Goal: Communication & Community: Answer question/provide support

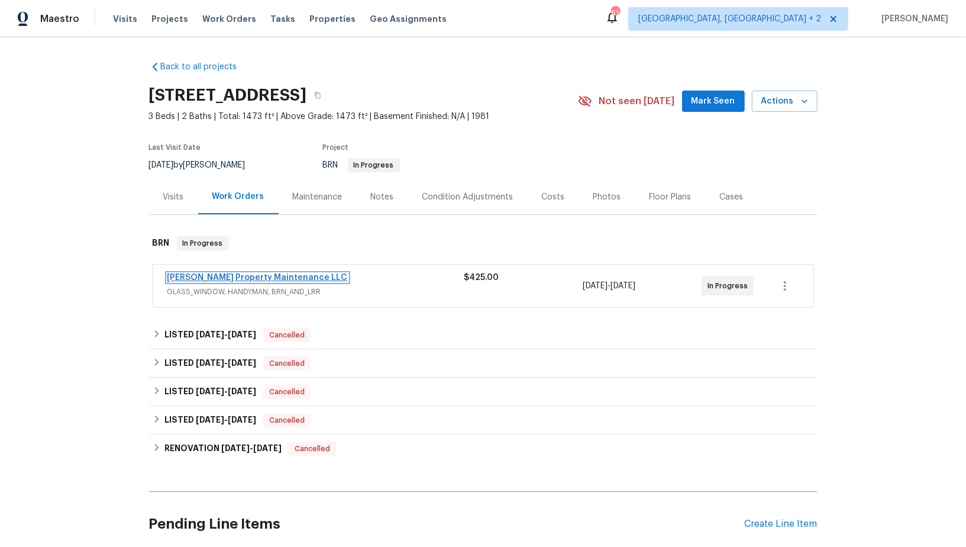
click at [232, 281] on link "[PERSON_NAME] Property Maintenance LLC" at bounding box center [257, 277] width 180 height 8
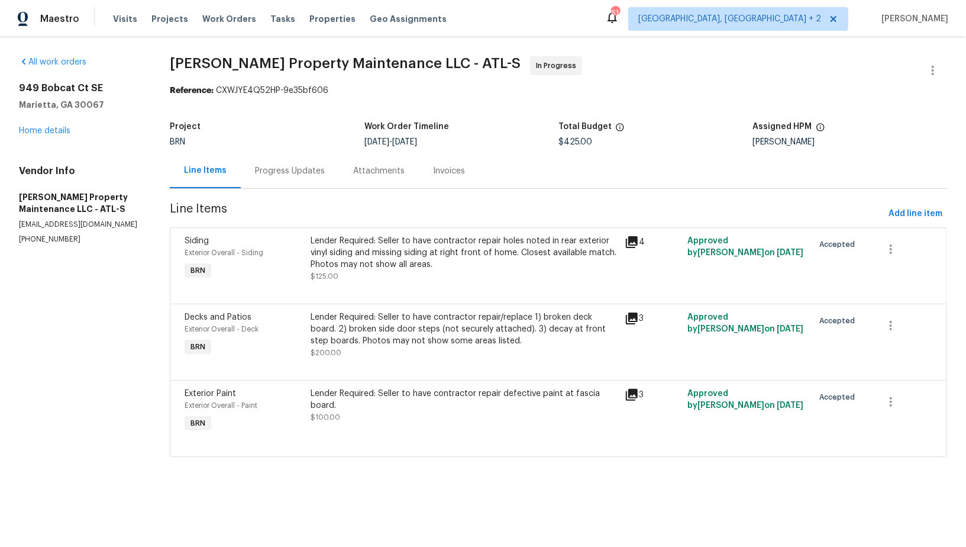
click at [75, 232] on div "Vendor Info [PERSON_NAME] Property Maintenance LLC - ATL-S [EMAIL_ADDRESS][DOMA…" at bounding box center [80, 204] width 122 height 79
drag, startPoint x: 80, startPoint y: 237, endPoint x: 0, endPoint y: 234, distance: 80.5
click at [0, 235] on div "All work orders [STREET_ADDRESS] Home details Vendor Info [PERSON_NAME] Propert…" at bounding box center [483, 263] width 966 height 453
copy p "[PHONE_NUMBER]"
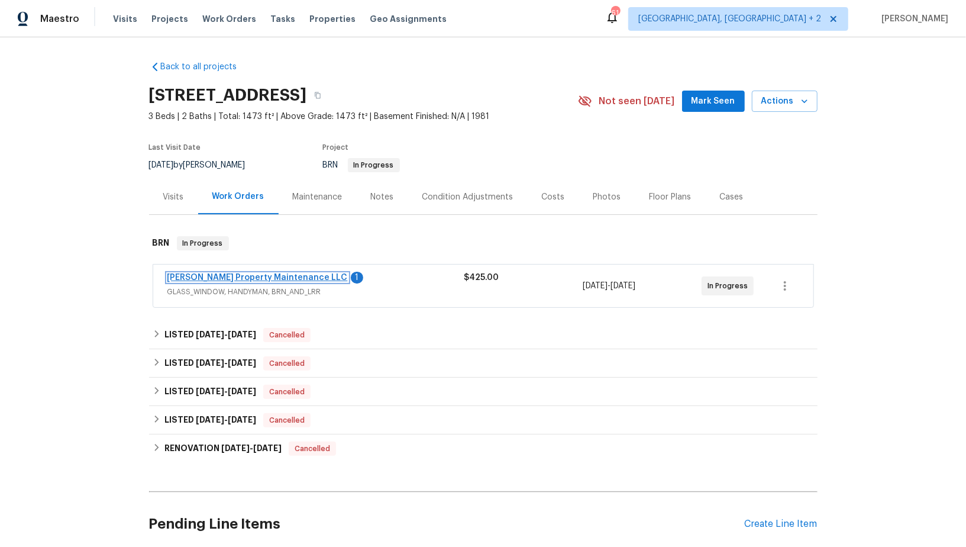
click at [199, 278] on link "[PERSON_NAME] Property Maintenance LLC" at bounding box center [257, 277] width 180 height 8
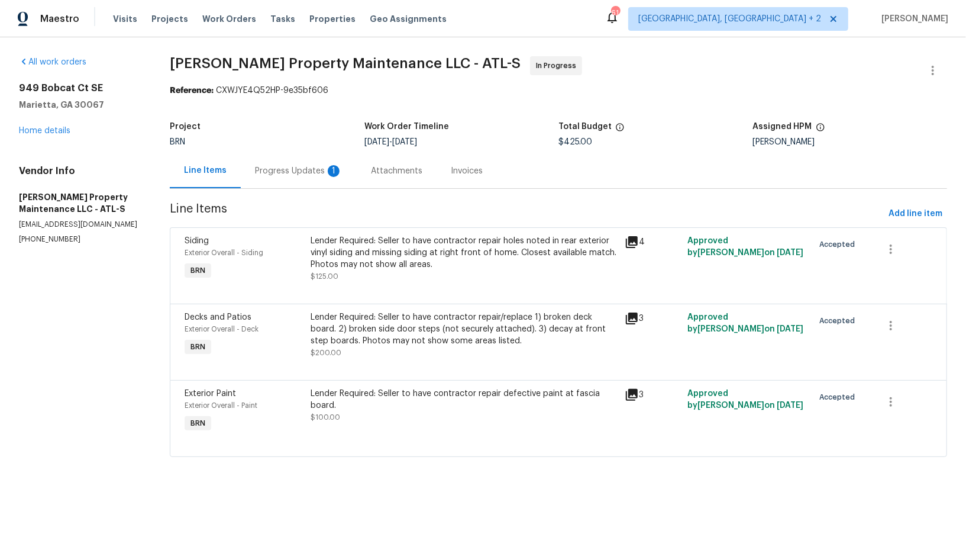
click at [312, 151] on div "Project BRN Work Order Timeline 9/17/2025 - 9/19/2025 Total Budget $425.00 Assi…" at bounding box center [559, 134] width 778 height 38
click at [312, 160] on div "Progress Updates 1" at bounding box center [299, 170] width 116 height 35
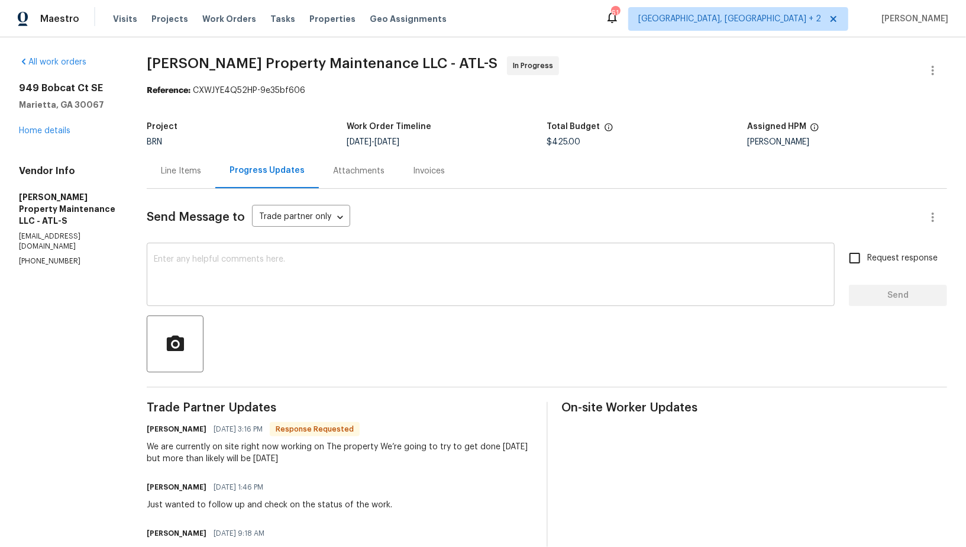
click at [239, 265] on textarea at bounding box center [491, 275] width 674 height 41
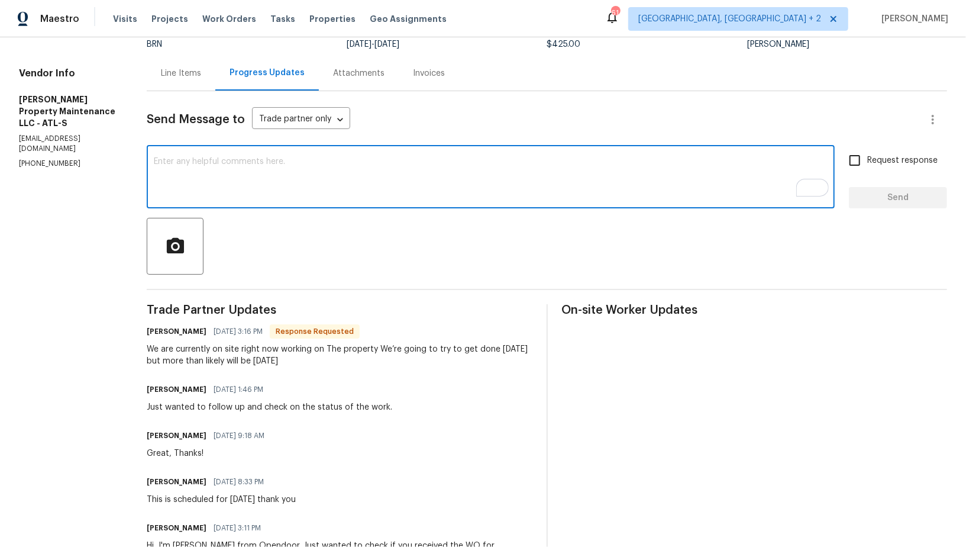
scroll to position [98, 0]
click at [250, 179] on textarea "To enrich screen reader interactions, please activate Accessibility in Grammarl…" at bounding box center [491, 177] width 674 height 41
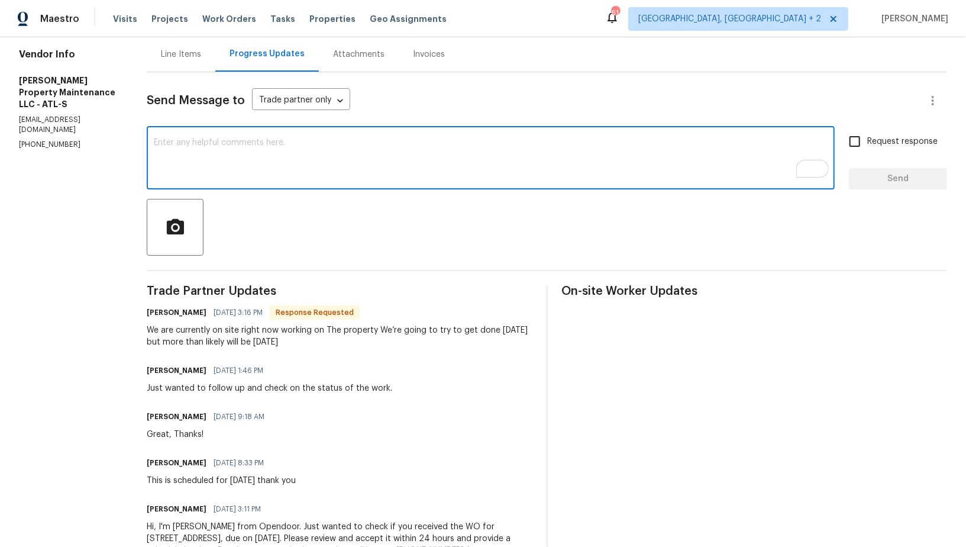
scroll to position [126, 0]
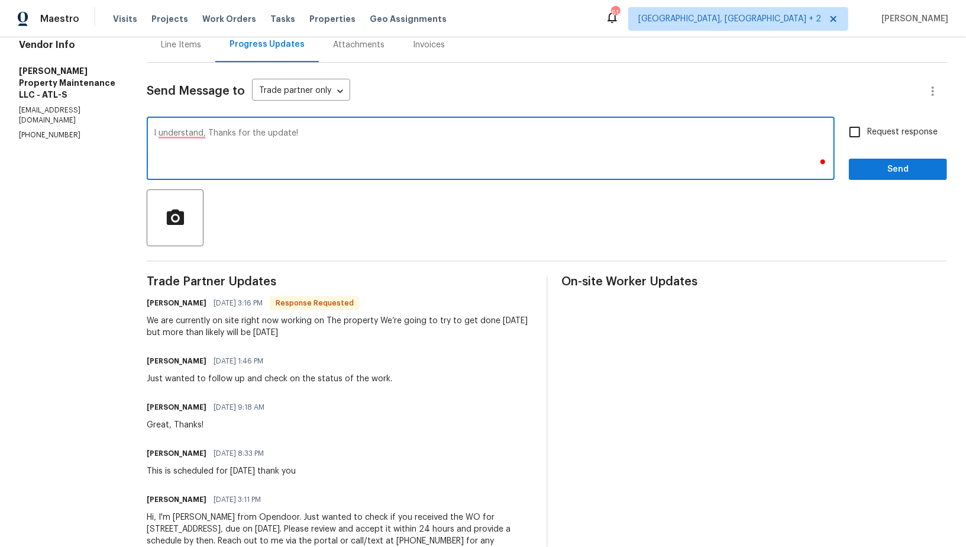
type textarea "I understand, Thanks for the update!"
click at [860, 133] on input "Request response" at bounding box center [855, 132] width 25 height 25
checkbox input "true"
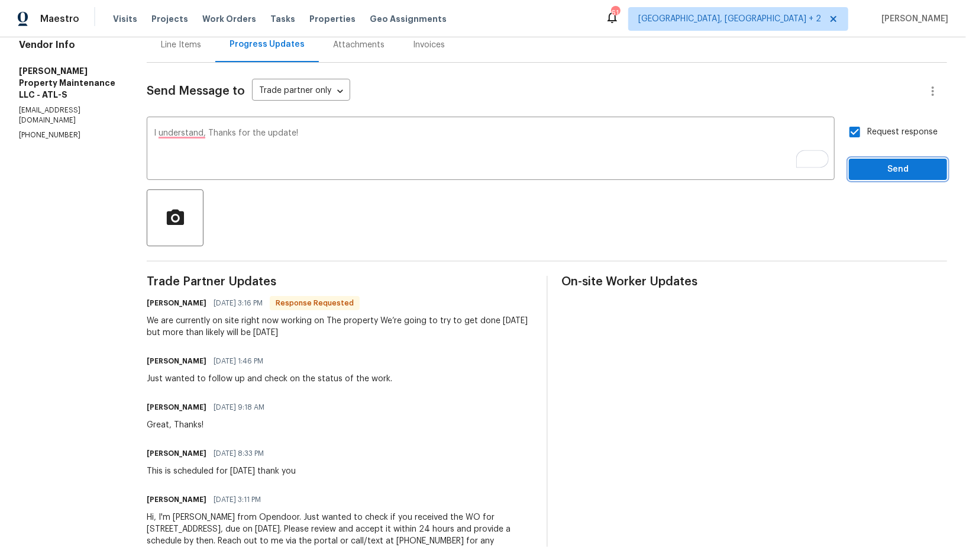
click at [870, 177] on button "Send" at bounding box center [898, 170] width 98 height 22
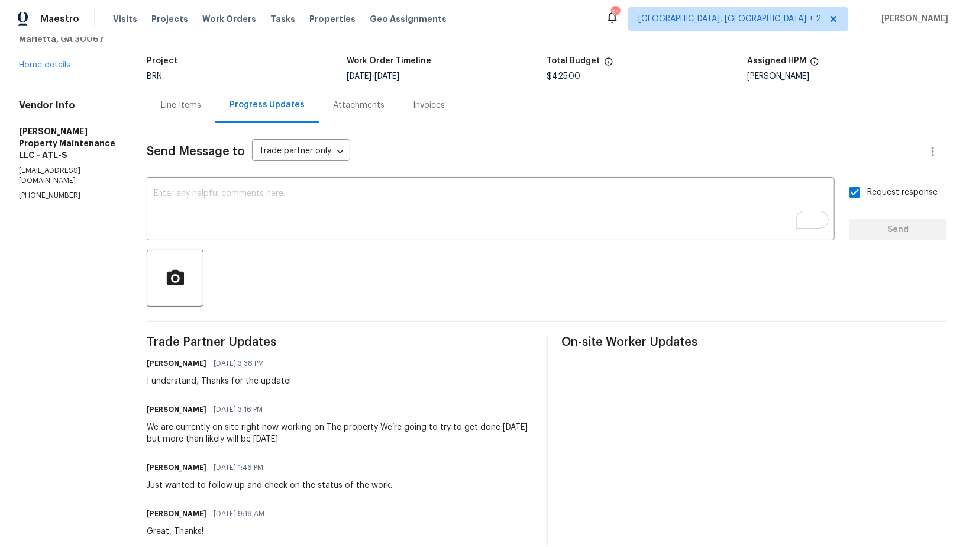
scroll to position [66, 0]
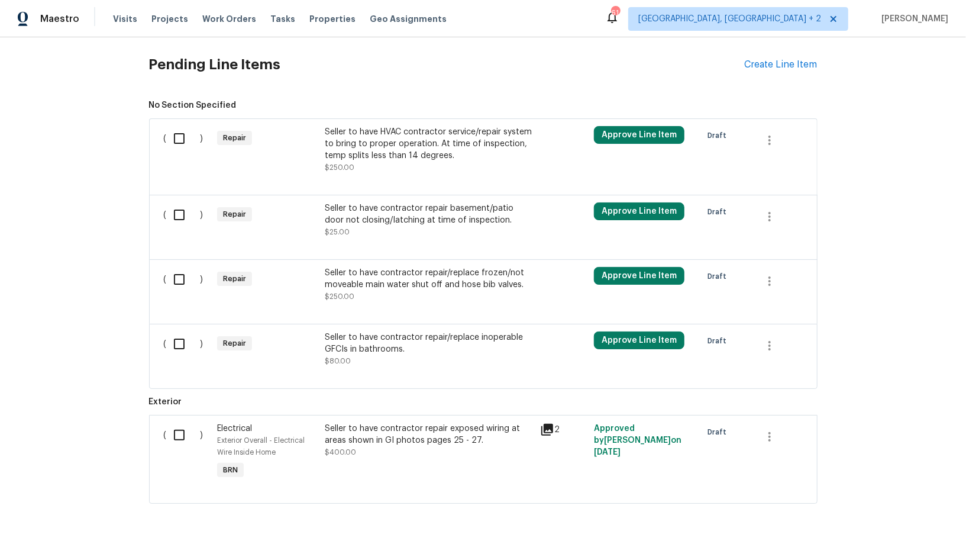
scroll to position [369, 0]
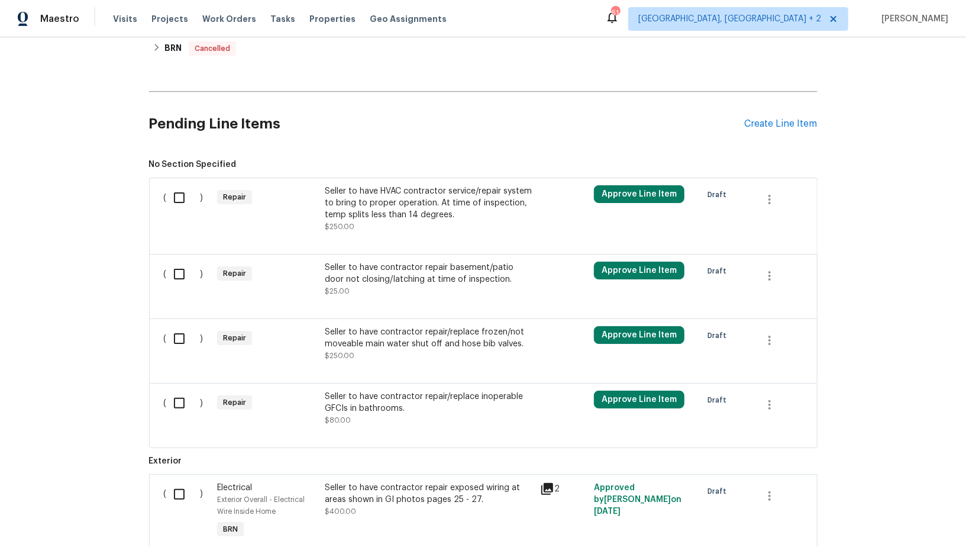
click at [394, 219] on div "Seller to have HVAC contractor service/repair system to bring to proper operati…" at bounding box center [429, 208] width 208 height 47
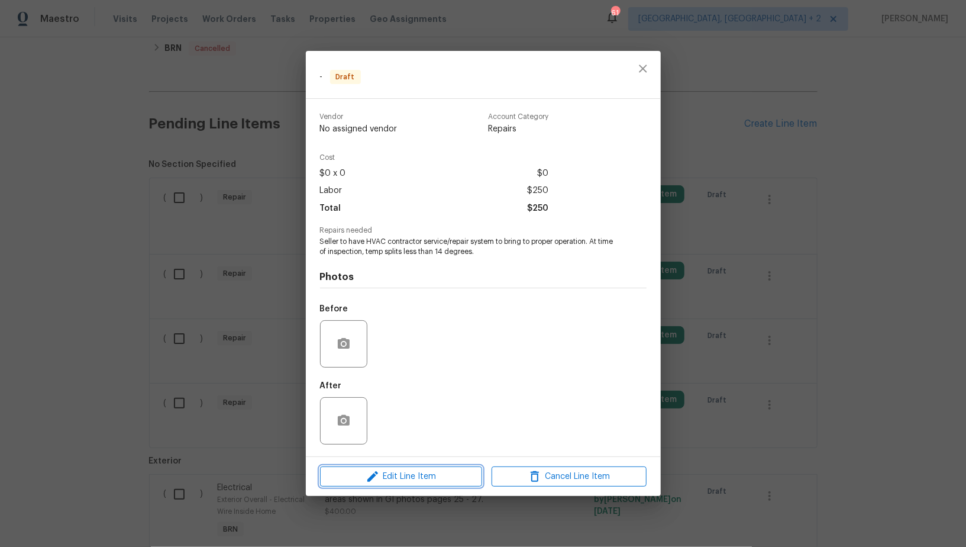
click at [404, 469] on span "Edit Line Item" at bounding box center [401, 476] width 155 height 15
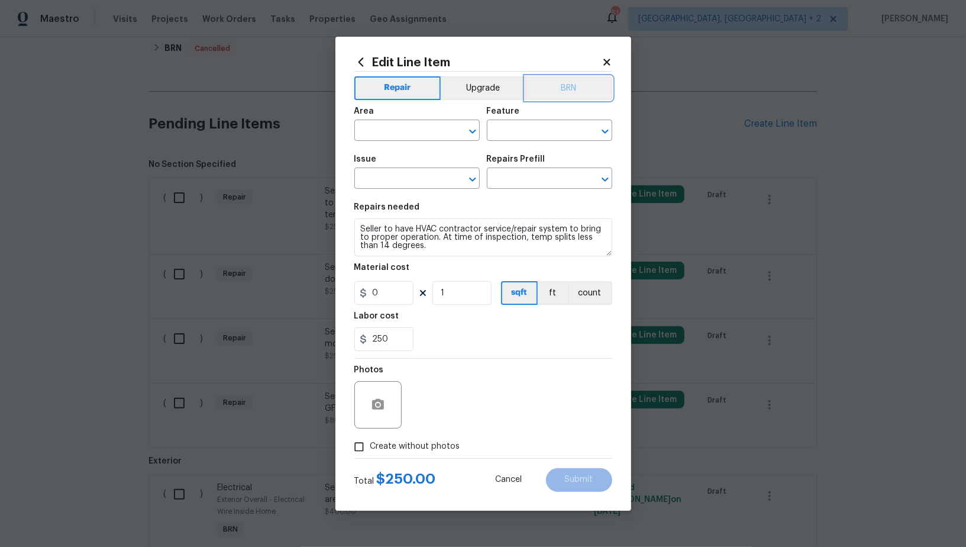
click at [575, 89] on button "BRN" at bounding box center [569, 88] width 87 height 24
click at [401, 128] on input "text" at bounding box center [400, 131] width 92 height 18
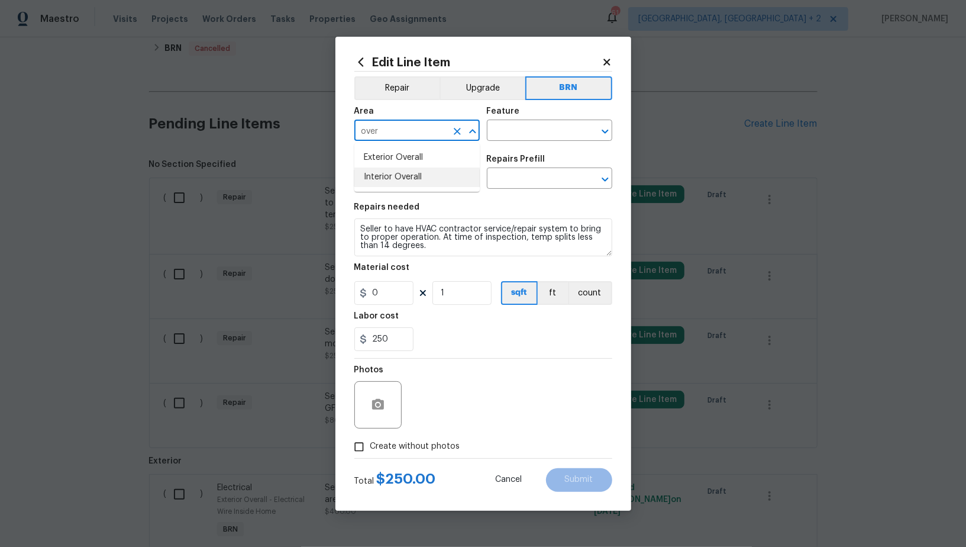
click at [421, 175] on li "Interior Overall" at bounding box center [416, 177] width 125 height 20
type input "Interior Overall"
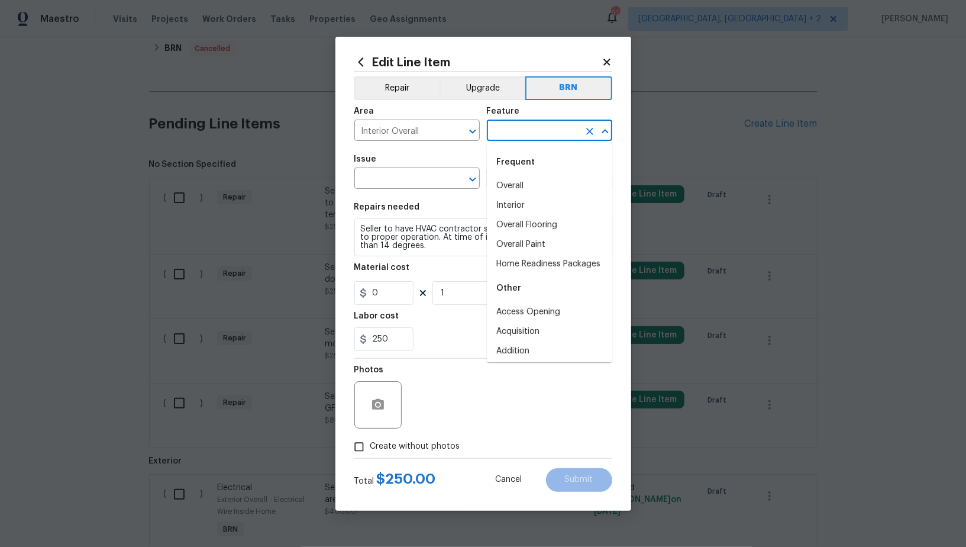
click at [530, 133] on input "text" at bounding box center [533, 131] width 92 height 18
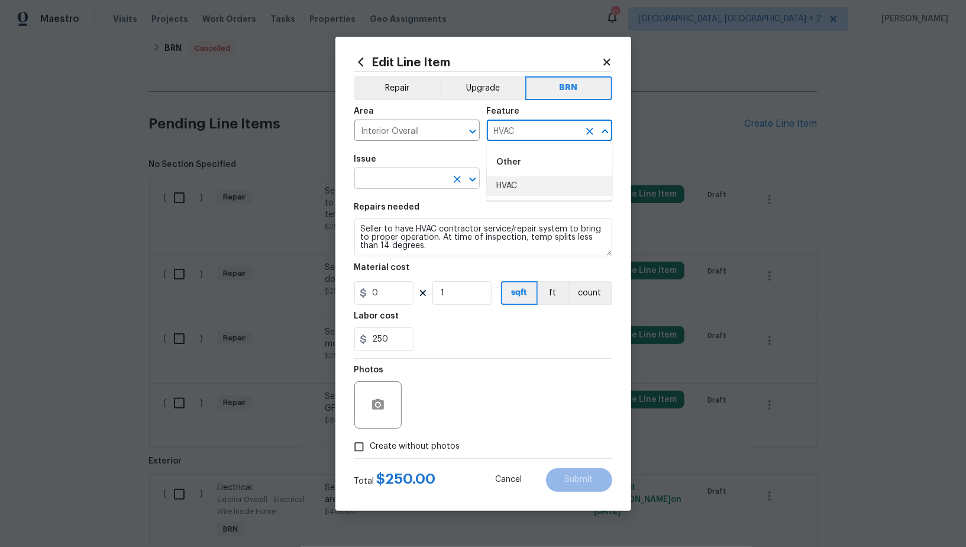
drag, startPoint x: 526, startPoint y: 194, endPoint x: 409, endPoint y: 185, distance: 116.9
click at [526, 194] on li "HVAC" at bounding box center [549, 186] width 125 height 20
type input "HVAC"
click at [408, 182] on input "text" at bounding box center [400, 179] width 92 height 18
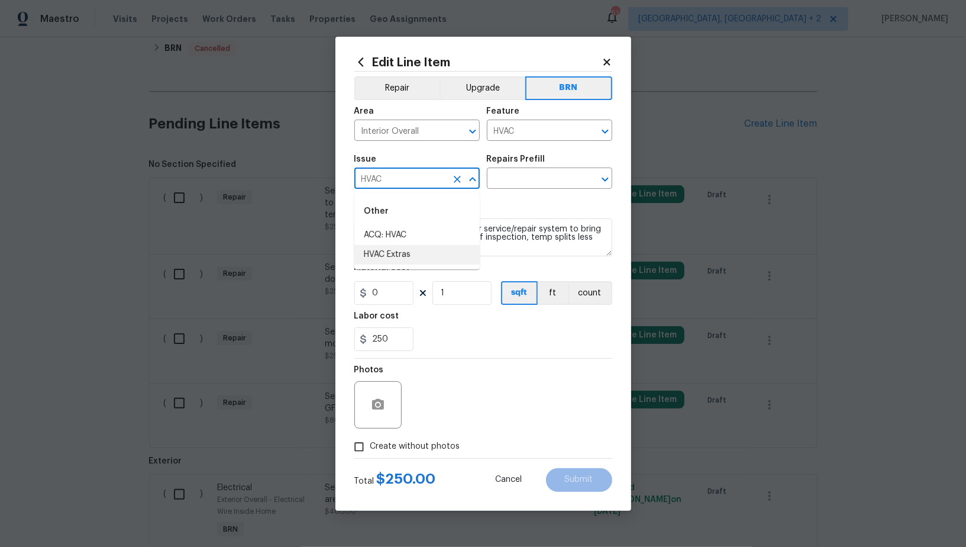
click at [395, 257] on li "HVAC Extras" at bounding box center [416, 255] width 125 height 20
type input "HVAC Extras"
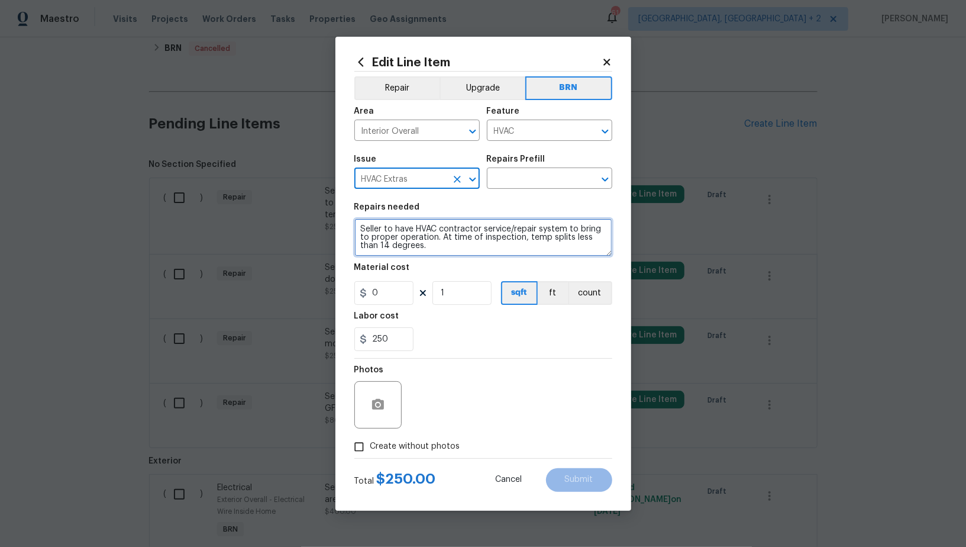
click at [461, 220] on textarea "Seller to have HVAC contractor service/repair system to bring to proper operati…" at bounding box center [483, 237] width 258 height 38
click at [431, 243] on textarea "Seller to have HVAC contractor service/repair system to bring to proper operati…" at bounding box center [483, 237] width 258 height 38
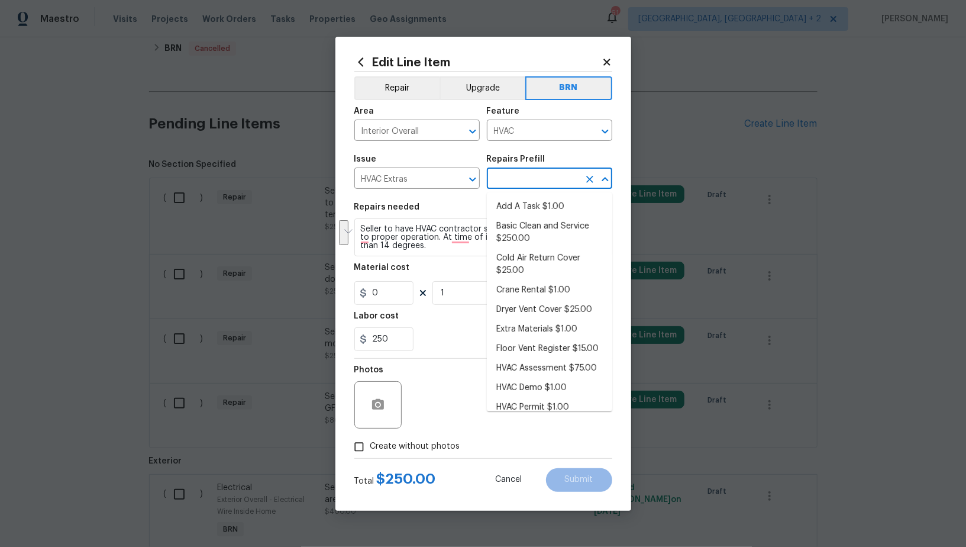
click at [524, 185] on input "text" at bounding box center [533, 179] width 92 height 18
drag, startPoint x: 528, startPoint y: 227, endPoint x: 460, endPoint y: 244, distance: 70.6
click at [528, 227] on li "Basic Clean and Service $250.00" at bounding box center [549, 233] width 125 height 32
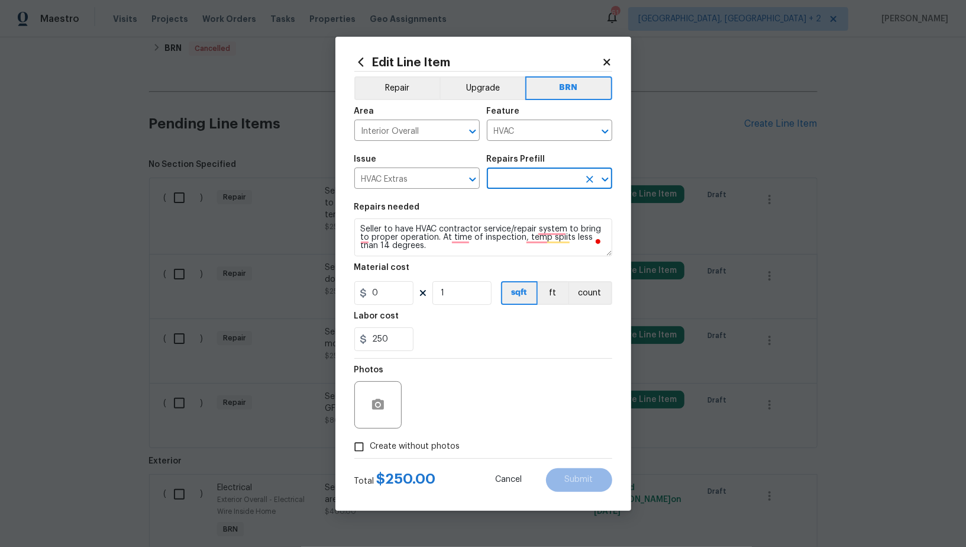
type input "Basic Clean and Service $250.00"
type textarea "General Service HVAC system including: cleaning condenser and evaporator coils,…"
type input "250"
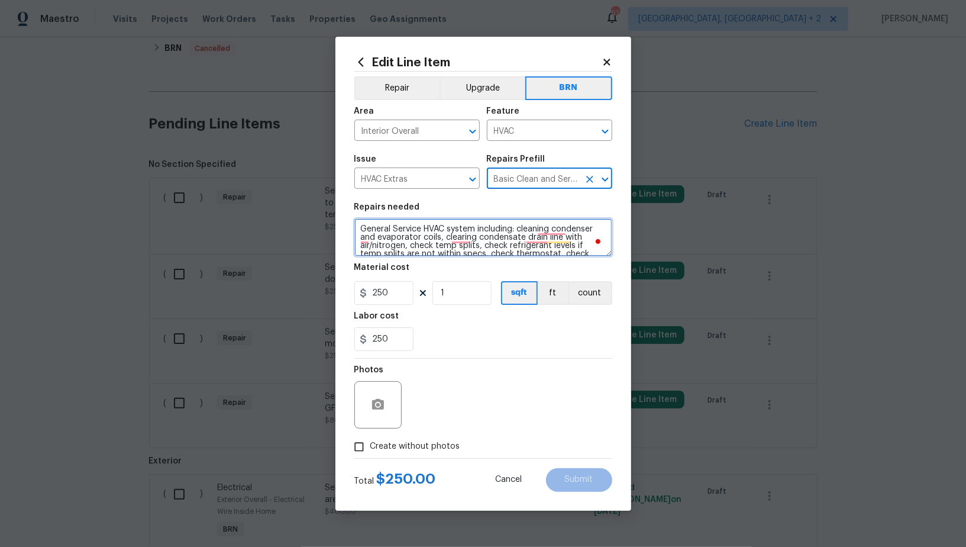
click at [460, 244] on textarea "Seller to have HVAC contractor service/repair system to bring to proper operati…" at bounding box center [483, 237] width 258 height 38
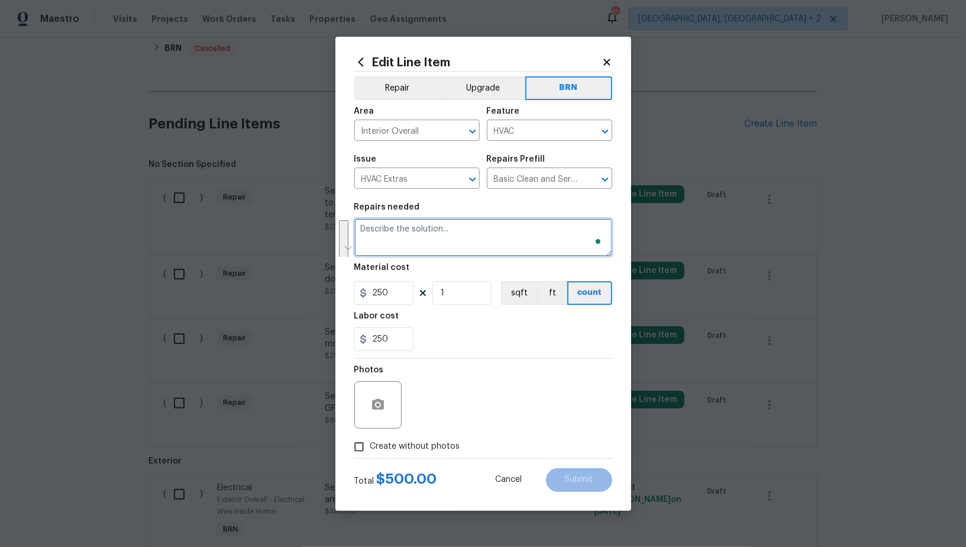
paste textarea "Seller to have HVAC contractor service/repair system to bring to proper operati…"
type textarea "Seller to have HVAC contractor service/repair system to bring to proper operati…"
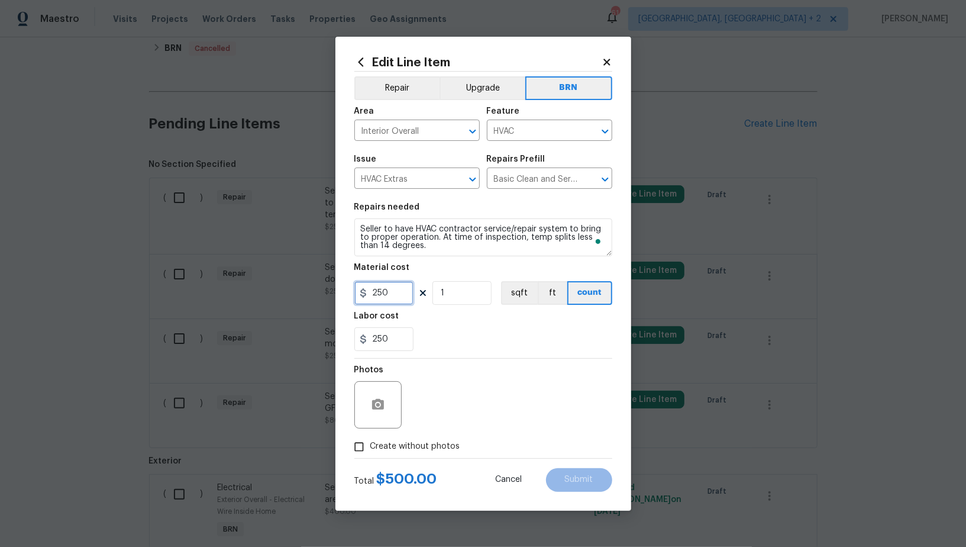
click at [399, 285] on input "250" at bounding box center [383, 293] width 59 height 24
type input "0"
click at [360, 446] on input "Create without photos" at bounding box center [359, 447] width 22 height 22
checkbox input "true"
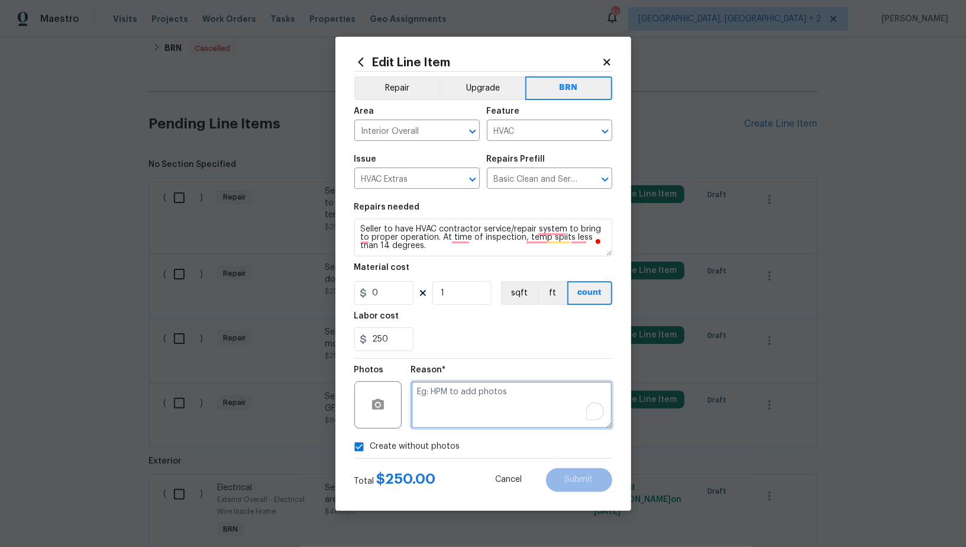
click at [483, 389] on textarea "To enrich screen reader interactions, please activate Accessibility in Grammarl…" at bounding box center [511, 404] width 201 height 47
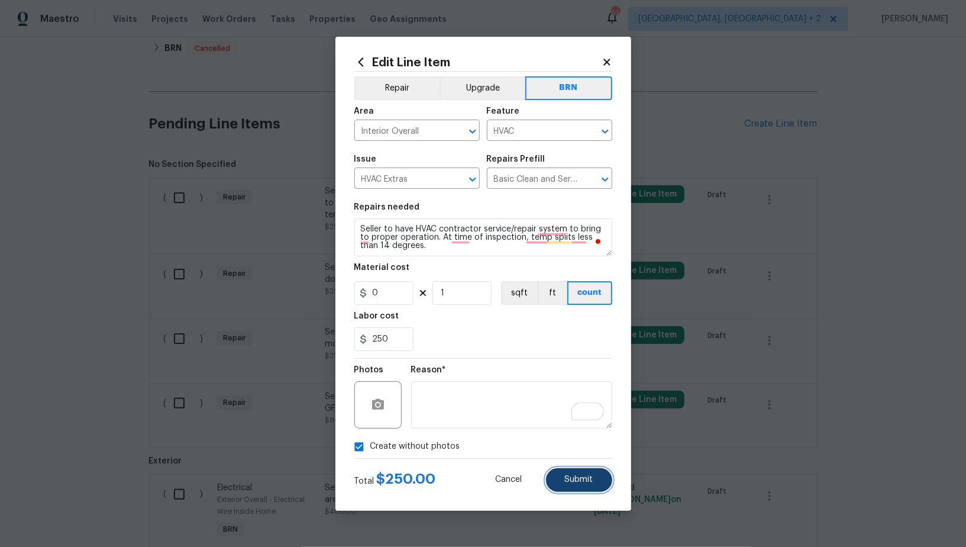
click at [562, 476] on button "Submit" at bounding box center [579, 480] width 66 height 24
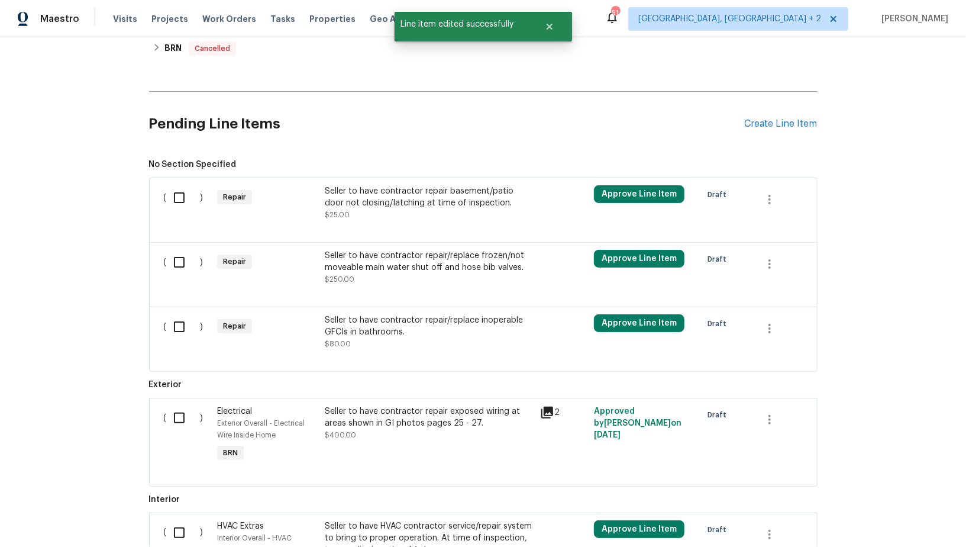
click at [405, 225] on div at bounding box center [483, 228] width 639 height 14
click at [405, 194] on div "Seller to have contractor repair basement/patio door not closing/latching at ti…" at bounding box center [429, 197] width 208 height 24
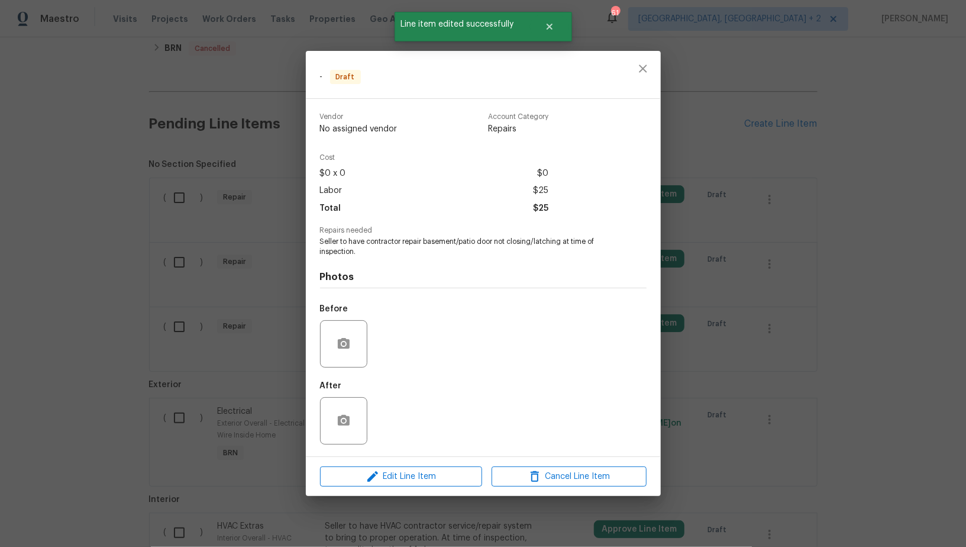
click at [425, 463] on div "Edit Line Item Cancel Line Item" at bounding box center [483, 477] width 355 height 40
click at [424, 473] on span "Edit Line Item" at bounding box center [401, 476] width 155 height 15
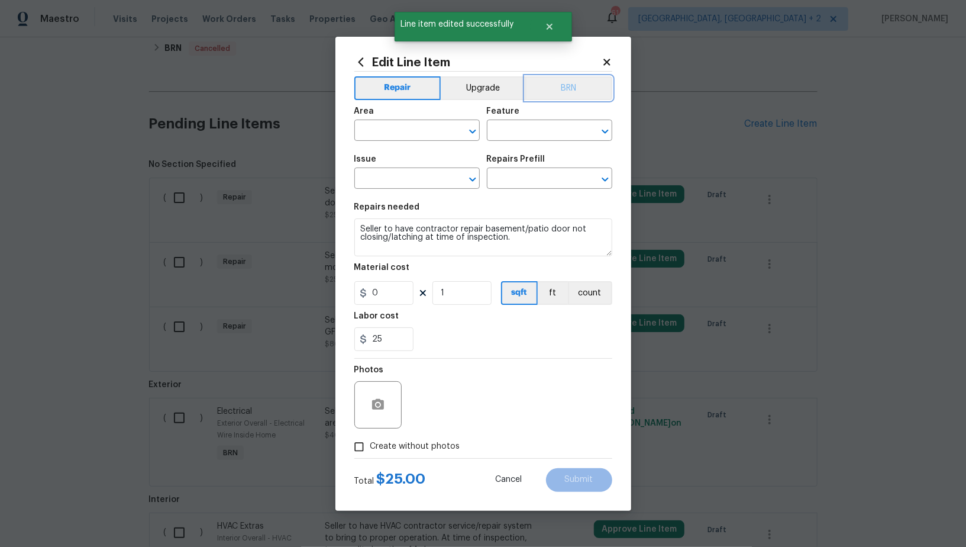
click at [562, 93] on button "BRN" at bounding box center [569, 88] width 87 height 24
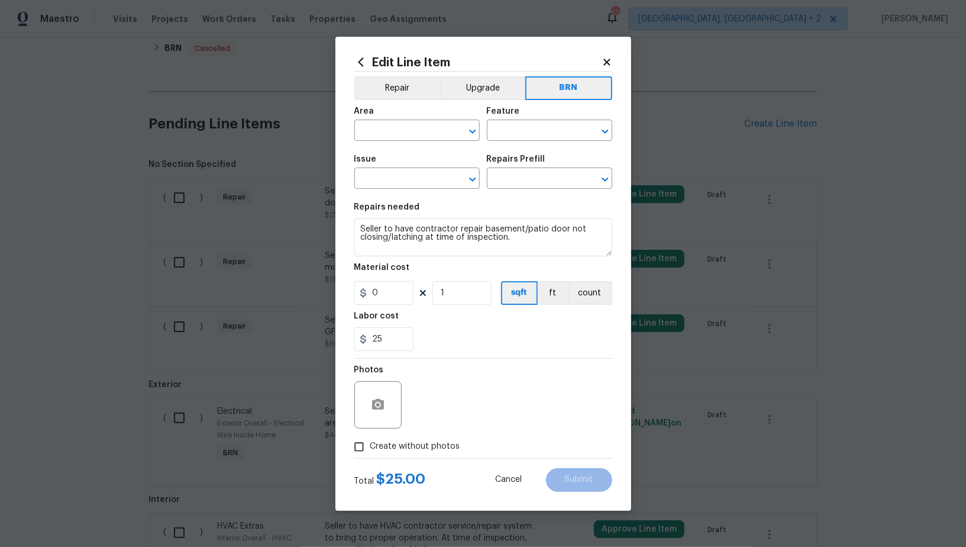
click at [402, 142] on span "Area ​" at bounding box center [416, 124] width 125 height 48
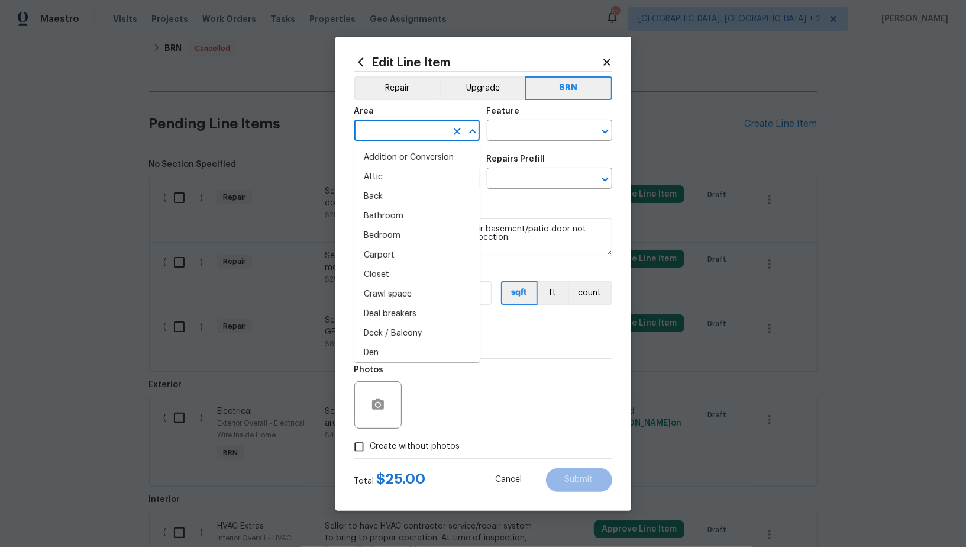
click at [402, 140] on body "Maestro Visits Projects Work Orders Tasks Properties Geo Assignments 61 Albuque…" at bounding box center [483, 273] width 966 height 547
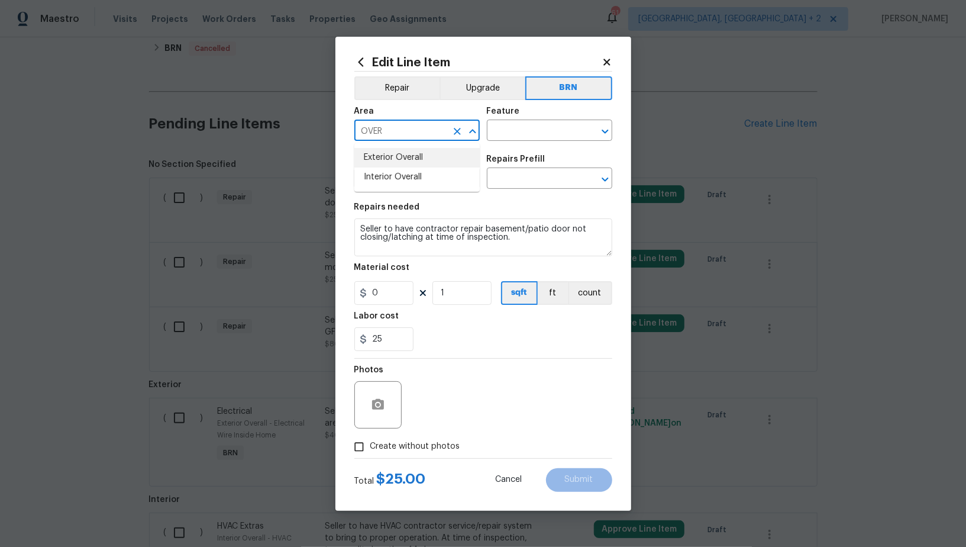
drag, startPoint x: 444, startPoint y: 162, endPoint x: 500, endPoint y: 149, distance: 57.7
click at [444, 162] on li "Exterior Overall" at bounding box center [416, 158] width 125 height 20
type input "Exterior Overall"
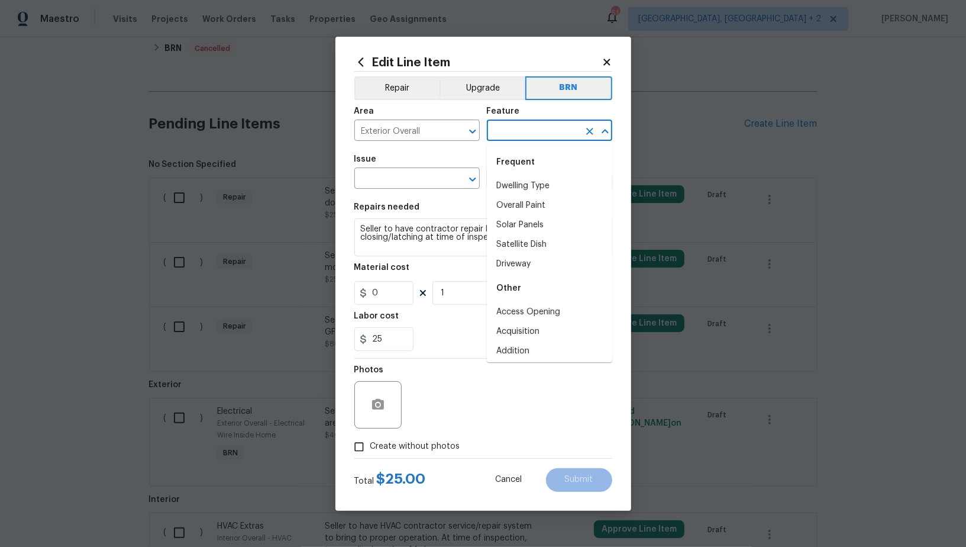
click at [504, 136] on input "text" at bounding box center [533, 131] width 92 height 18
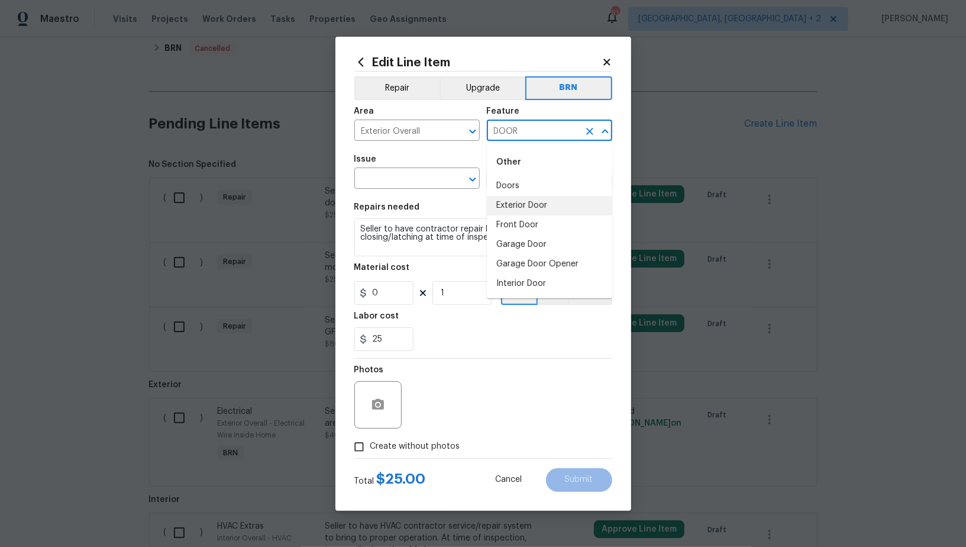
drag, startPoint x: 523, startPoint y: 204, endPoint x: 454, endPoint y: 202, distance: 69.3
click at [523, 204] on li "Exterior Door" at bounding box center [549, 206] width 125 height 20
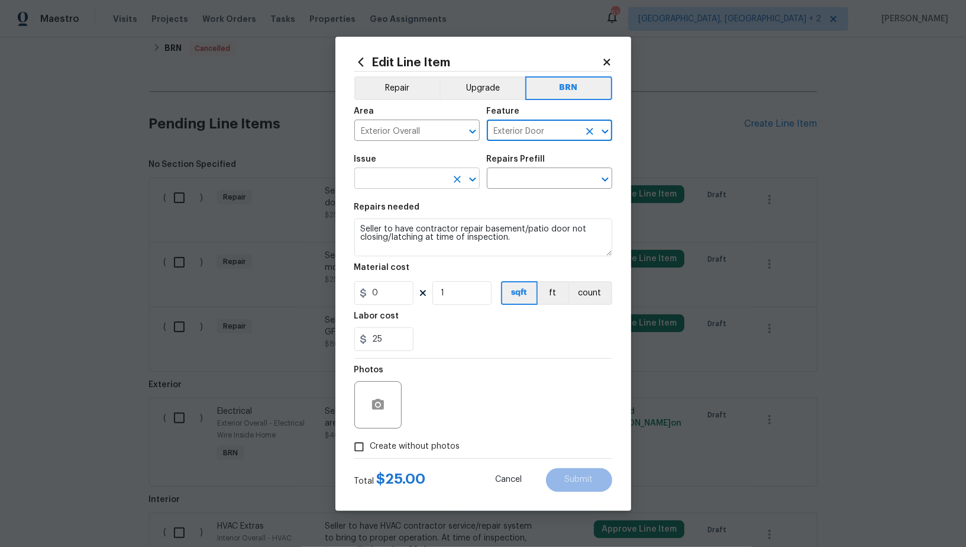
type input "Exterior Door"
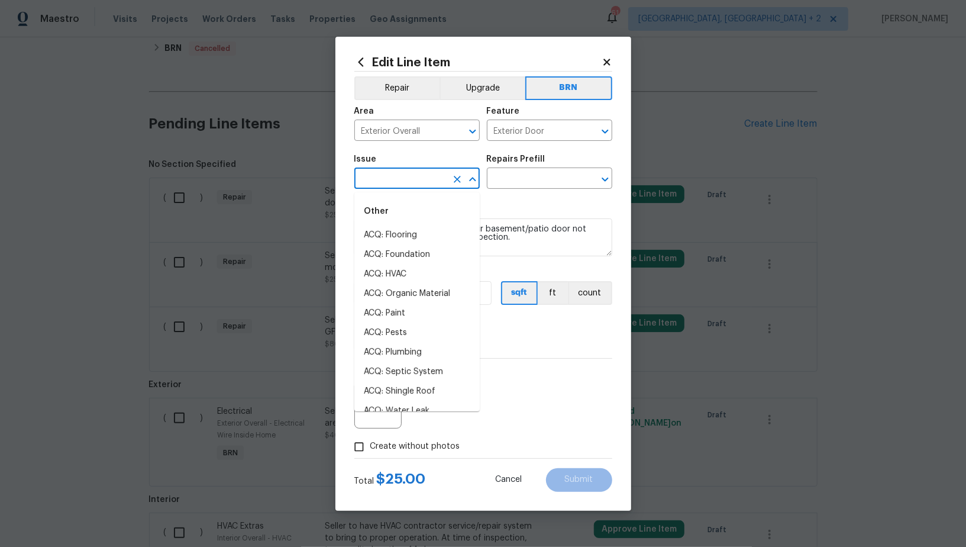
click at [415, 183] on input "text" at bounding box center [400, 179] width 92 height 18
click at [401, 334] on li "Exterior Storm Door" at bounding box center [416, 333] width 125 height 20
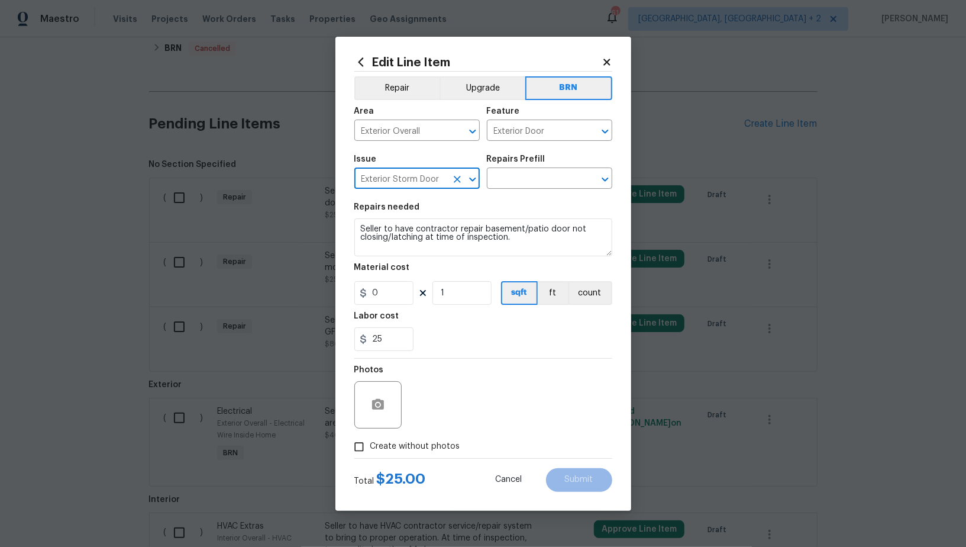
type input "Exterior Storm Door"
drag, startPoint x: 481, startPoint y: 236, endPoint x: 539, endPoint y: 177, distance: 82.4
click at [481, 236] on textarea "Seller to have contractor repair basement/patio door not closing/latching at ti…" at bounding box center [483, 237] width 258 height 38
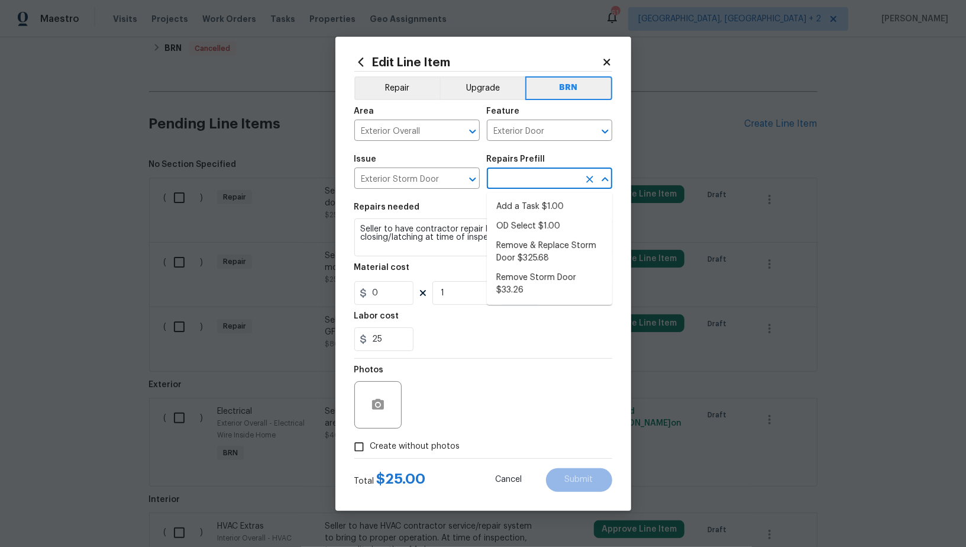
click at [517, 180] on input "text" at bounding box center [533, 179] width 92 height 18
drag, startPoint x: 518, startPoint y: 198, endPoint x: 491, endPoint y: 236, distance: 47.0
click at [518, 198] on li "Add a Task $1.00" at bounding box center [549, 207] width 125 height 20
type input "Interior Door"
type input "Add a Task $1.00"
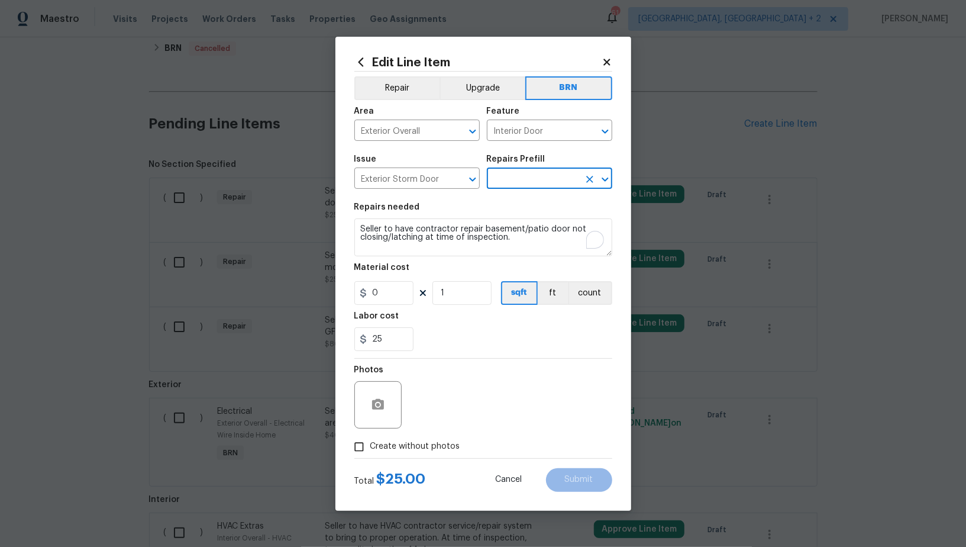
type textarea "HPM to detail"
type input "1"
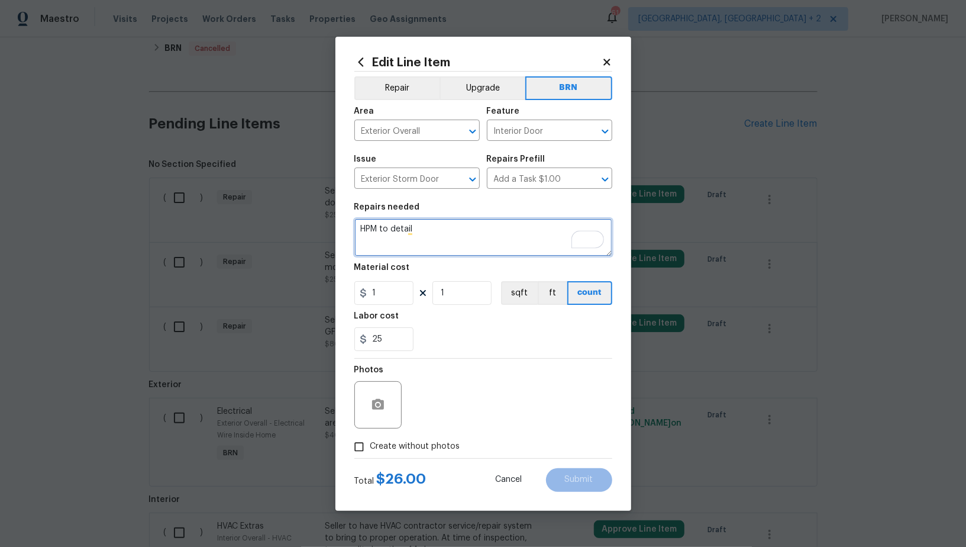
click at [482, 238] on textarea "HPM to detail" at bounding box center [483, 237] width 258 height 38
paste textarea "Seller to have contractor repair basement/patio door not closing/latching at ti…"
click at [585, 132] on icon "Clear" at bounding box center [590, 131] width 12 height 12
type textarea "Seller to have contractor repair basement/patio door not closing/latching at ti…"
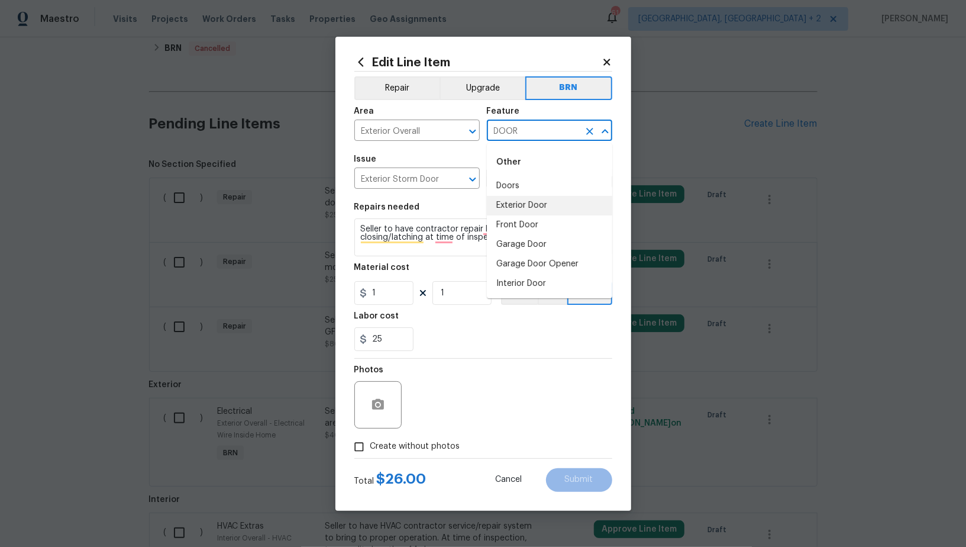
click at [525, 204] on li "Exterior Door" at bounding box center [549, 206] width 125 height 20
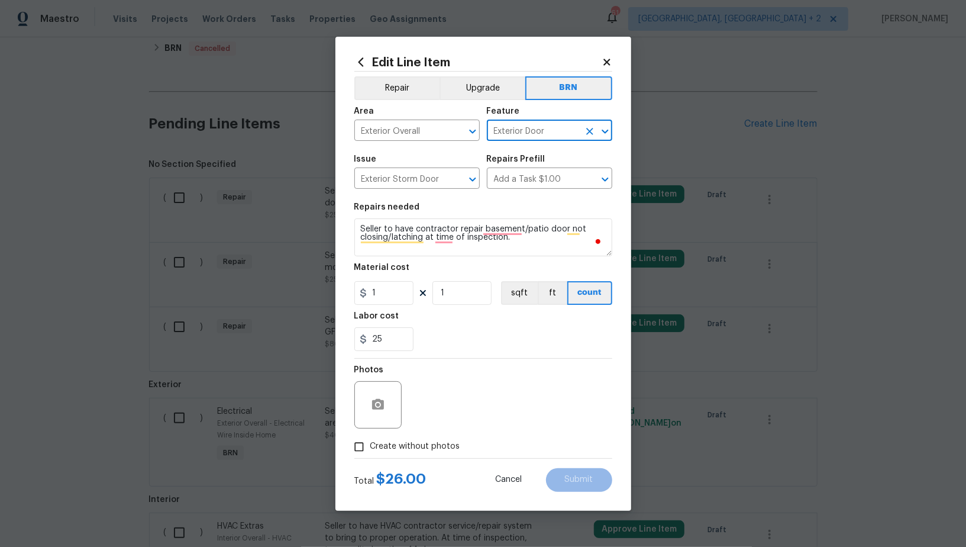
type input "Exterior Door"
click at [398, 295] on input "1" at bounding box center [383, 293] width 59 height 24
type input "0"
click at [375, 407] on icon "button" at bounding box center [378, 404] width 12 height 11
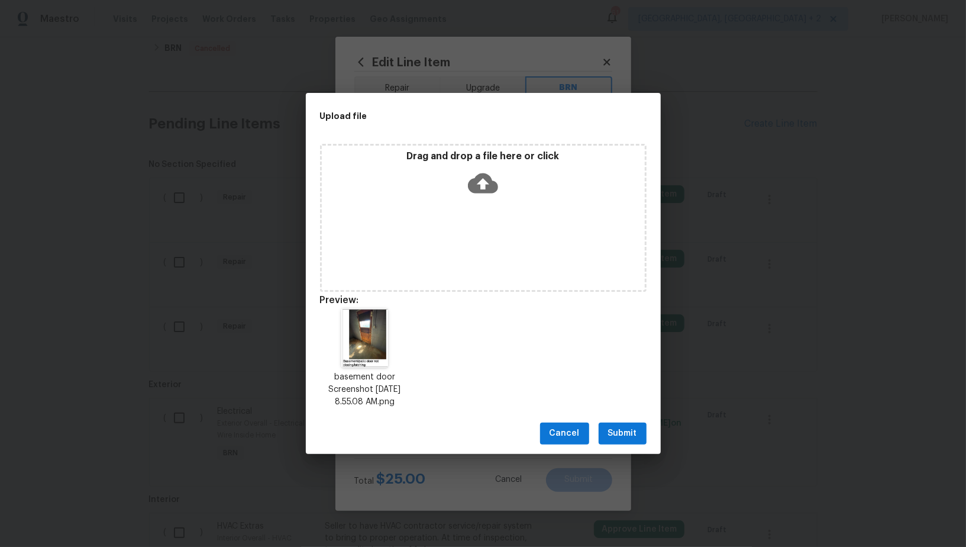
scroll to position [9, 0]
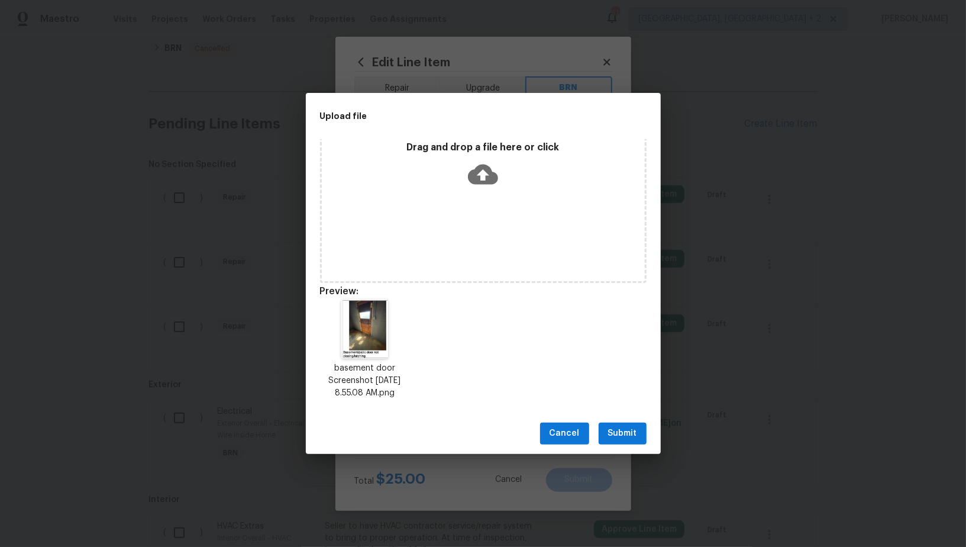
click at [620, 429] on span "Submit" at bounding box center [622, 433] width 29 height 15
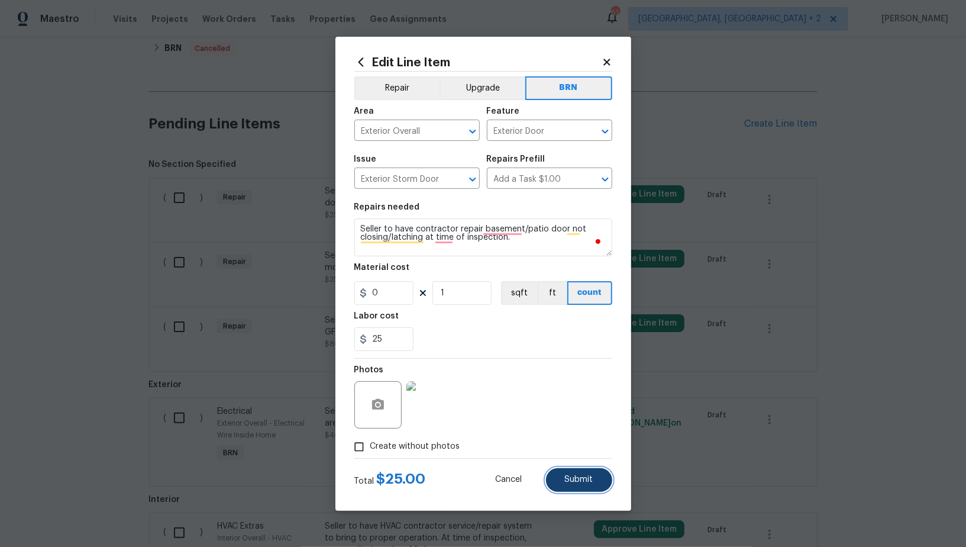
click at [576, 477] on span "Submit" at bounding box center [579, 479] width 28 height 9
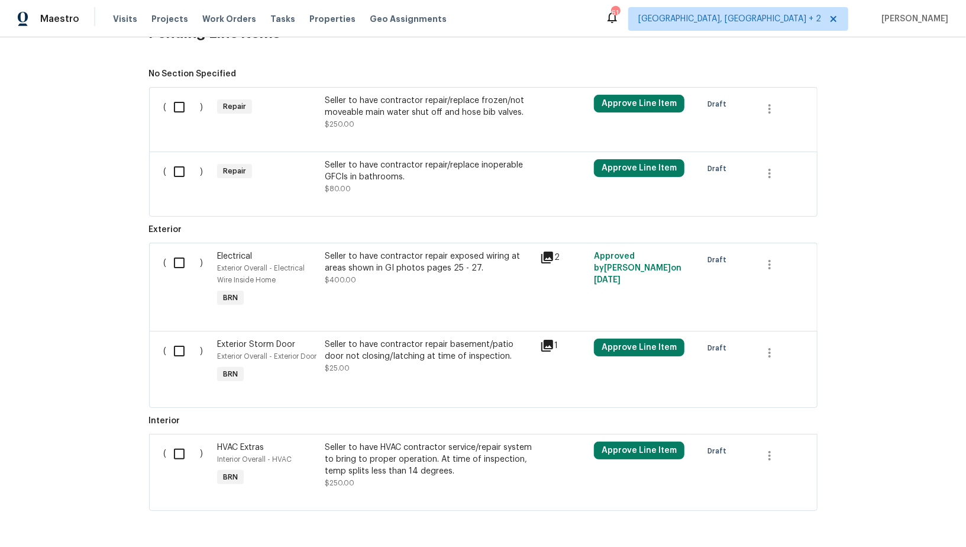
scroll to position [462, 0]
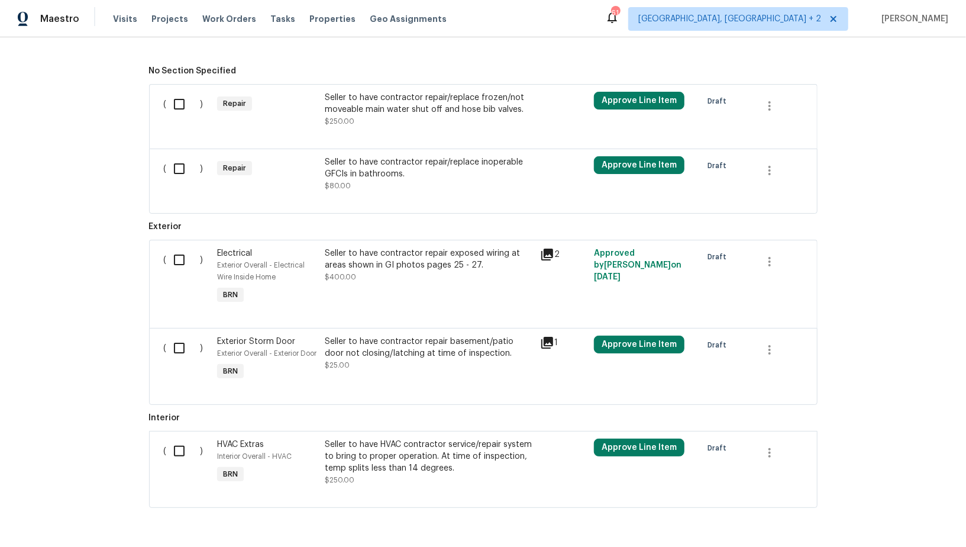
click at [373, 118] on div "Seller to have contractor repair/replace frozen/not moveable main water shut of…" at bounding box center [429, 110] width 208 height 36
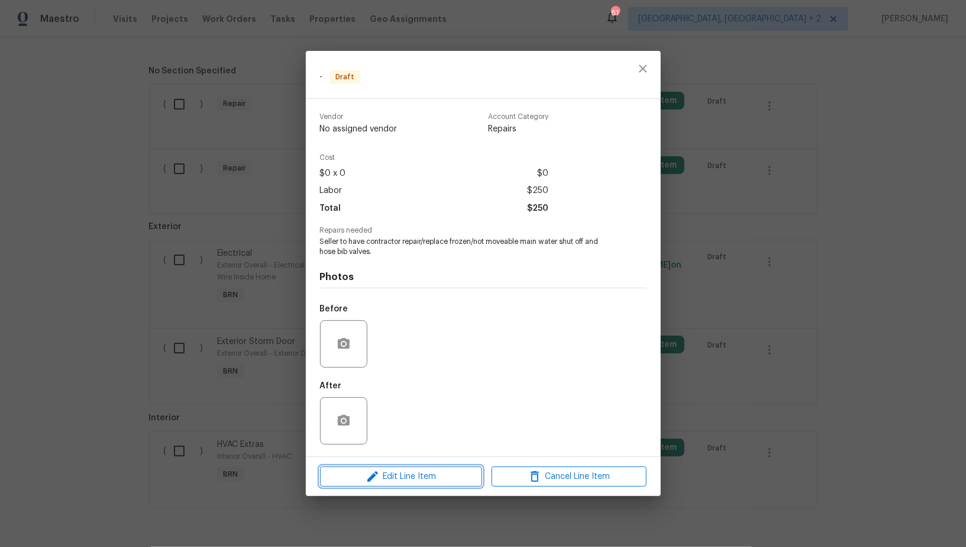
click at [415, 477] on span "Edit Line Item" at bounding box center [401, 476] width 155 height 15
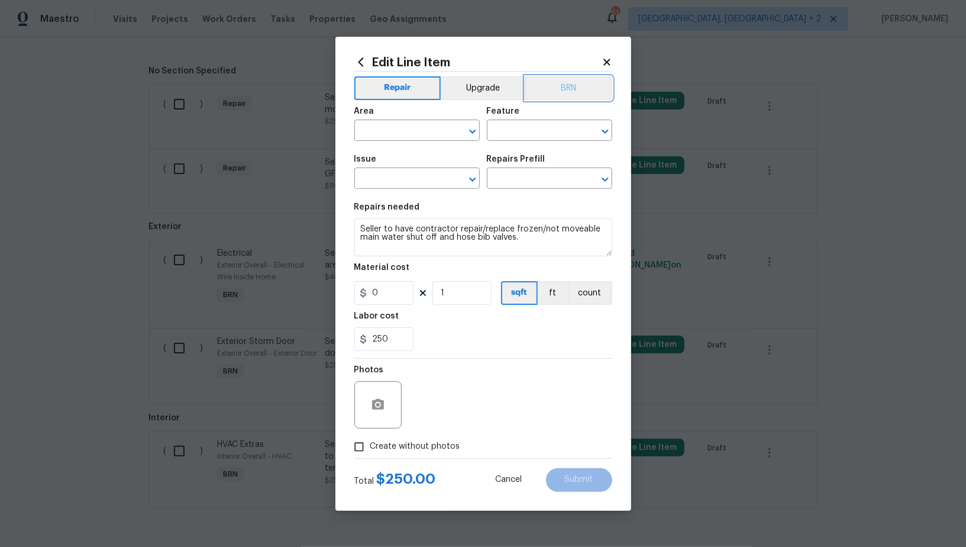
click at [552, 89] on button "BRN" at bounding box center [569, 88] width 87 height 24
click at [396, 125] on input "text" at bounding box center [400, 131] width 92 height 18
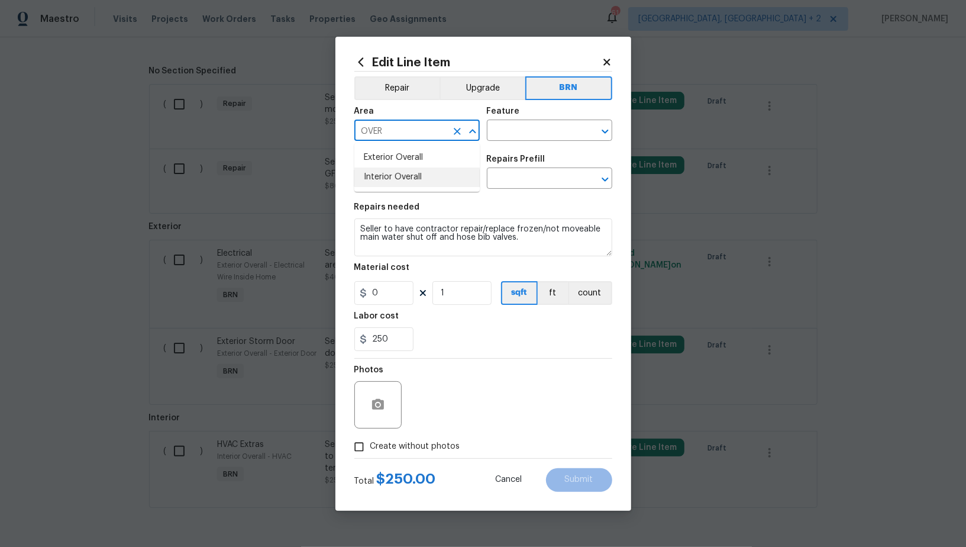
click at [417, 175] on li "Interior Overall" at bounding box center [416, 177] width 125 height 20
type input "Interior Overall"
click at [508, 122] on input "text" at bounding box center [533, 131] width 92 height 18
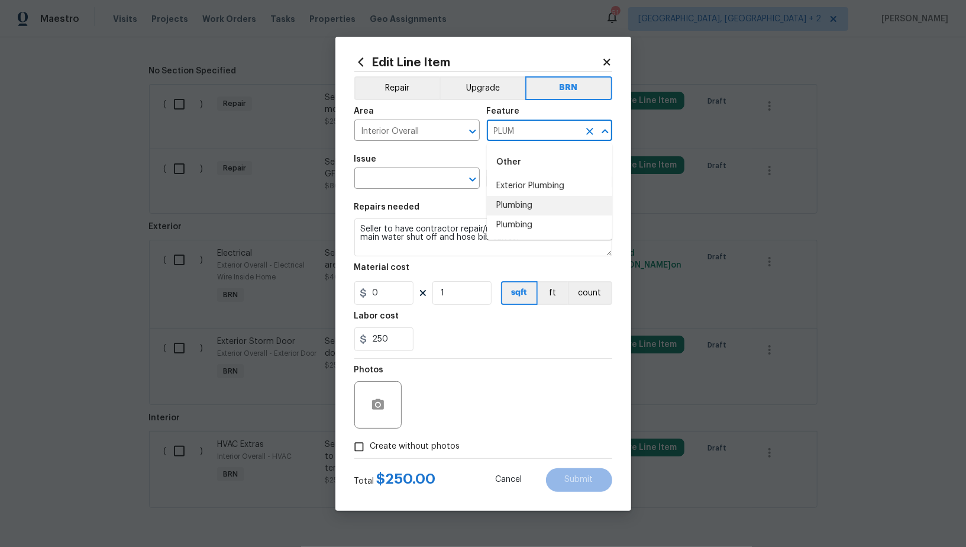
drag, startPoint x: 523, startPoint y: 205, endPoint x: 436, endPoint y: 183, distance: 89.6
click at [523, 205] on li "Plumbing" at bounding box center [549, 206] width 125 height 20
type input "Plumbing"
click at [427, 176] on input "text" at bounding box center [400, 179] width 92 height 18
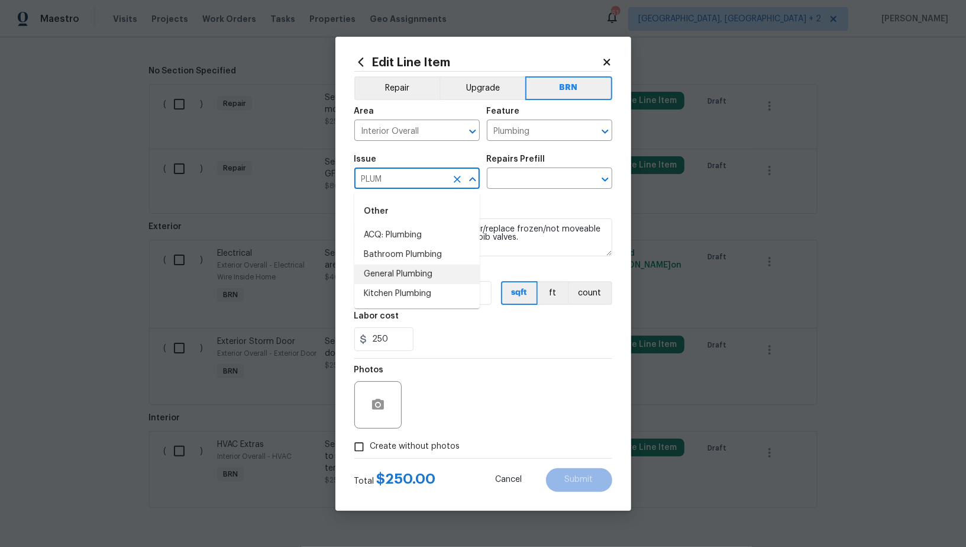
click at [422, 274] on li "General Plumbing" at bounding box center [416, 275] width 125 height 20
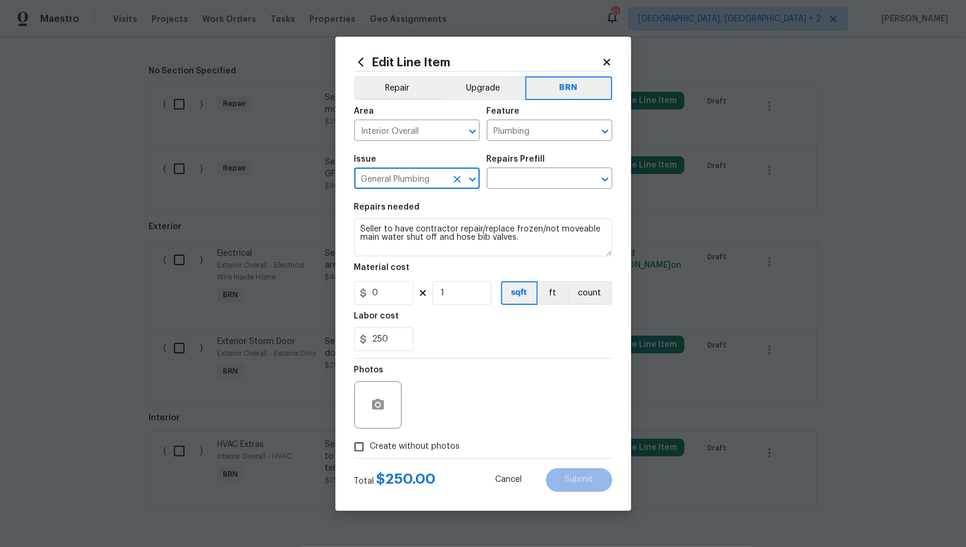
type input "General Plumbing"
drag, startPoint x: 468, startPoint y: 238, endPoint x: 510, endPoint y: 205, distance: 53.5
click at [468, 237] on textarea "Seller to have contractor repair/replace frozen/not moveable main water shut of…" at bounding box center [483, 237] width 258 height 38
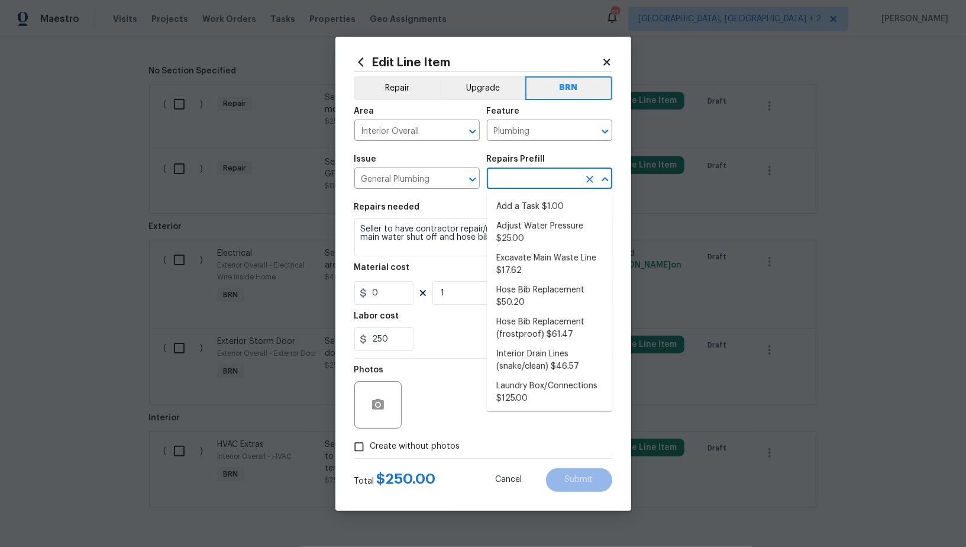
click at [518, 185] on input "text" at bounding box center [533, 179] width 92 height 18
click at [520, 212] on li "Add a Task $1.00" at bounding box center [549, 207] width 125 height 20
type input "Add a Task $1.00"
type textarea "HPM to detail"
type input "1"
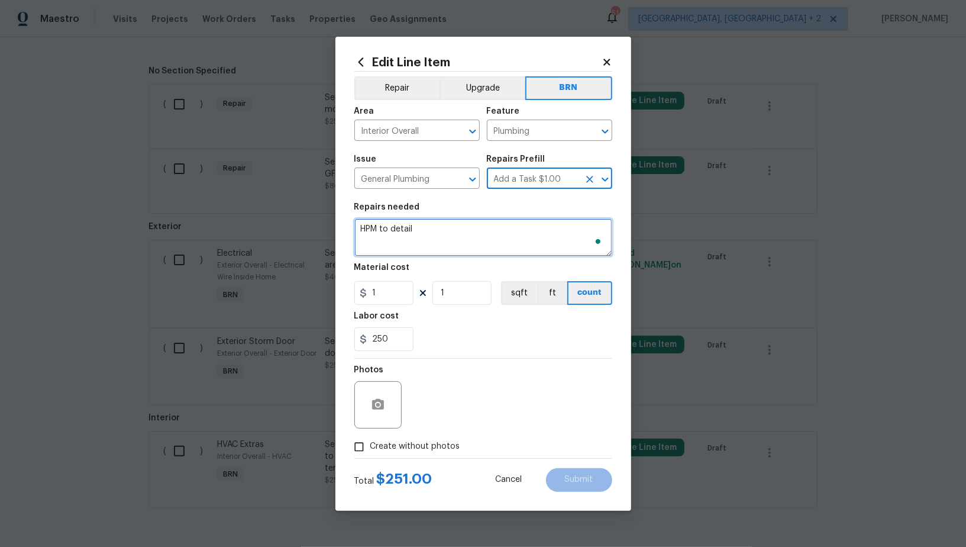
click at [488, 231] on textarea "HPM to detail" at bounding box center [483, 237] width 258 height 38
paste textarea "Seller to have contractor repair/replace frozen/not moveable main water shut of…"
type textarea "Seller to have contractor repair/replace frozen/not moveable main water shut of…"
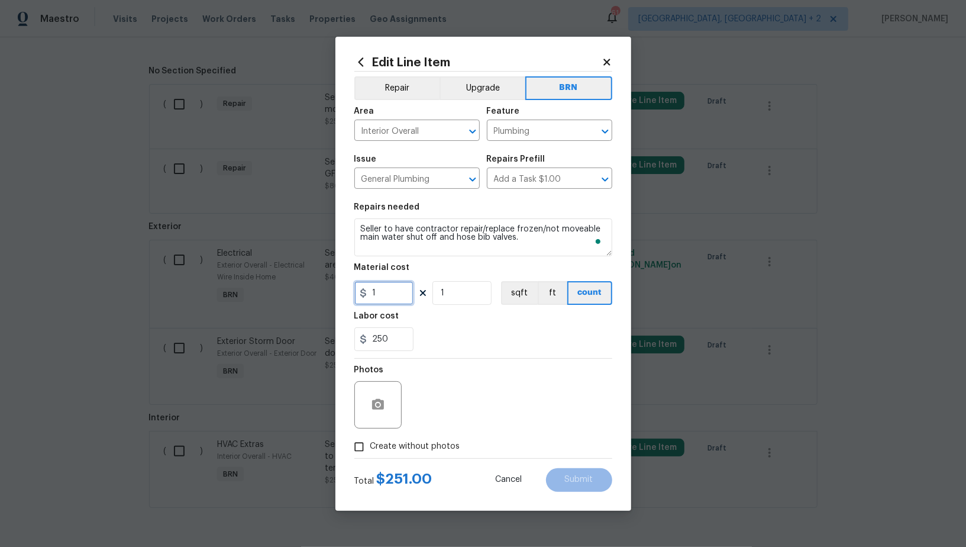
click at [389, 297] on input "1" at bounding box center [383, 293] width 59 height 24
type input "0"
click at [381, 398] on icon "button" at bounding box center [378, 405] width 14 height 14
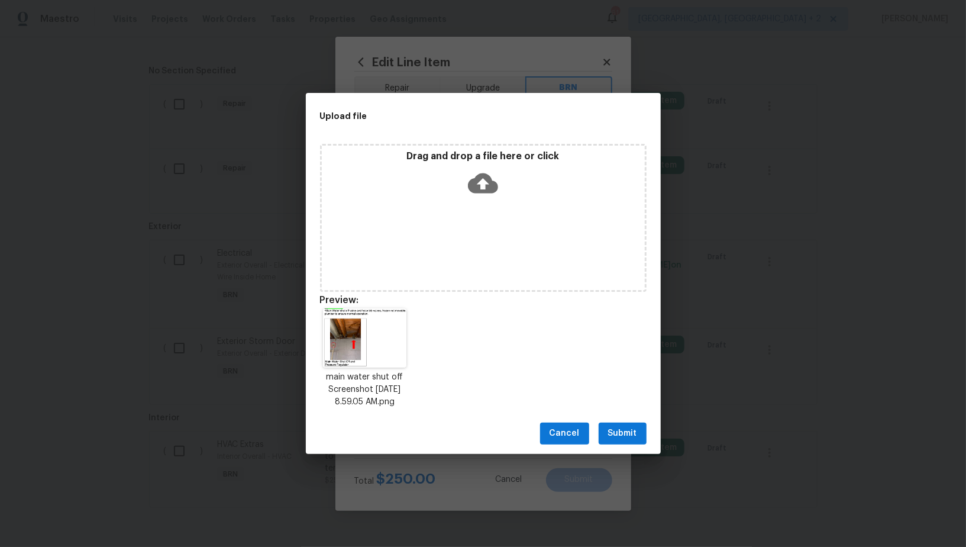
click at [623, 433] on span "Submit" at bounding box center [622, 433] width 29 height 15
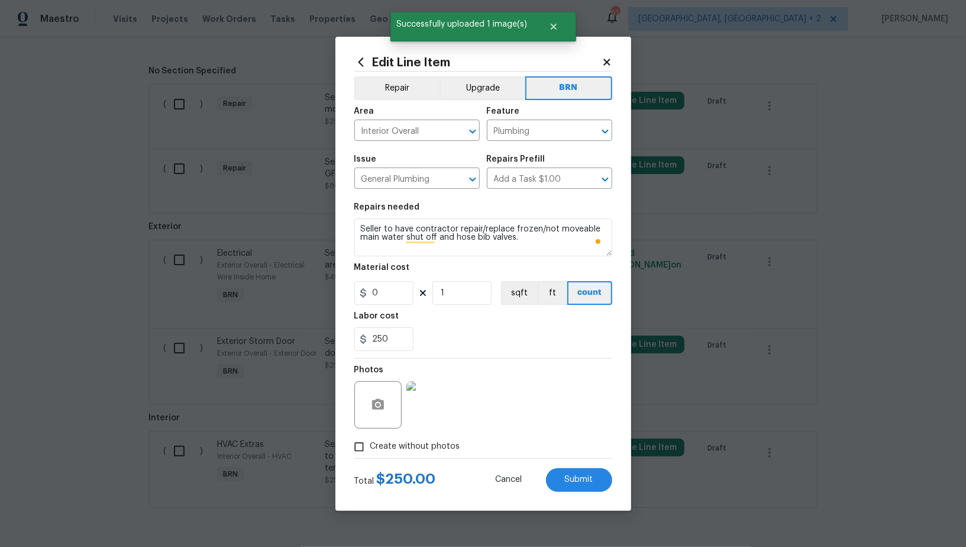
click at [428, 408] on img at bounding box center [430, 404] width 47 height 47
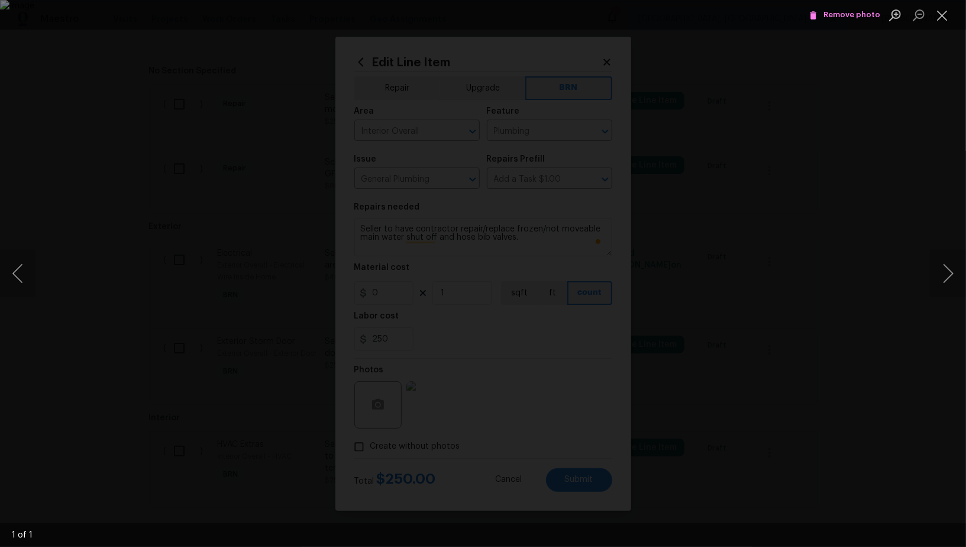
click at [846, 241] on div "Lightbox" at bounding box center [483, 273] width 966 height 547
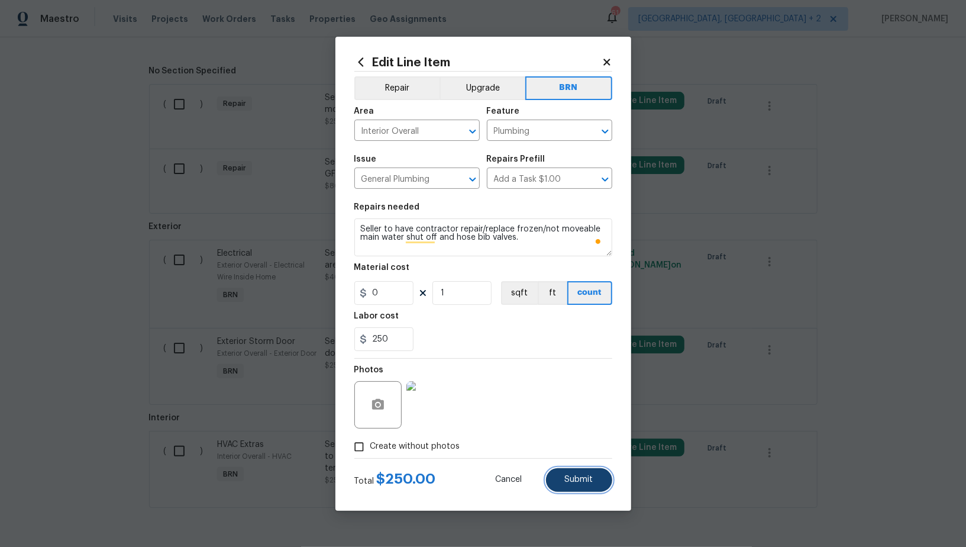
click at [580, 480] on span "Submit" at bounding box center [579, 479] width 28 height 9
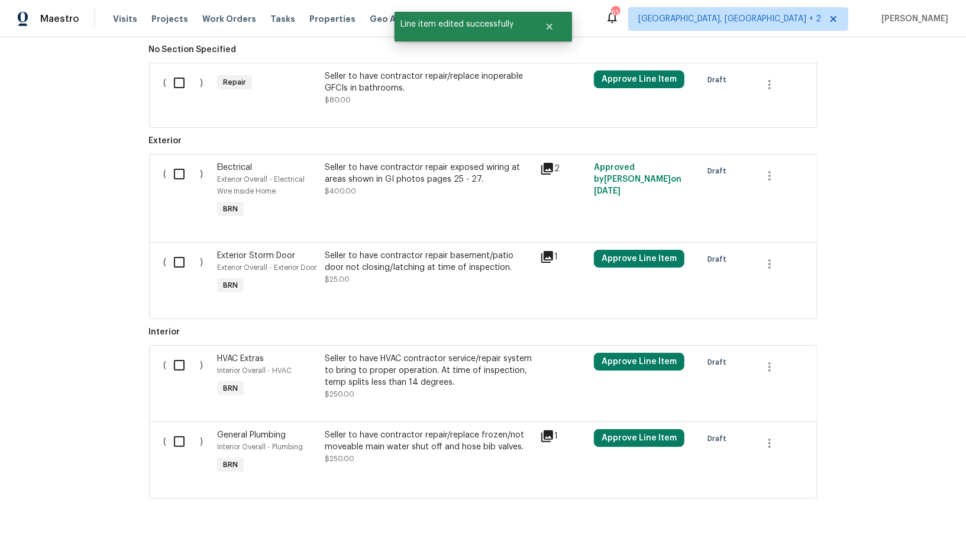
scroll to position [382, 0]
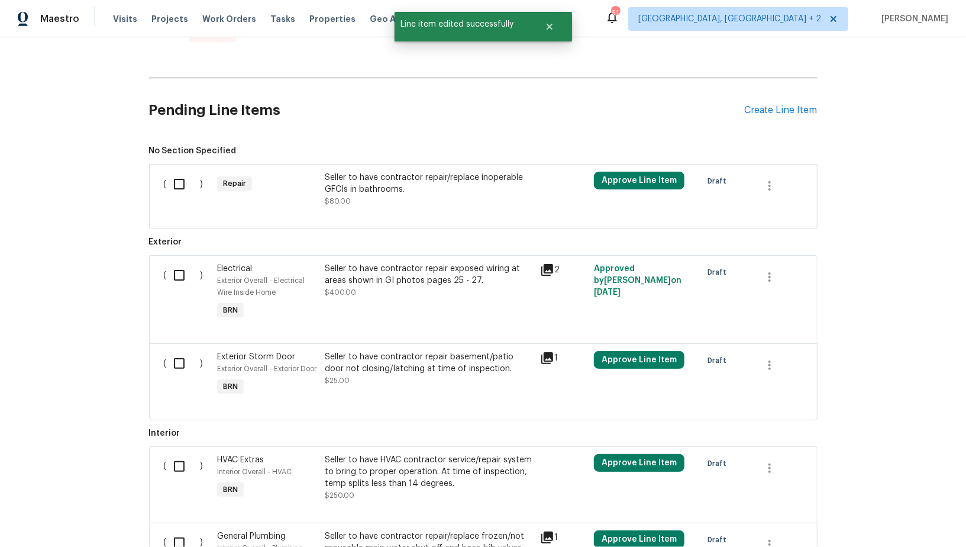
click at [354, 199] on div "Seller to have contractor repair/replace inoperable GFCIs in bathrooms. $80.00" at bounding box center [429, 190] width 208 height 36
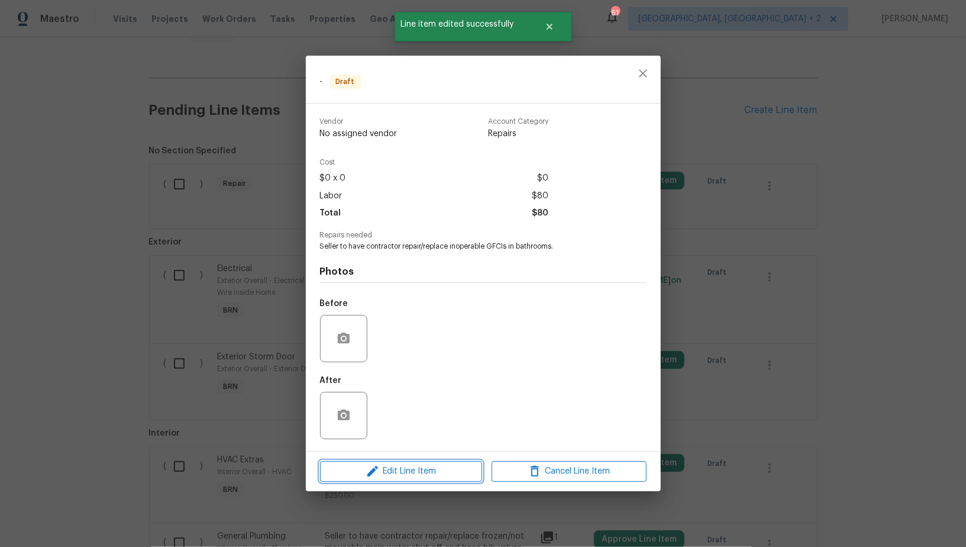
click at [419, 469] on span "Edit Line Item" at bounding box center [401, 471] width 155 height 15
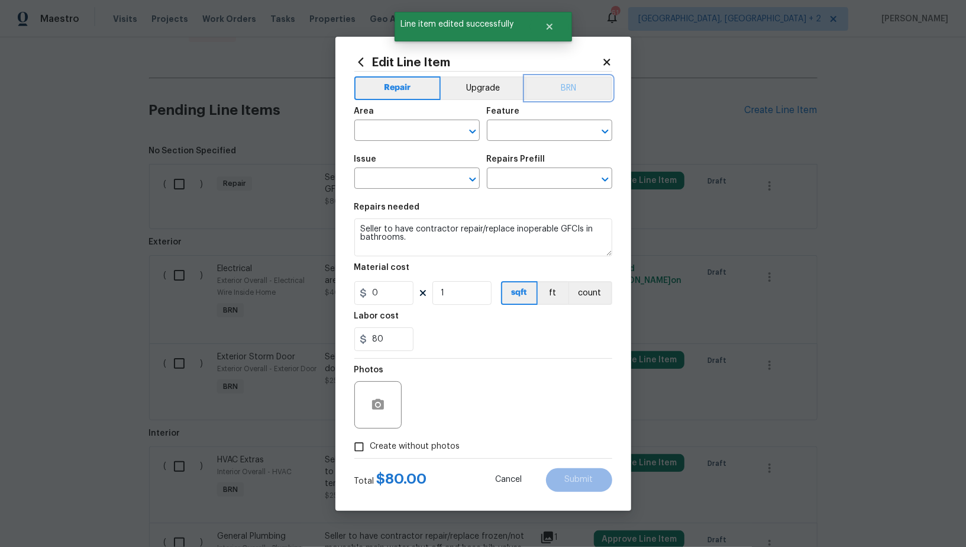
click at [562, 97] on button "BRN" at bounding box center [569, 88] width 87 height 24
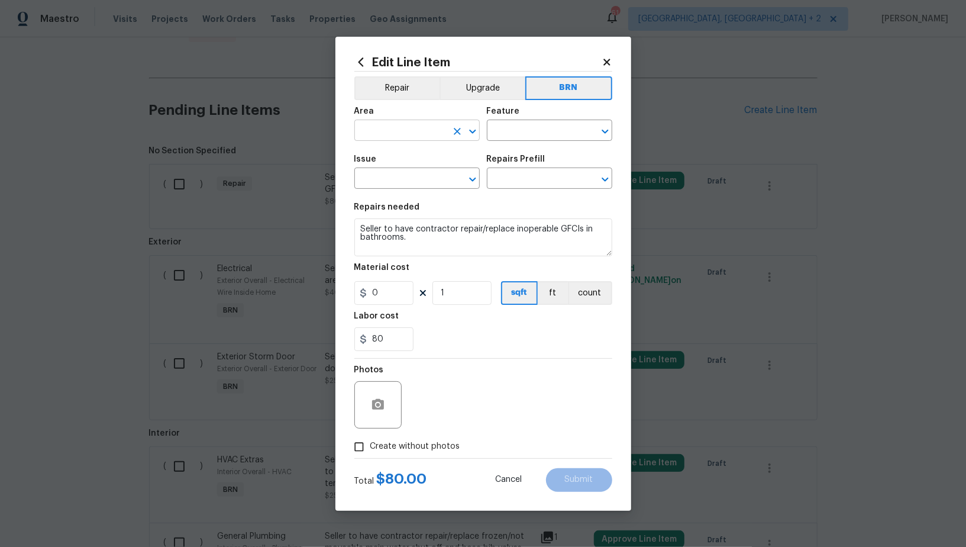
click at [431, 130] on input "text" at bounding box center [400, 131] width 92 height 18
click at [422, 172] on li "Interior Overall" at bounding box center [416, 177] width 125 height 20
type input "Interior Overall"
click at [505, 136] on input "text" at bounding box center [533, 131] width 92 height 18
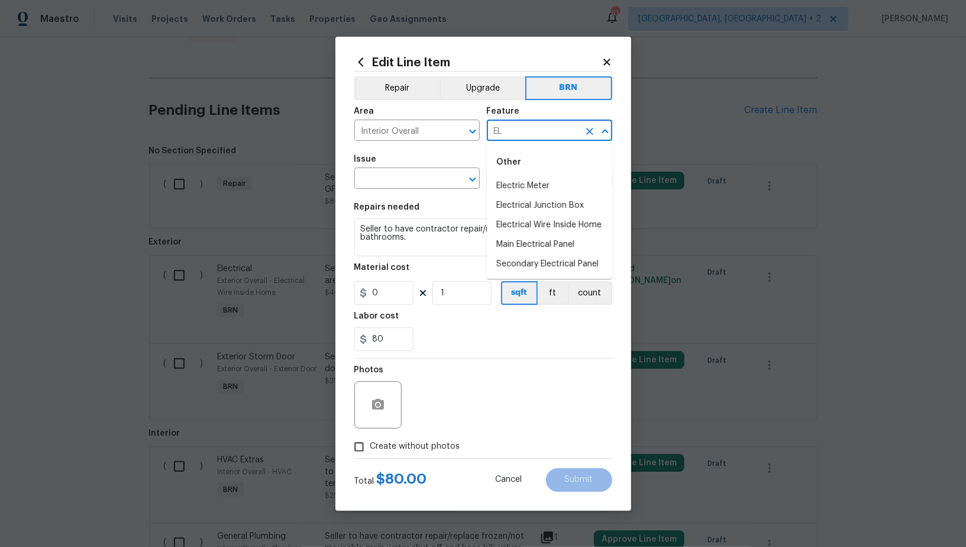
type input "E"
click at [531, 190] on li "GFCI Outlets" at bounding box center [549, 186] width 125 height 20
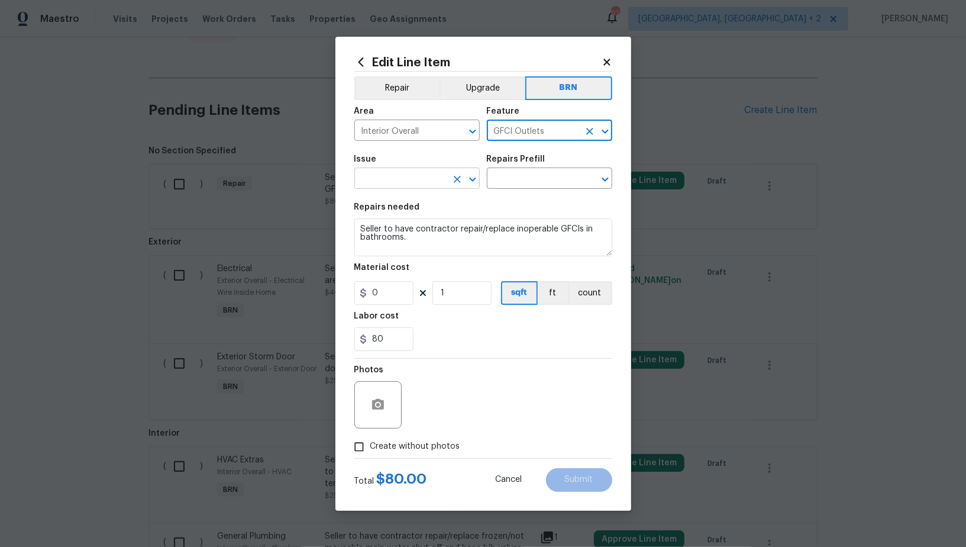
type input "GFCI Outlets"
click at [396, 184] on input "text" at bounding box center [400, 179] width 92 height 18
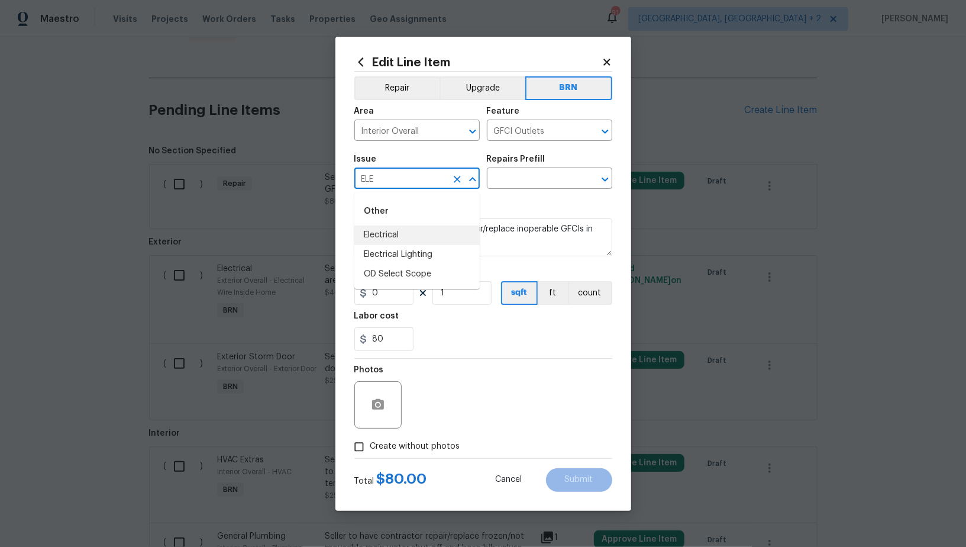
drag, startPoint x: 393, startPoint y: 242, endPoint x: 446, endPoint y: 244, distance: 53.3
click at [393, 241] on li "Electrical" at bounding box center [416, 235] width 125 height 20
type input "Electrical"
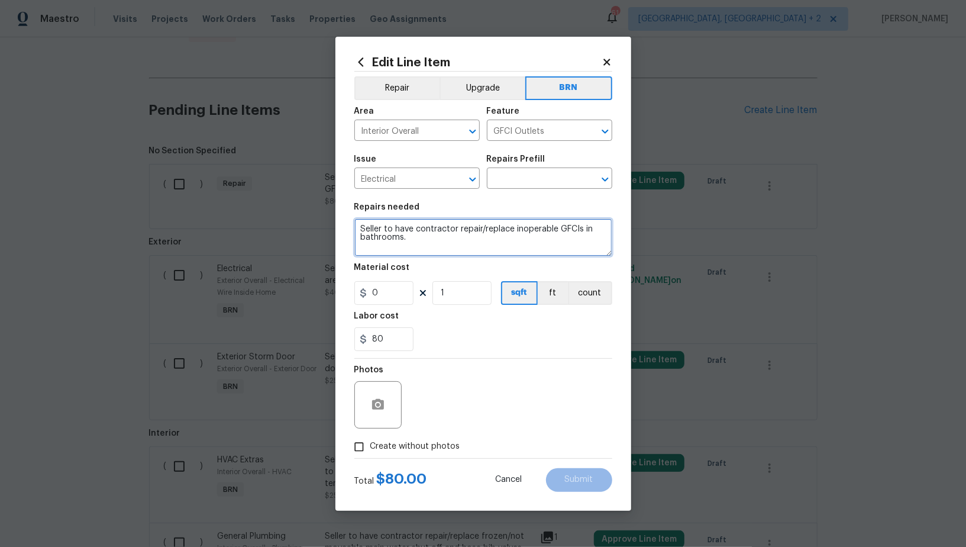
click at [444, 236] on textarea "Seller to have contractor repair/replace inoperable GFCIs in bathrooms." at bounding box center [483, 237] width 258 height 38
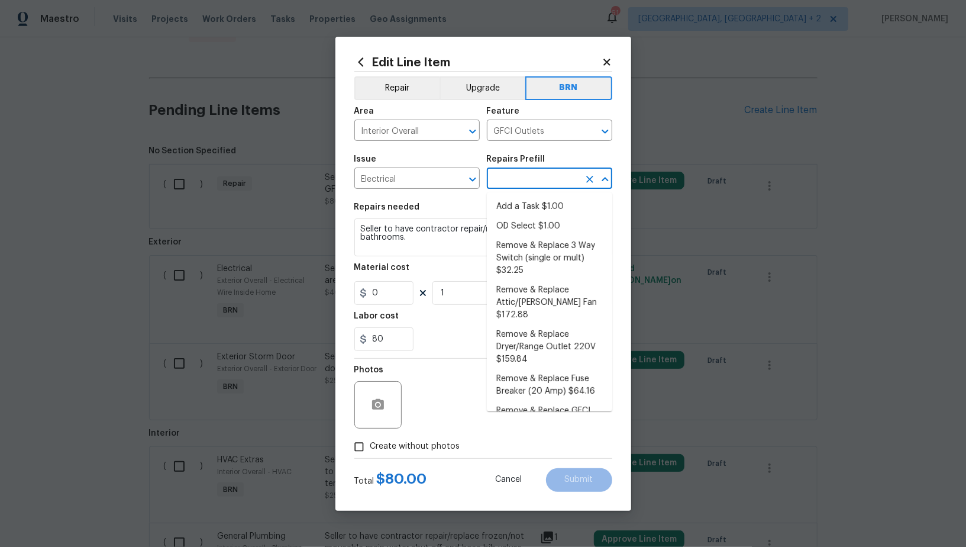
click at [502, 183] on input "text" at bounding box center [533, 179] width 92 height 18
click at [503, 207] on li "Add a Task $1.00" at bounding box center [549, 207] width 125 height 20
type input "Add a Task $1.00"
type textarea "HPM to detail"
type input "1"
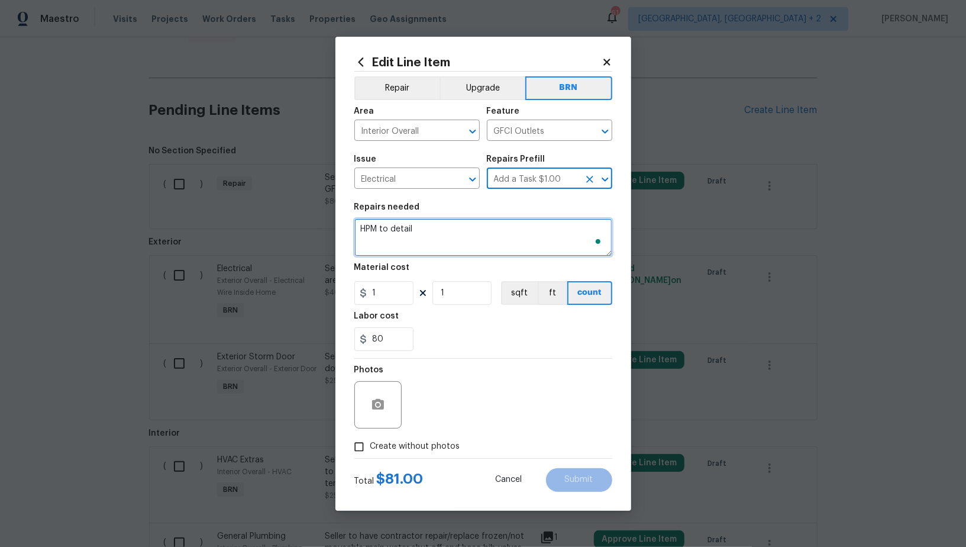
click at [449, 225] on textarea "HPM to detail" at bounding box center [483, 237] width 258 height 38
paste textarea "Seller to have contractor repair/replace inoperable GFCIs in bathrooms."
type textarea "Seller to have contractor repair/replace inoperable GFCIs in bathrooms."
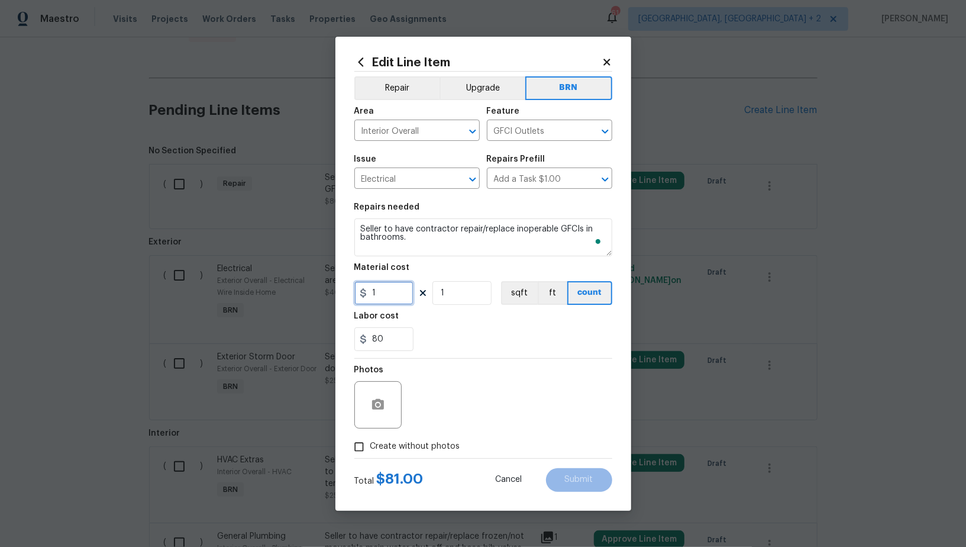
click at [397, 291] on input "1" at bounding box center [383, 293] width 59 height 24
type input "0"
click at [379, 408] on icon "button" at bounding box center [378, 404] width 12 height 11
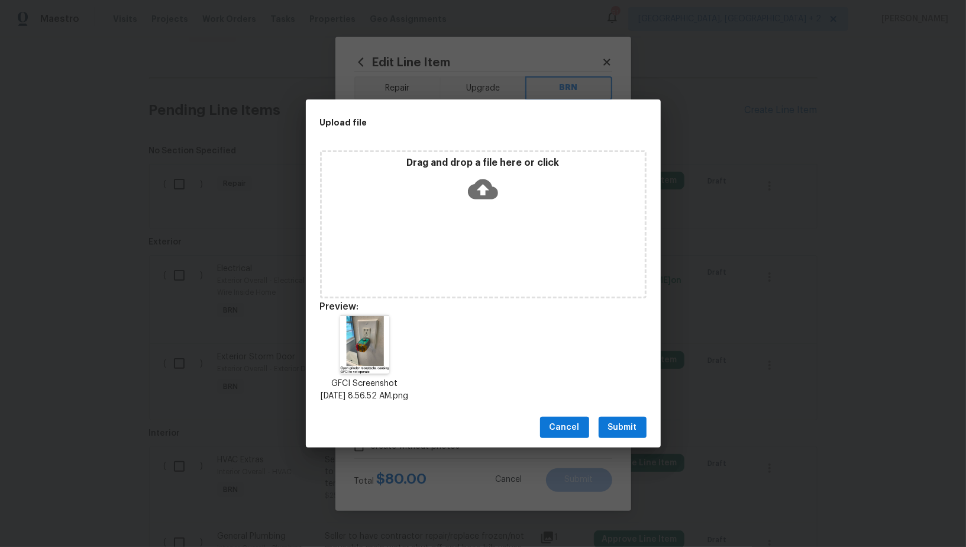
click at [613, 427] on span "Submit" at bounding box center [622, 427] width 29 height 15
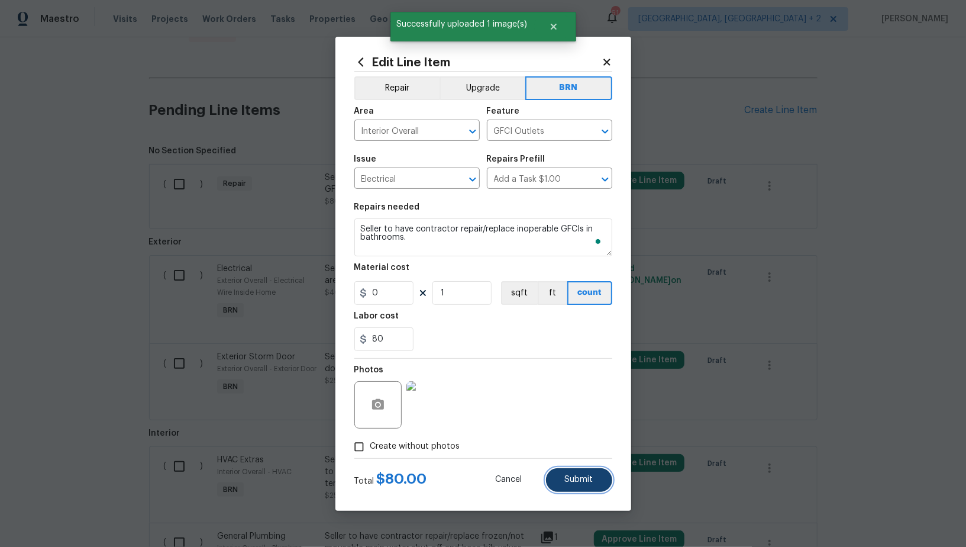
click at [581, 476] on span "Submit" at bounding box center [579, 479] width 28 height 9
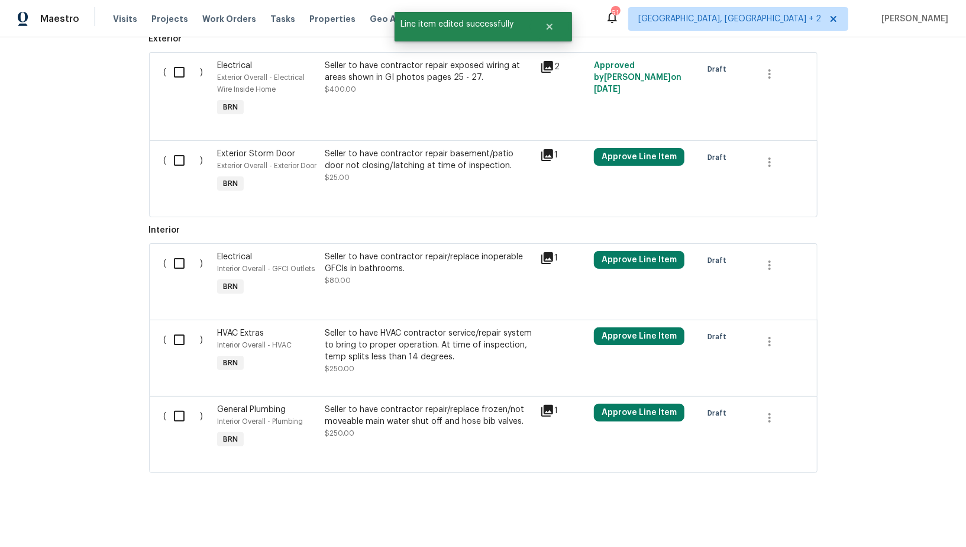
scroll to position [507, 0]
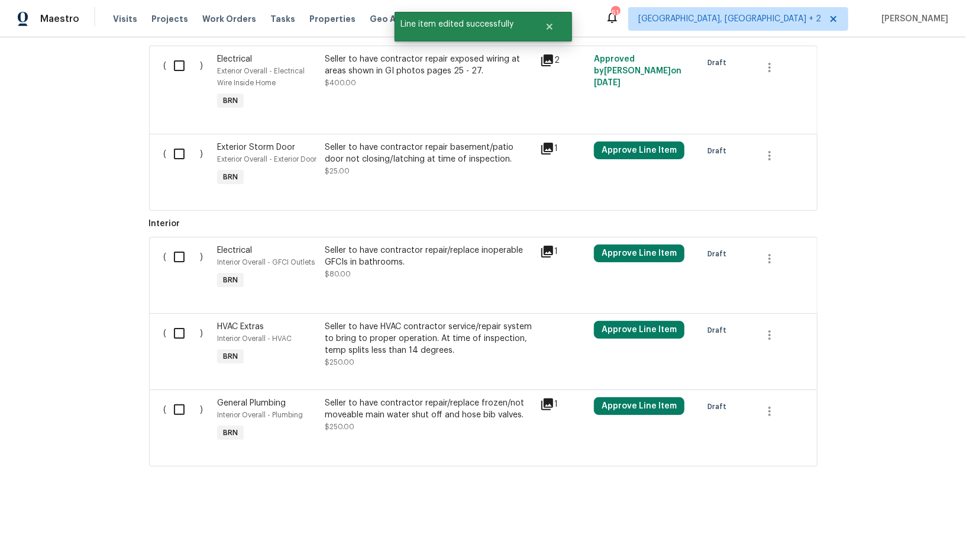
click at [175, 340] on input "checkbox" at bounding box center [184, 333] width 34 height 25
checkbox input "true"
click at [884, 512] on span "Create Work Order" at bounding box center [898, 517] width 79 height 15
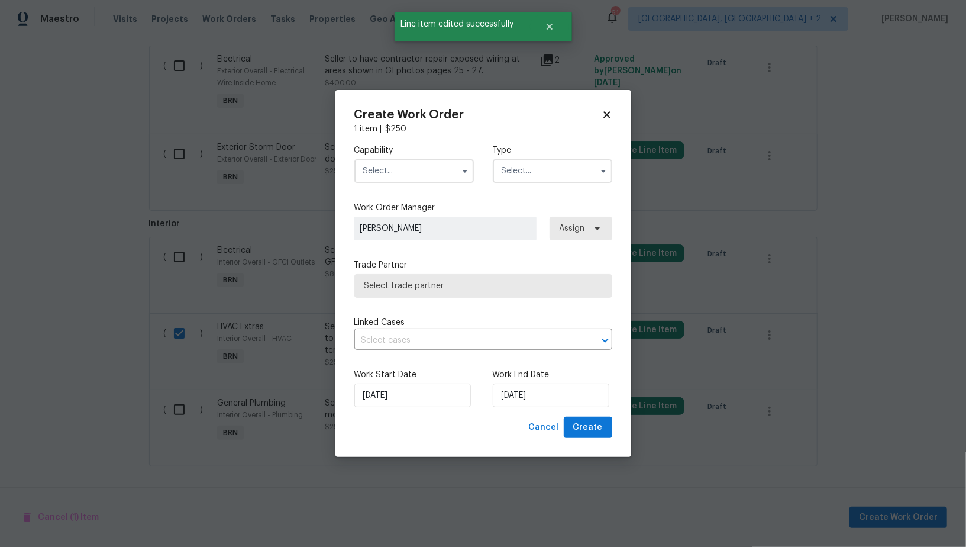
click at [418, 169] on input "text" at bounding box center [414, 171] width 120 height 24
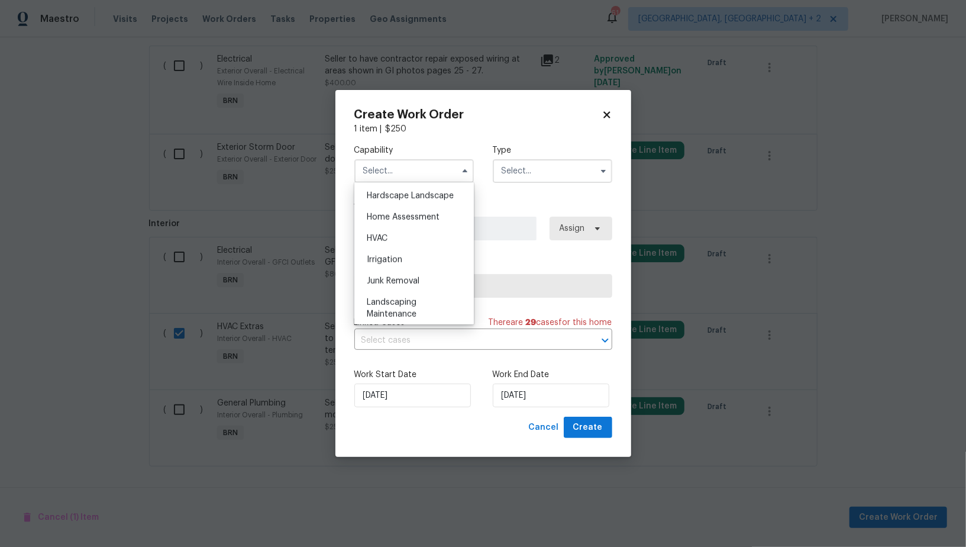
scroll to position [676, 0]
click at [398, 237] on div "HVAC" at bounding box center [414, 234] width 114 height 21
type input "HVAC"
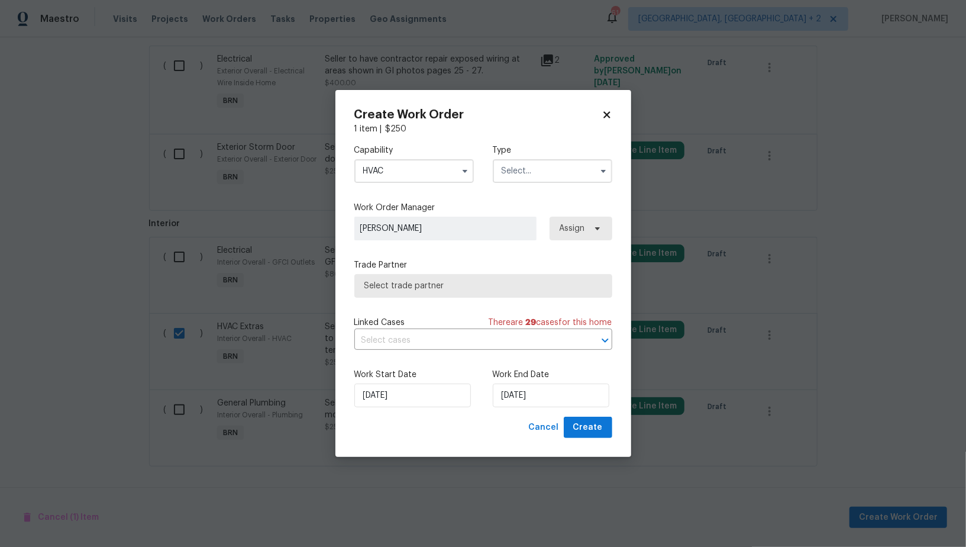
click at [557, 167] on input "text" at bounding box center [553, 171] width 120 height 24
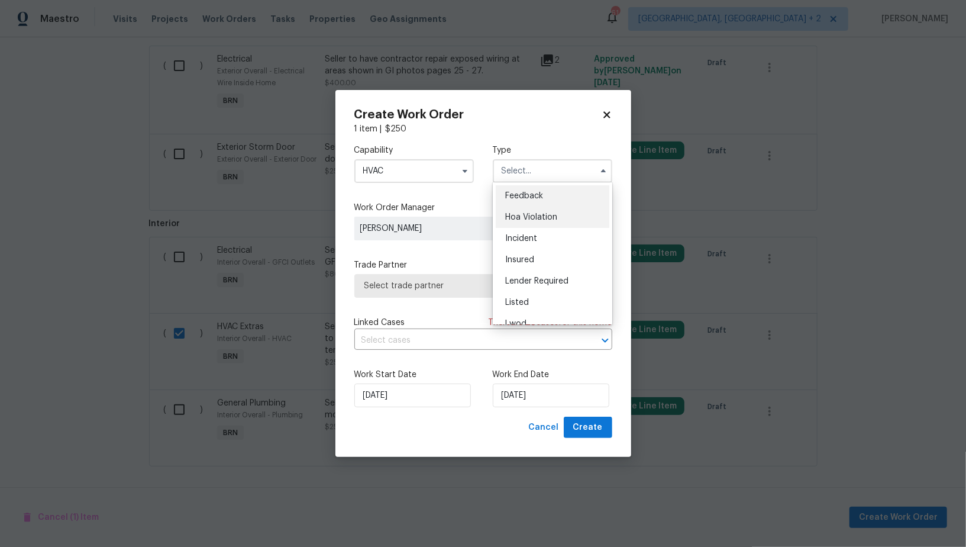
scroll to position [140, 0]
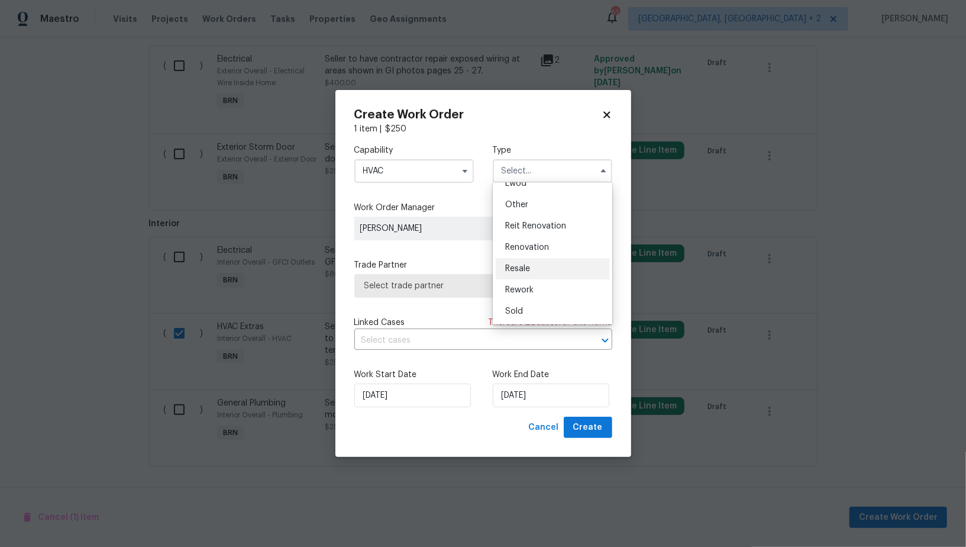
click at [521, 266] on span "Resale" at bounding box center [517, 269] width 25 height 8
type input "Resale"
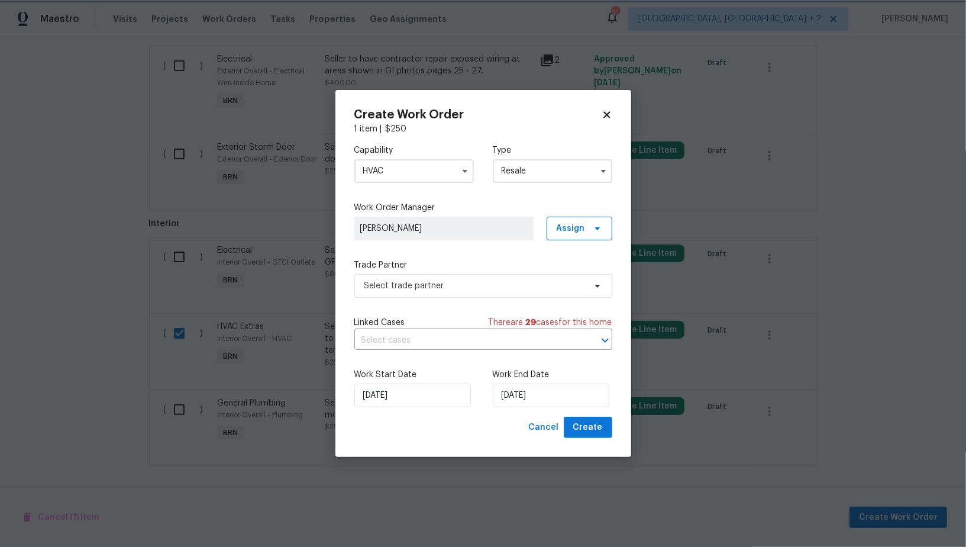
scroll to position [0, 0]
click at [465, 286] on span "Select trade partner" at bounding box center [475, 286] width 221 height 12
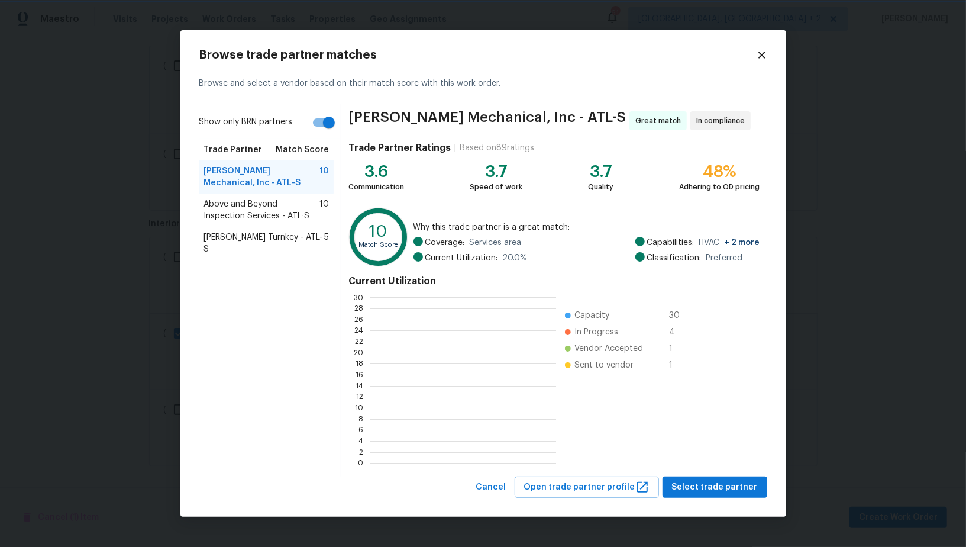
scroll to position [1, 1]
click at [698, 490] on span "Select trade partner" at bounding box center [715, 487] width 86 height 15
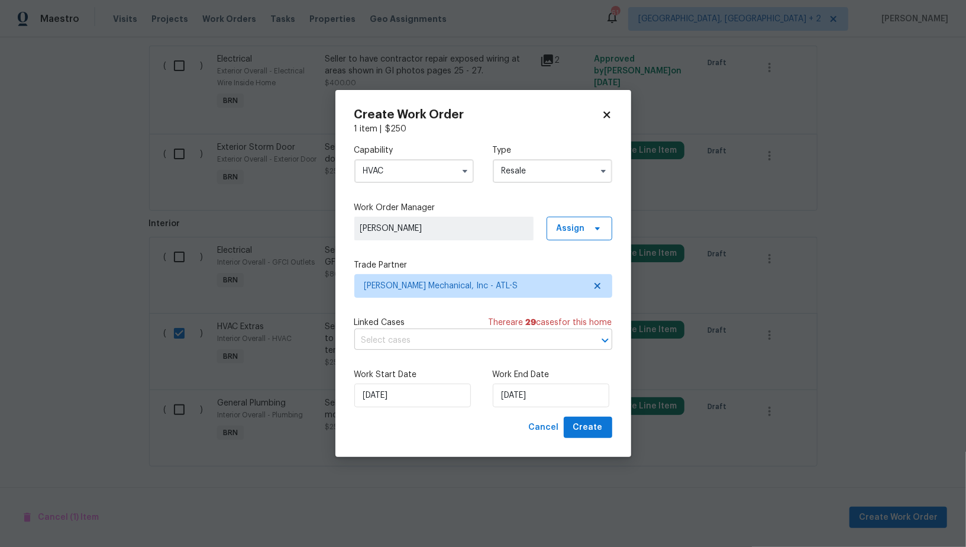
click at [466, 339] on input "text" at bounding box center [466, 340] width 225 height 18
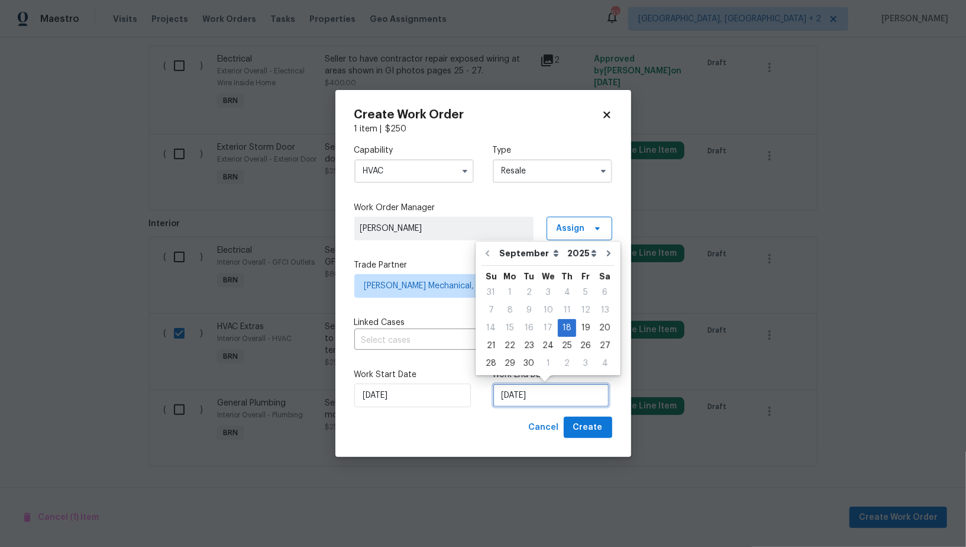
click at [521, 392] on input "18/09/2025" at bounding box center [551, 395] width 117 height 24
click at [514, 344] on div "22" at bounding box center [510, 345] width 19 height 17
type input "22/09/2025"
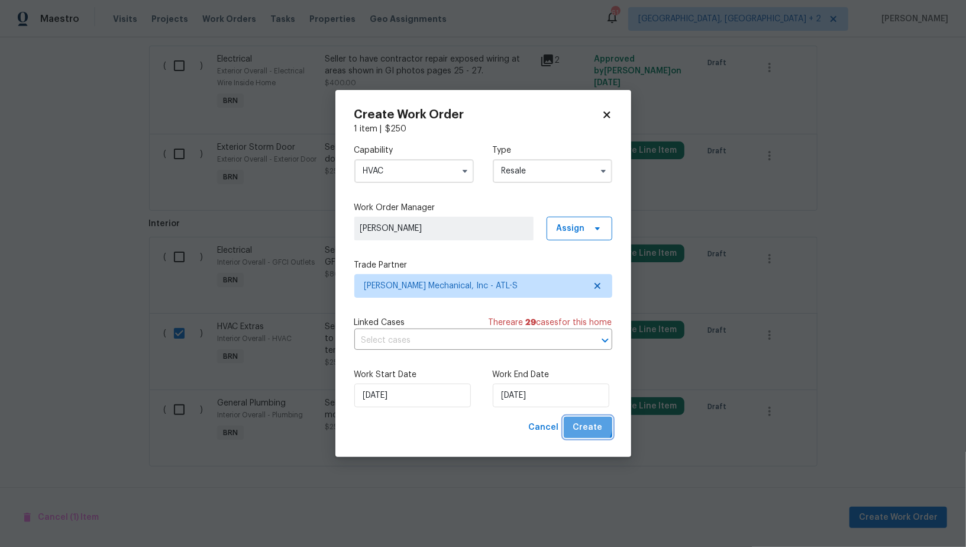
click at [580, 424] on span "Create" at bounding box center [588, 427] width 30 height 15
checkbox input "false"
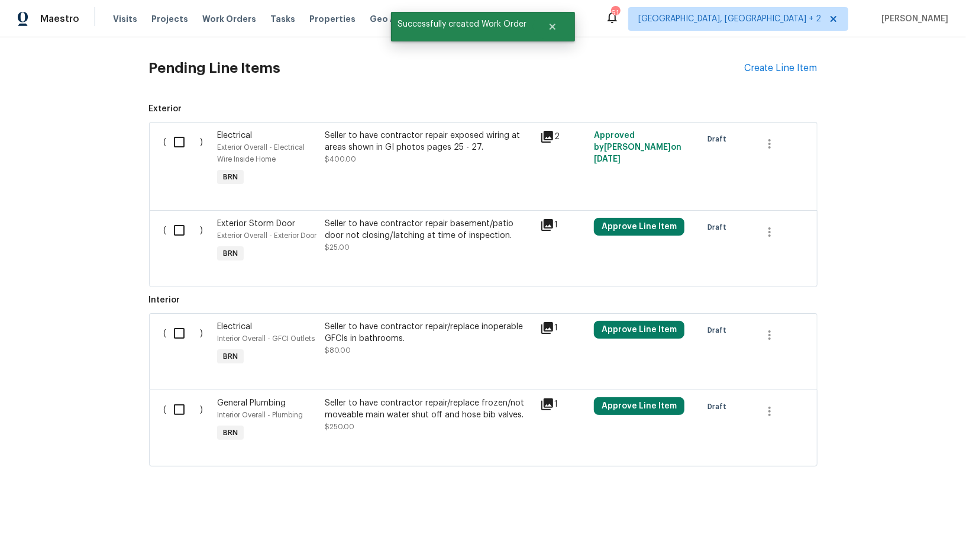
scroll to position [454, 0]
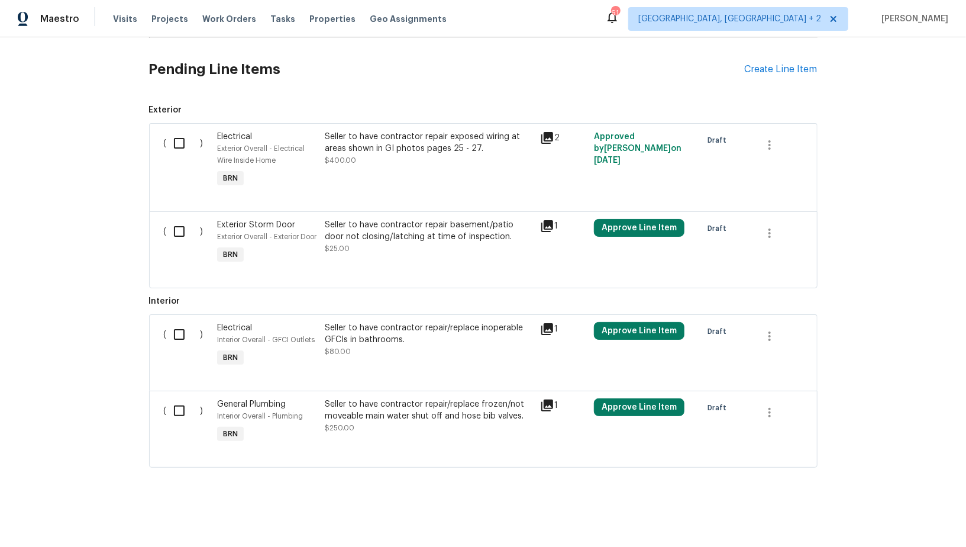
click at [204, 134] on div "( )" at bounding box center [187, 160] width 54 height 66
click at [187, 137] on input "checkbox" at bounding box center [184, 142] width 34 height 25
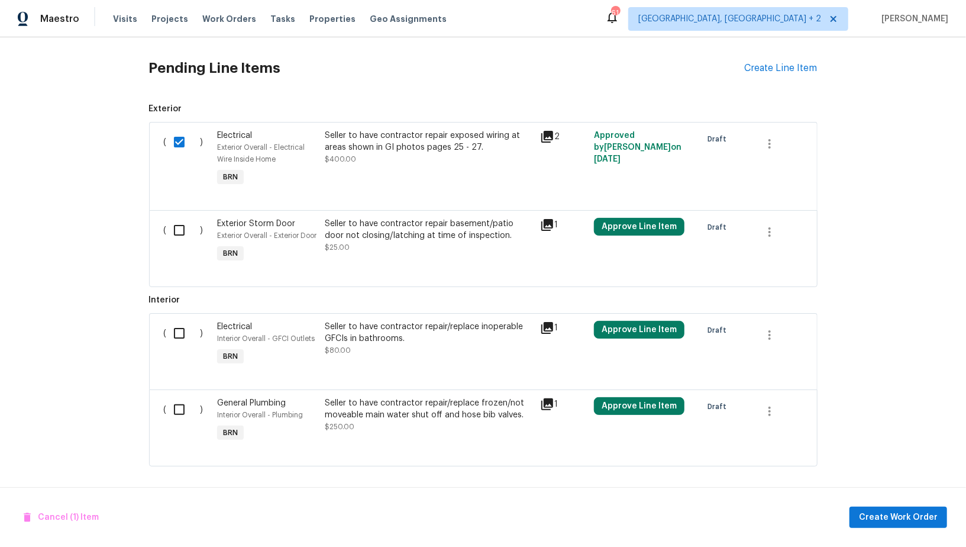
click at [172, 130] on input "checkbox" at bounding box center [184, 142] width 34 height 25
checkbox input "false"
click at [175, 220] on input "checkbox" at bounding box center [184, 230] width 34 height 25
checkbox input "true"
click at [175, 318] on div "( )" at bounding box center [187, 344] width 54 height 54
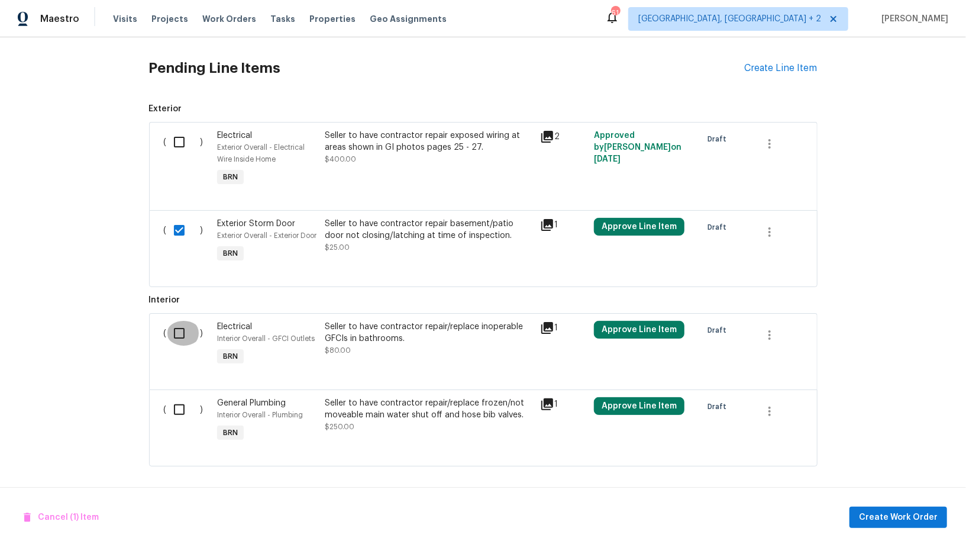
click at [172, 340] on input "checkbox" at bounding box center [184, 333] width 34 height 25
checkbox input "true"
click at [175, 404] on input "checkbox" at bounding box center [184, 409] width 34 height 25
checkbox input "true"
click at [862, 512] on button "Create Work Order" at bounding box center [899, 518] width 98 height 22
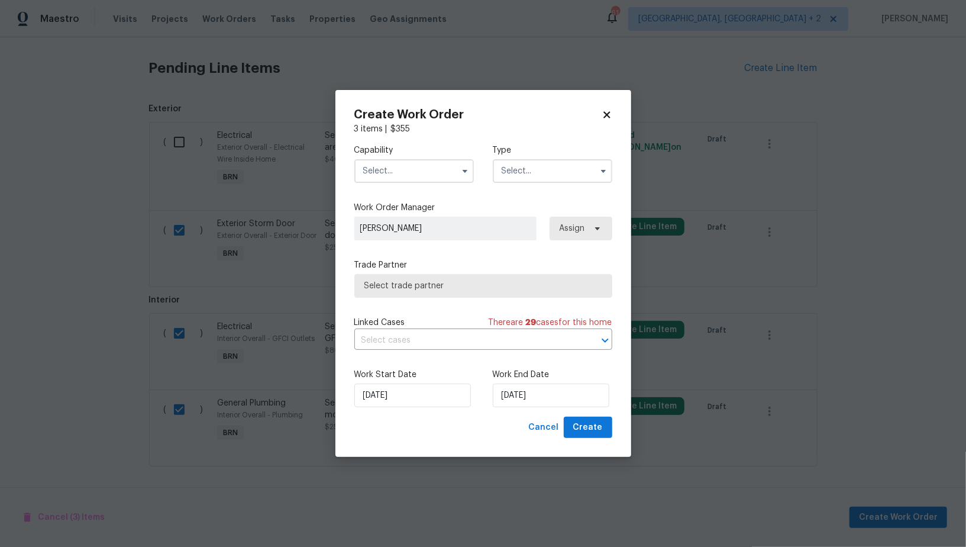
click at [430, 175] on input "text" at bounding box center [414, 171] width 120 height 24
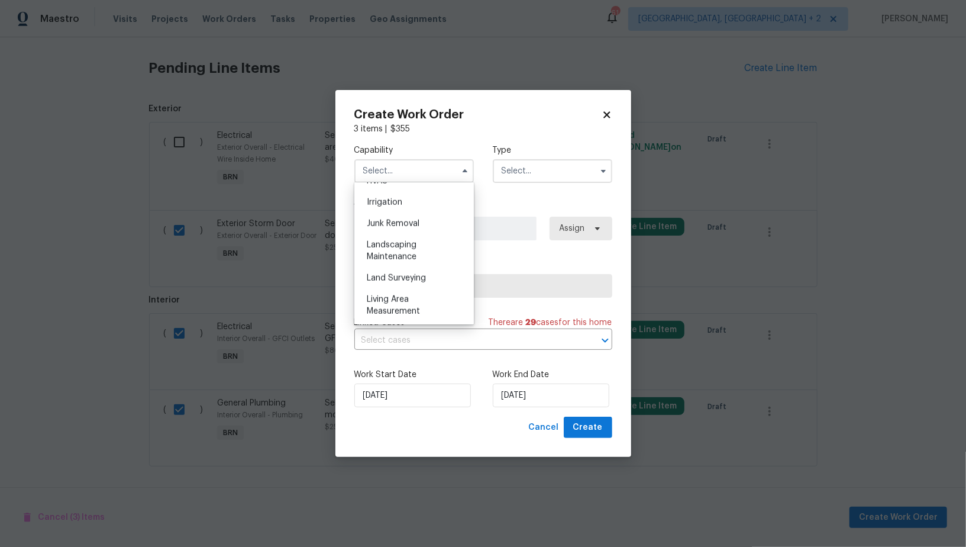
scroll to position [592, 0]
click at [400, 250] on div "Handyman" at bounding box center [414, 254] width 114 height 21
type input "Handyman"
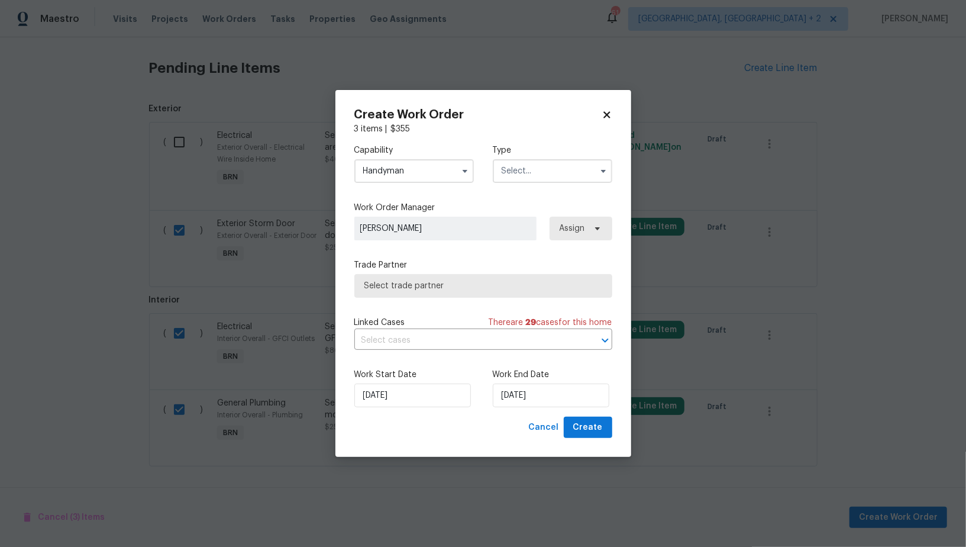
click at [528, 180] on input "text" at bounding box center [553, 171] width 120 height 24
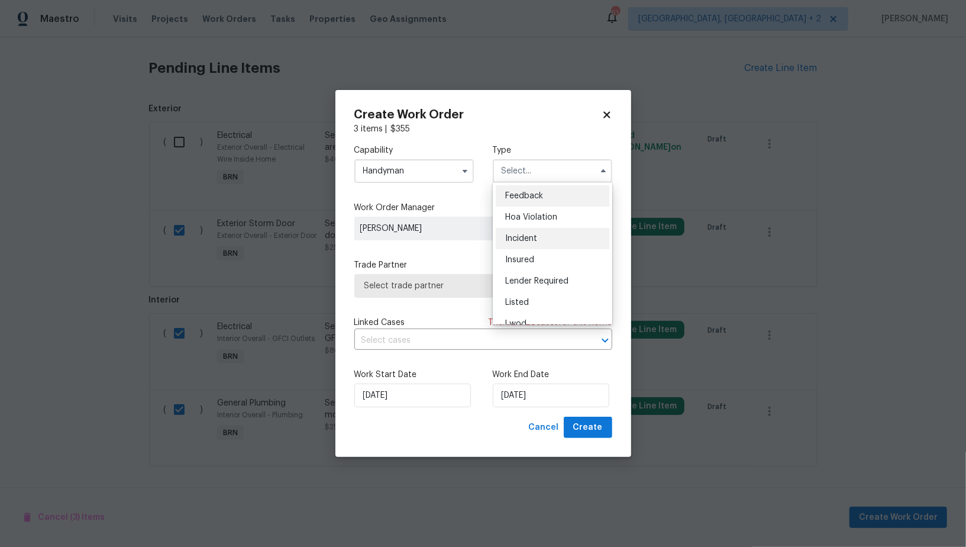
scroll to position [140, 0]
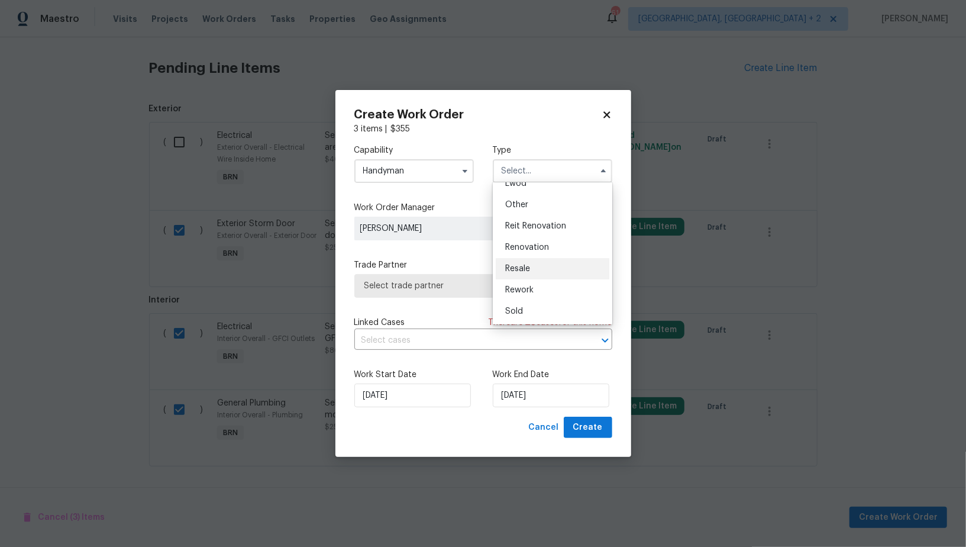
click at [523, 265] on span "Resale" at bounding box center [517, 269] width 25 height 8
type input "Resale"
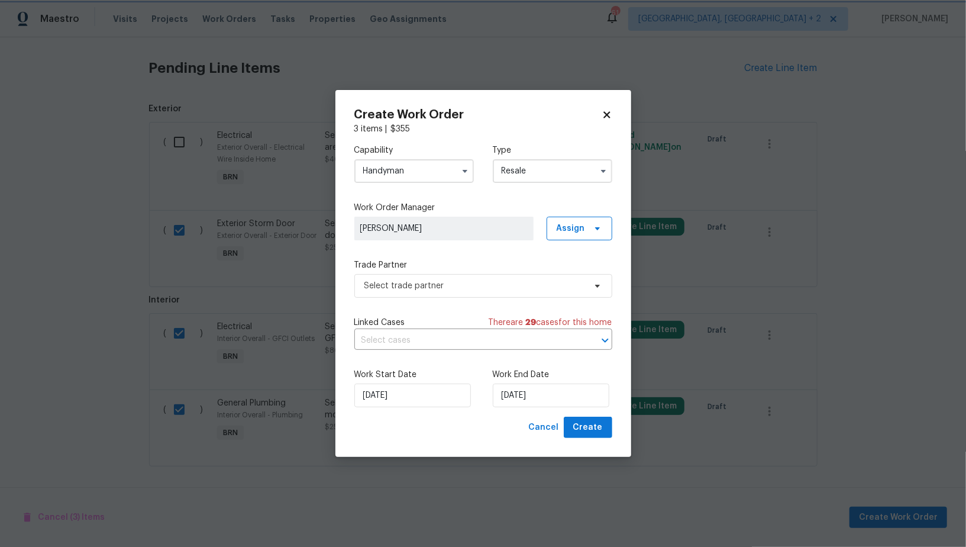
scroll to position [0, 0]
click at [472, 286] on span "Select trade partner" at bounding box center [475, 286] width 221 height 12
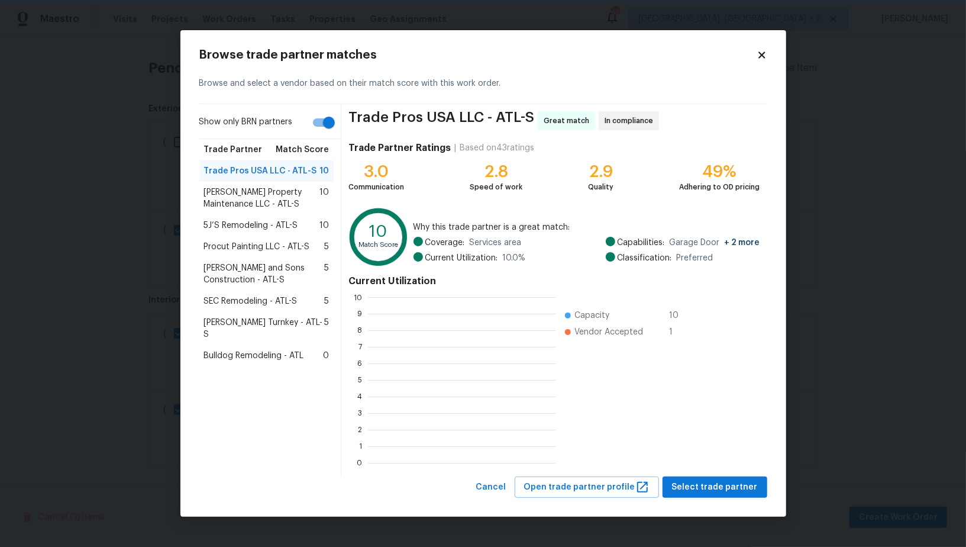
scroll to position [1, 1]
click at [249, 204] on span "[PERSON_NAME] Property Maintenance LLC - ATL-S" at bounding box center [262, 198] width 116 height 24
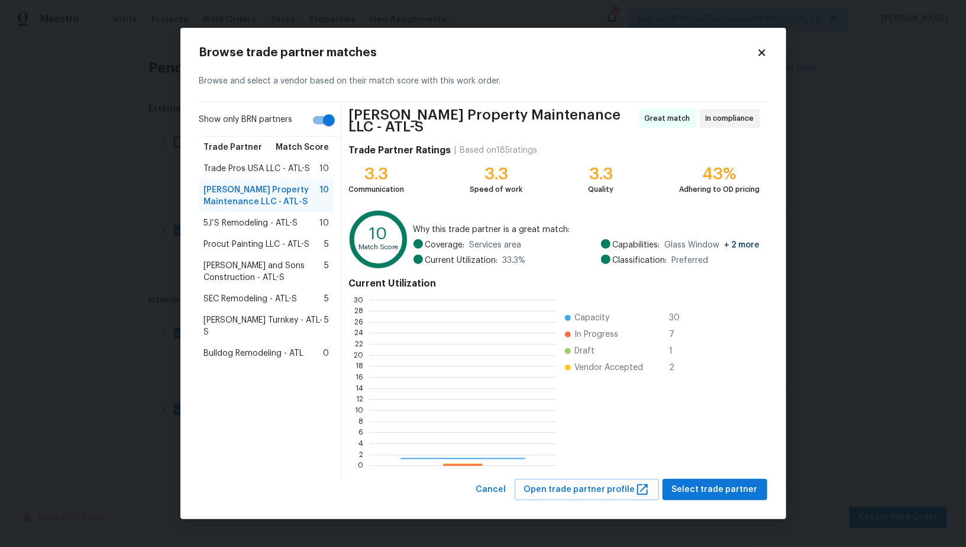
scroll to position [166, 186]
click at [684, 470] on div "Glen Property Maintenance LLC - ATL-S Great match In compliance Trade Partner R…" at bounding box center [553, 290] width 425 height 377
click at [684, 479] on button "Select trade partner" at bounding box center [715, 490] width 105 height 22
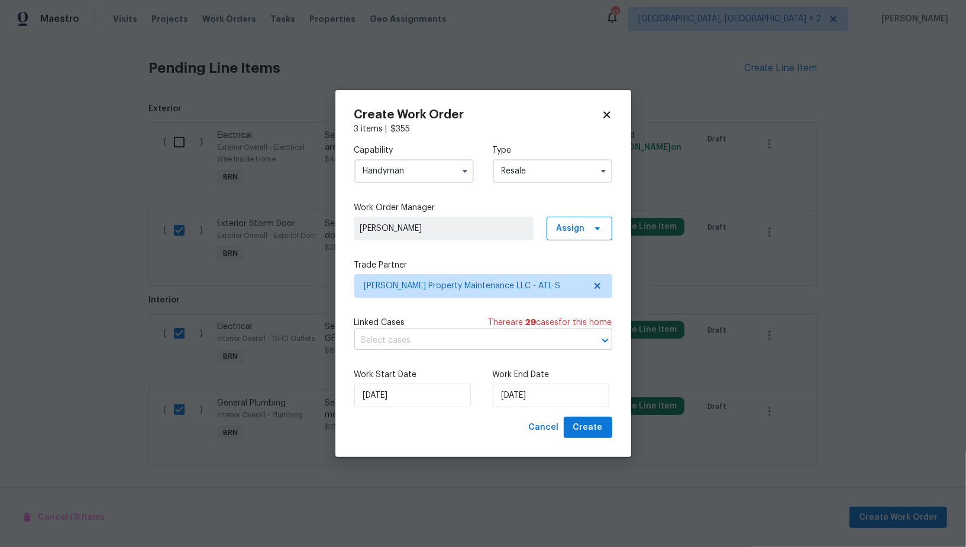
click at [434, 333] on input "text" at bounding box center [466, 340] width 225 height 18
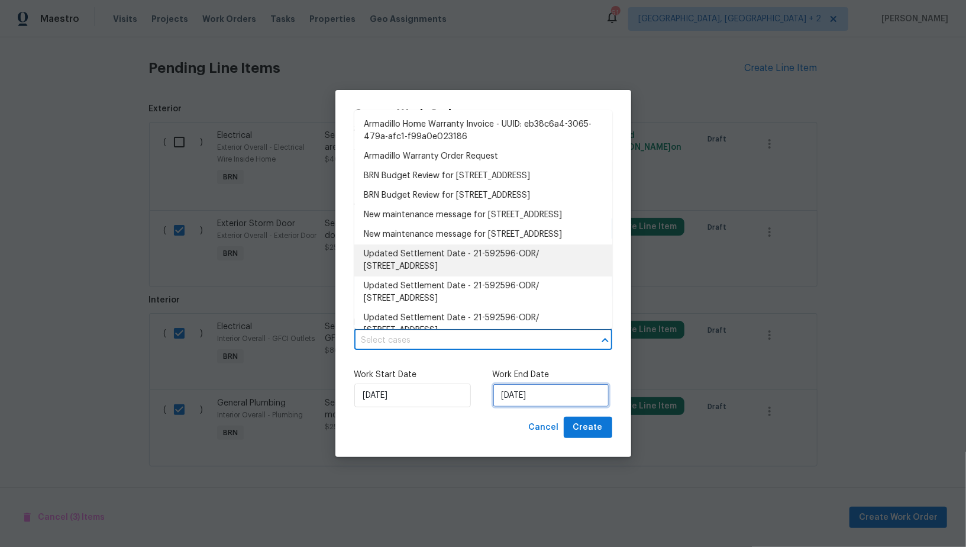
click at [528, 386] on input "18/09/2025" at bounding box center [551, 395] width 117 height 24
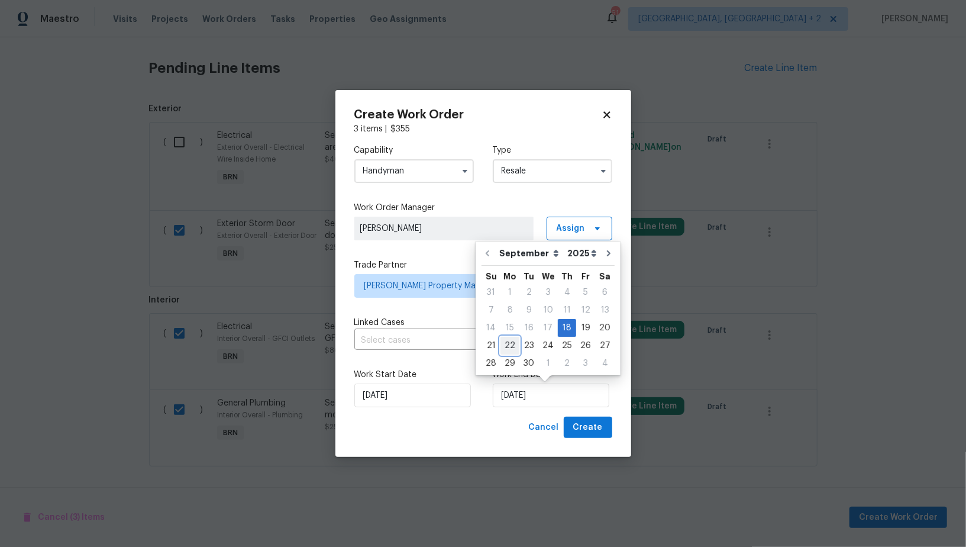
click at [511, 340] on div "22" at bounding box center [510, 345] width 19 height 17
type input "22/09/2025"
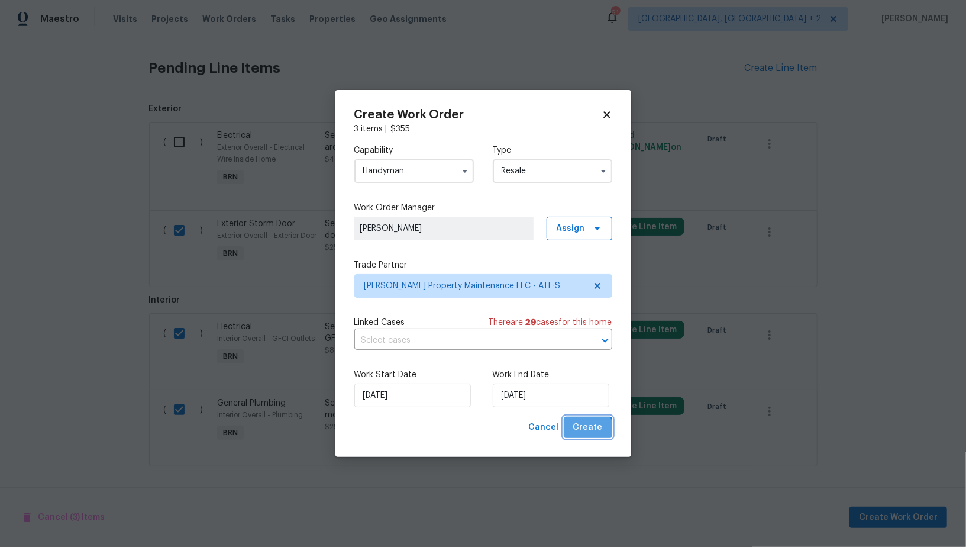
click at [589, 431] on span "Create" at bounding box center [588, 427] width 30 height 15
checkbox input "false"
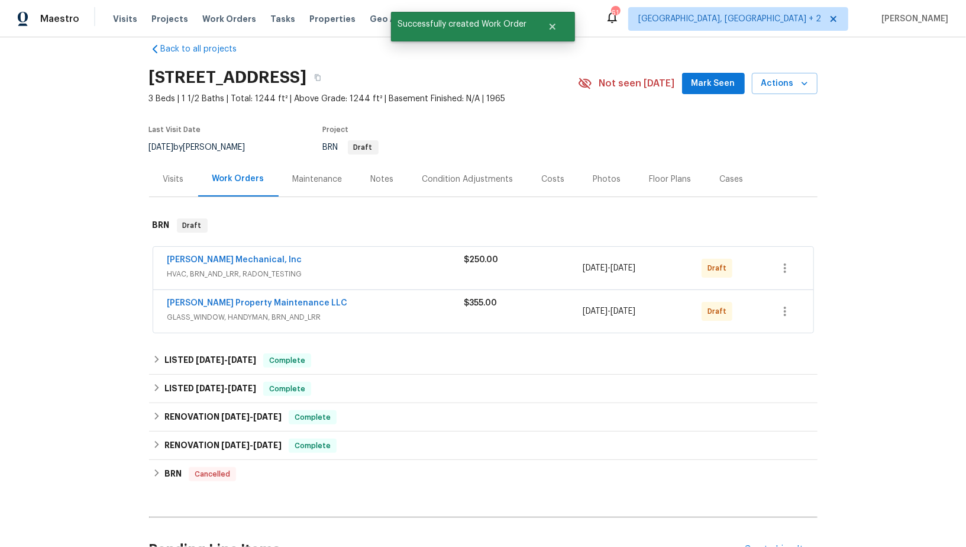
scroll to position [0, 0]
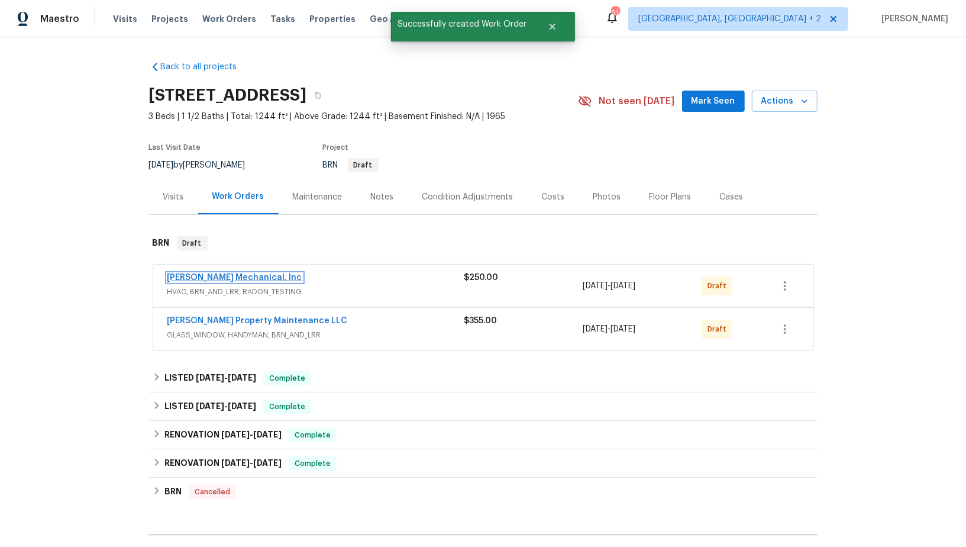
click at [245, 276] on link "JH Martin Mechanical, Inc" at bounding box center [234, 277] width 135 height 8
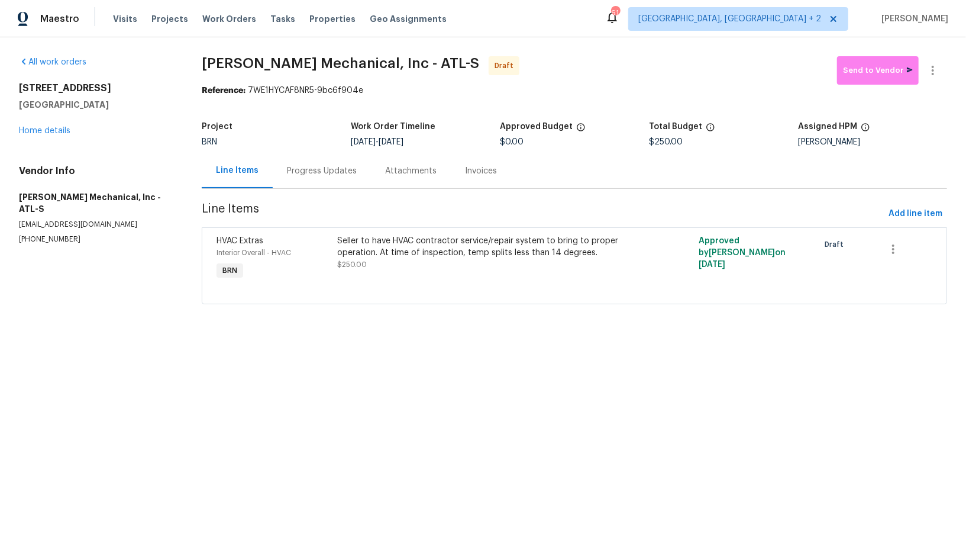
click at [323, 173] on div "Progress Updates" at bounding box center [322, 171] width 70 height 12
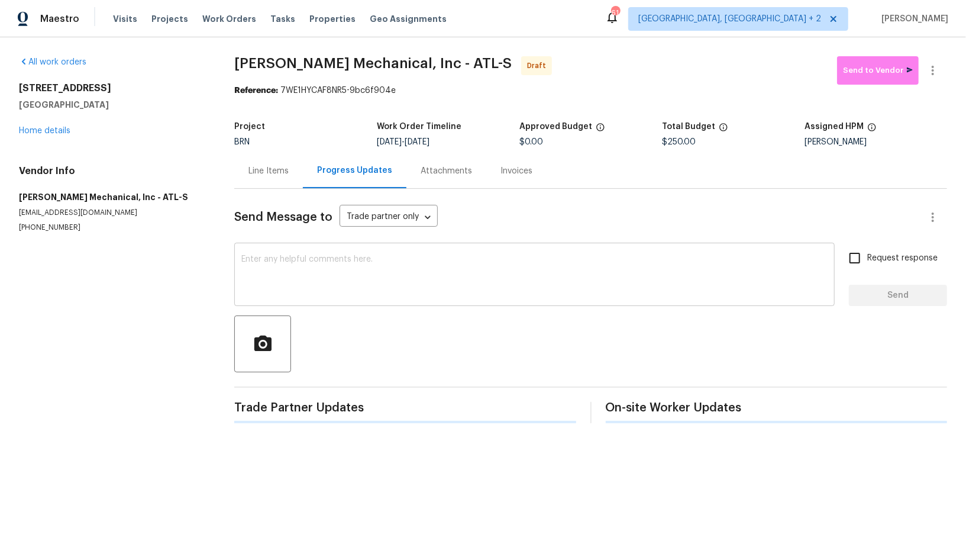
click at [334, 247] on div "x ​" at bounding box center [534, 276] width 601 height 60
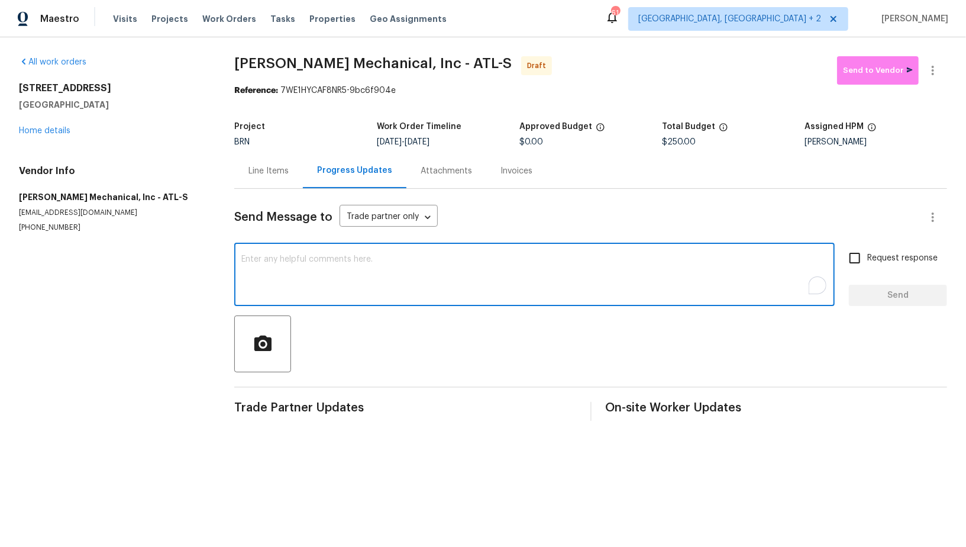
paste textarea "Hi, I'm Padmapriya from Opendoor. Just wanted to check if you received the WO f…"
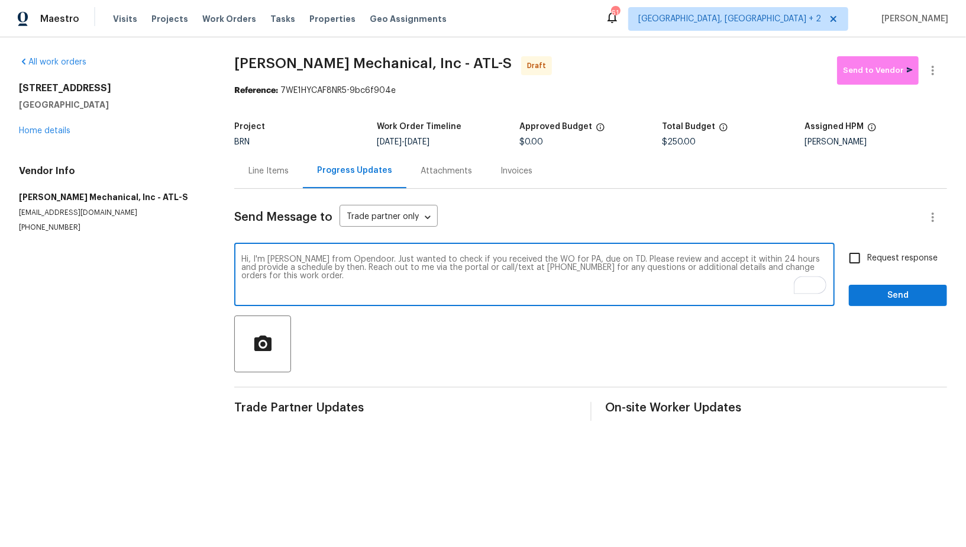
click at [576, 257] on textarea "Hi, I'm Padmapriya from Opendoor. Just wanted to check if you received the WO f…" at bounding box center [534, 275] width 586 height 41
type textarea "Hi, I'm Padmapriya from Opendoor. Just wanted to check if you received the WO f…"
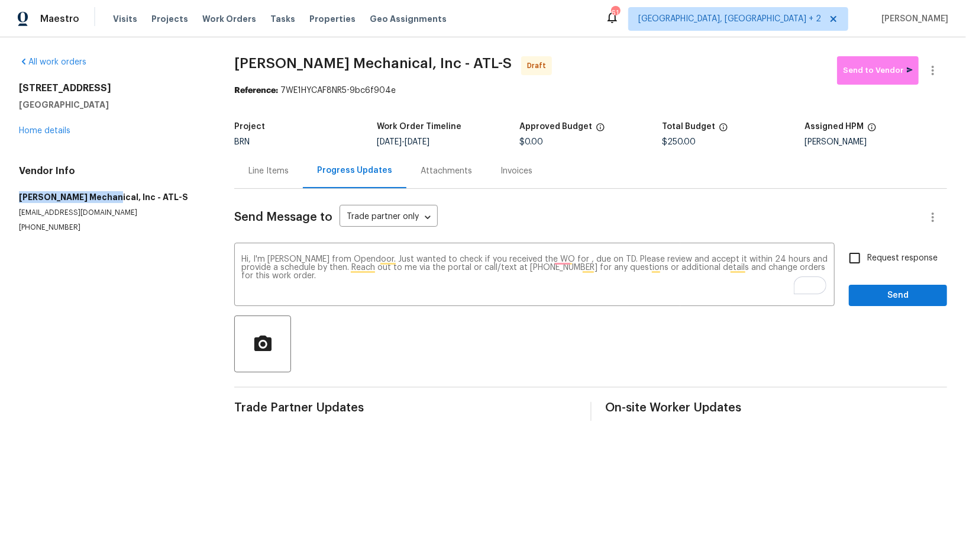
drag, startPoint x: 8, startPoint y: 193, endPoint x: 105, endPoint y: 194, distance: 97.1
click at [105, 194] on div "All work orders 4246 Chestnut Grove Ln Austell, GA 30106 Home details Vendor In…" at bounding box center [483, 238] width 966 height 402
copy h5 "JH Martin Mechanical"
drag, startPoint x: 424, startPoint y: 141, endPoint x: 465, endPoint y: 141, distance: 41.4
click at [465, 141] on div "9/18/2025 - 9/22/2025" at bounding box center [448, 142] width 143 height 8
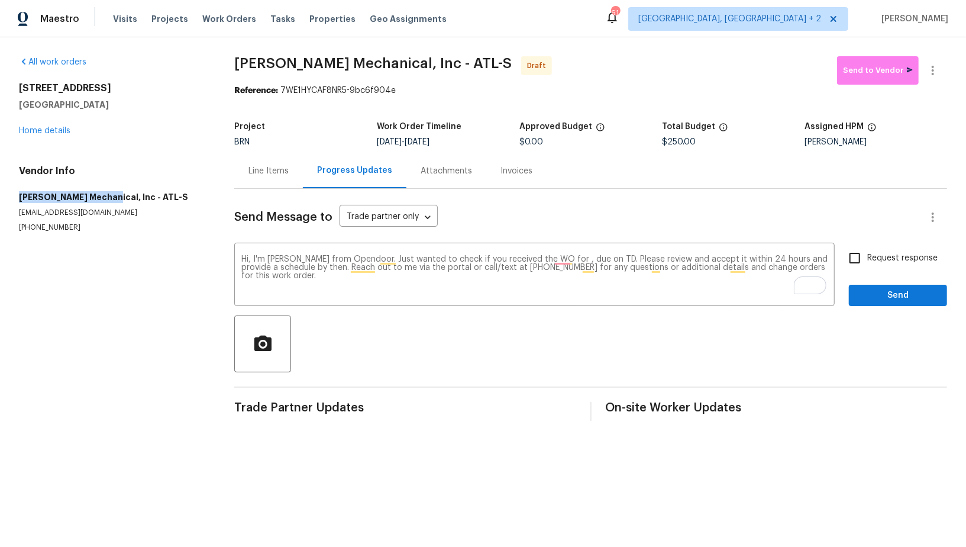
copy span "9/22/2025"
drag, startPoint x: 17, startPoint y: 196, endPoint x: 104, endPoint y: 194, distance: 87.0
click at [104, 194] on div "All work orders 4246 Chestnut Grove Ln Austell, GA 30106 Home details Vendor In…" at bounding box center [483, 238] width 966 height 402
copy h5 "JH Martin Mechanical"
click at [568, 259] on textarea "Hi, I'm Padmapriya from Opendoor. Just wanted to check if you received the WO f…" at bounding box center [534, 275] width 586 height 41
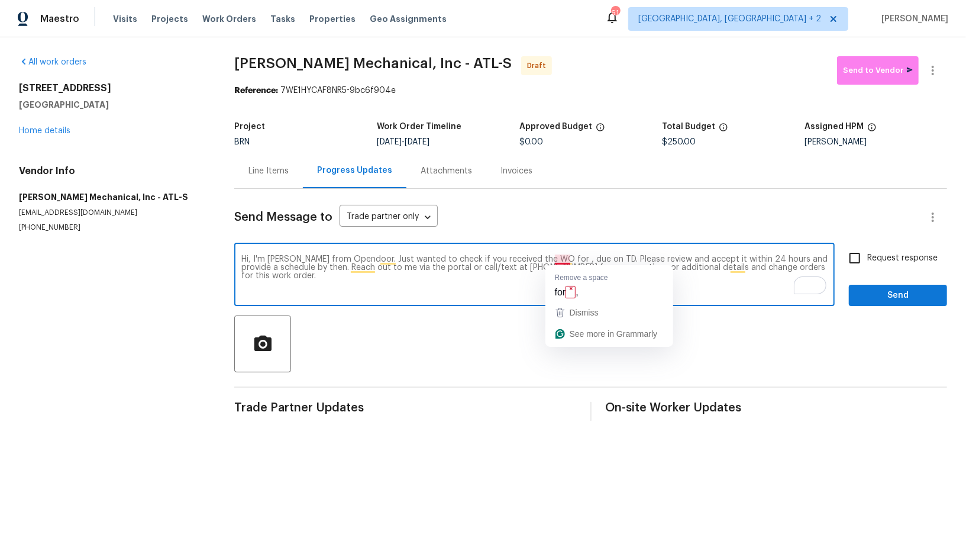
paste textarea "4246 Chestnut Grove Ln, Austell, GA 30106"
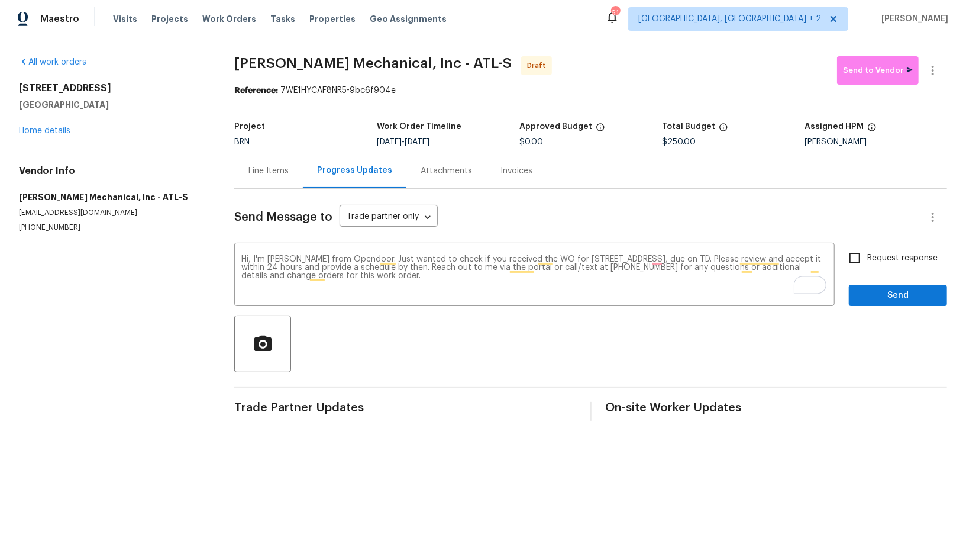
drag, startPoint x: 424, startPoint y: 143, endPoint x: 472, endPoint y: 143, distance: 47.9
click at [472, 143] on div "9/18/2025 - 9/22/2025" at bounding box center [448, 142] width 143 height 8
copy span "9/22/2025"
click at [779, 260] on textarea "Hi, I'm Padmapriya from Opendoor. Just wanted to check if you received the WO f…" at bounding box center [534, 275] width 586 height 41
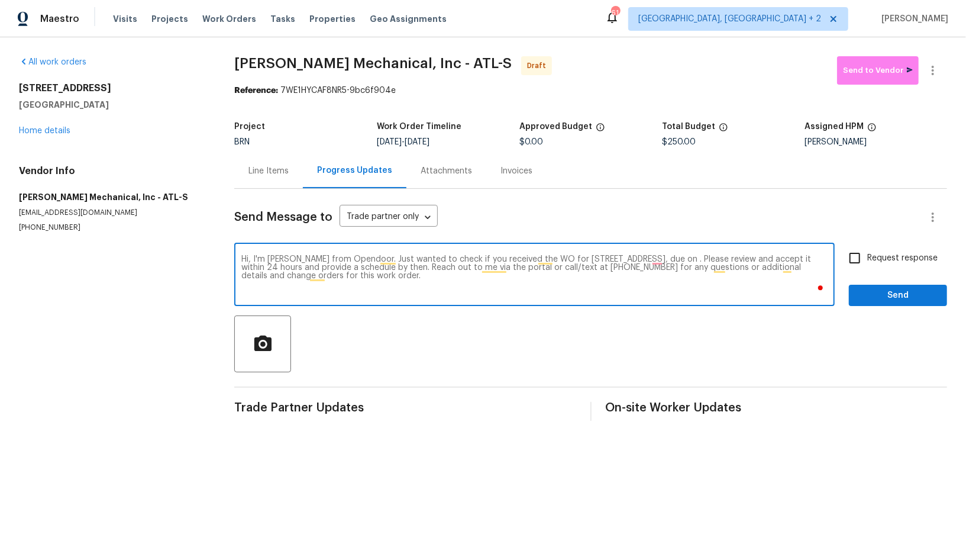
paste textarea "9/22/2025"
type textarea "Hi, I'm Padmapriya from Opendoor. Just wanted to check if you received the WO f…"
click at [501, 279] on textarea "Hi, I'm Padmapriya from Opendoor. Just wanted to check if you received the WO f…" at bounding box center [534, 275] width 586 height 41
click at [853, 262] on input "Request response" at bounding box center [855, 258] width 25 height 25
checkbox input "true"
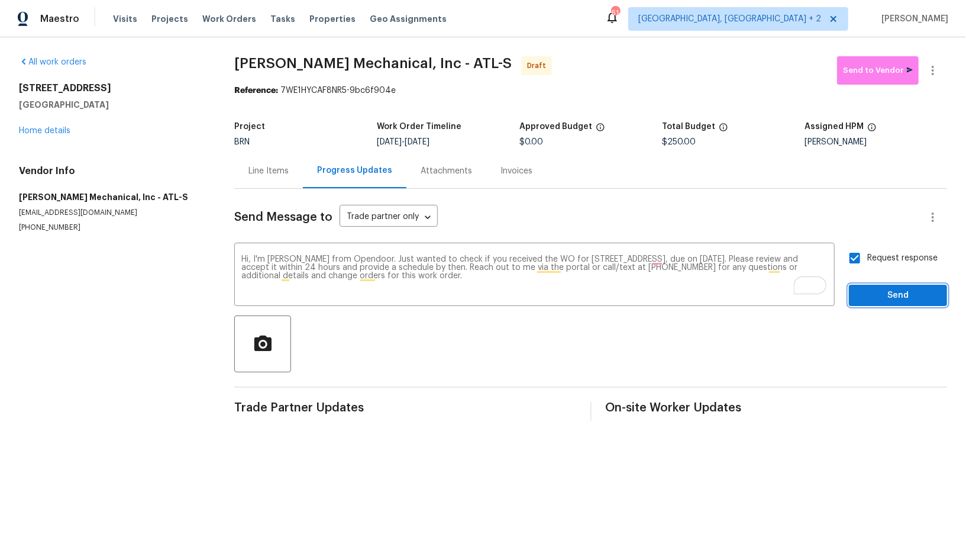
click at [866, 286] on button "Send" at bounding box center [898, 296] width 98 height 22
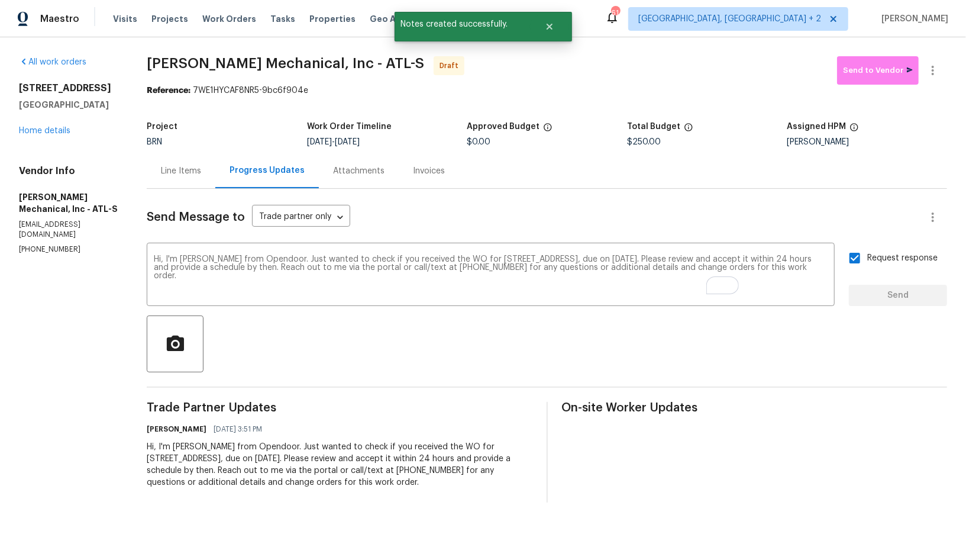
click at [201, 169] on div "Line Items" at bounding box center [181, 171] width 40 height 12
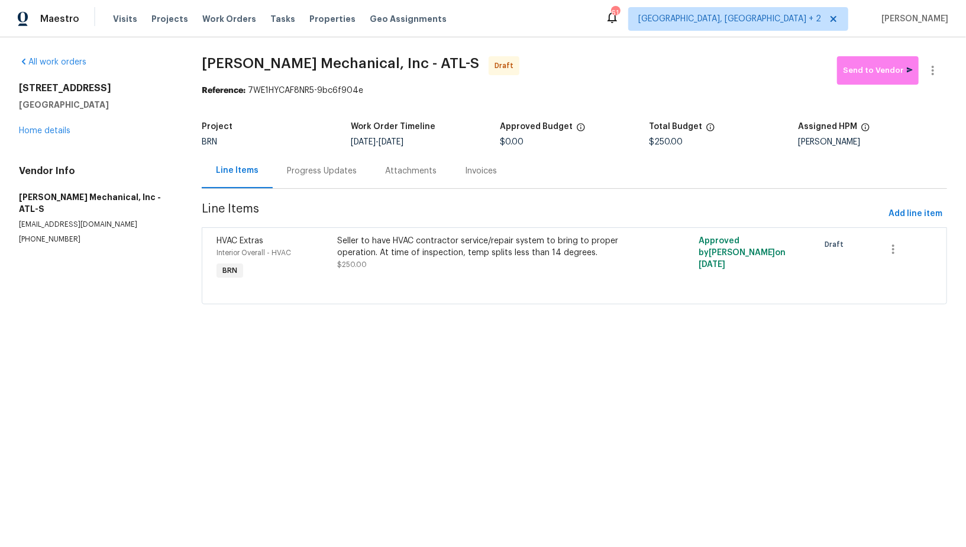
click at [341, 154] on div "Progress Updates" at bounding box center [322, 170] width 98 height 35
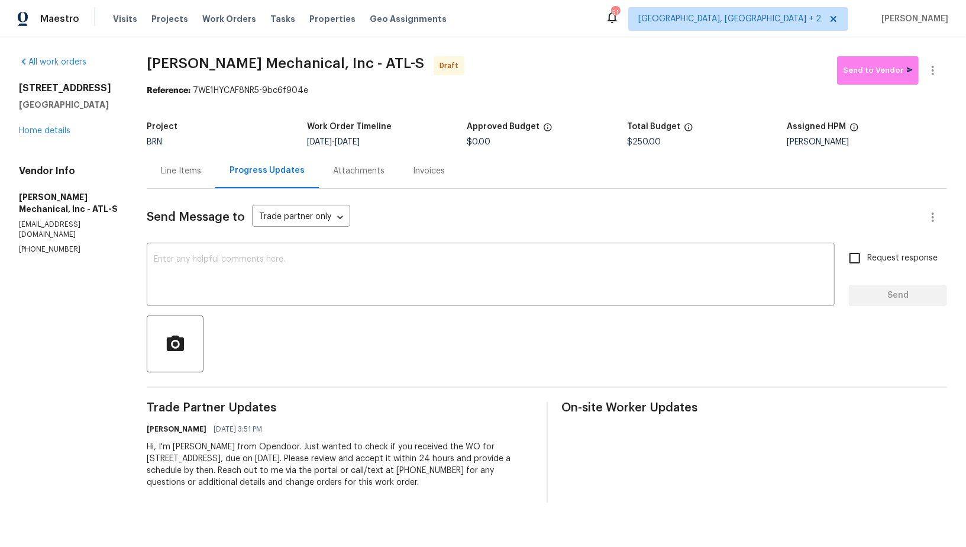
drag, startPoint x: 157, startPoint y: 444, endPoint x: 495, endPoint y: 486, distance: 339.9
click at [495, 486] on div "All work orders 4246 Chestnut Grove Ln Austell, GA 30106 Home details Vendor In…" at bounding box center [483, 279] width 966 height 484
copy div "Hi, I'm Padmapriya from Opendoor. Just wanted to check if you received the WO f…"
click at [938, 60] on button "button" at bounding box center [933, 70] width 28 height 28
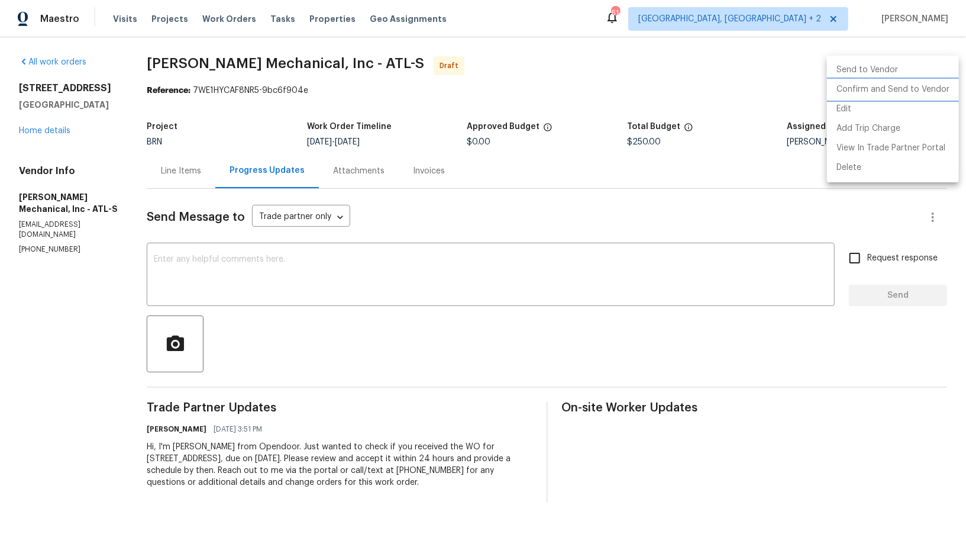
click at [918, 92] on li "Confirm and Send to Vendor" at bounding box center [893, 90] width 132 height 20
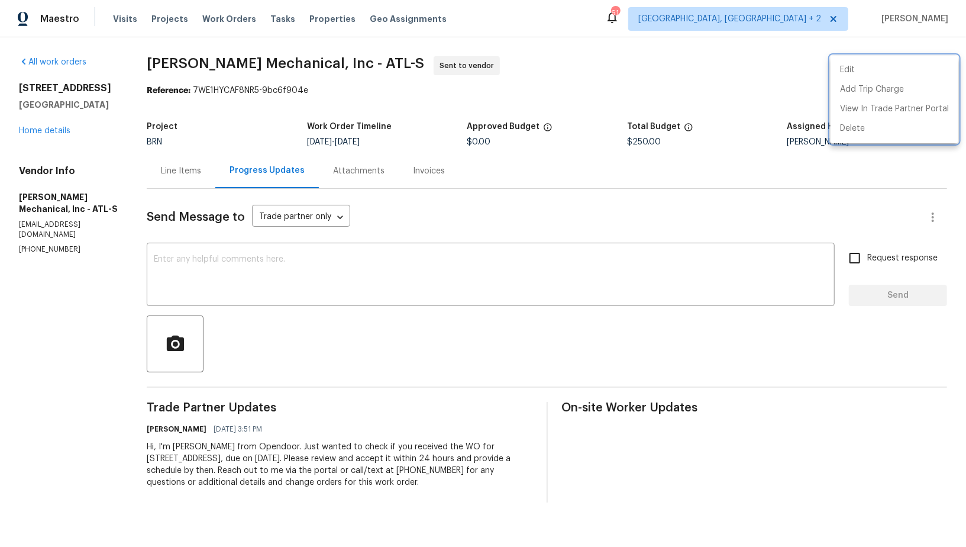
click at [199, 170] on div at bounding box center [483, 273] width 966 height 547
click at [199, 170] on div "Line Items" at bounding box center [181, 171] width 40 height 12
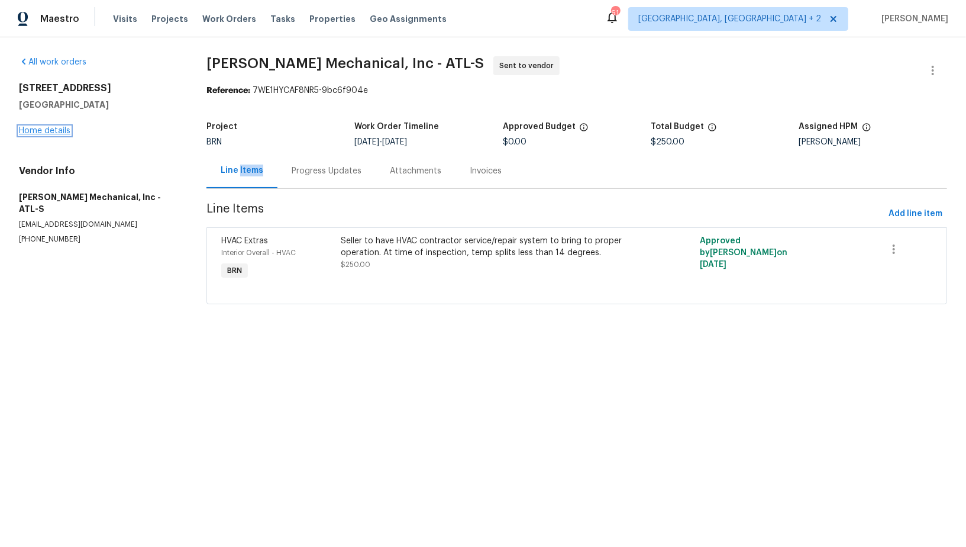
click at [37, 130] on link "Home details" at bounding box center [44, 131] width 51 height 8
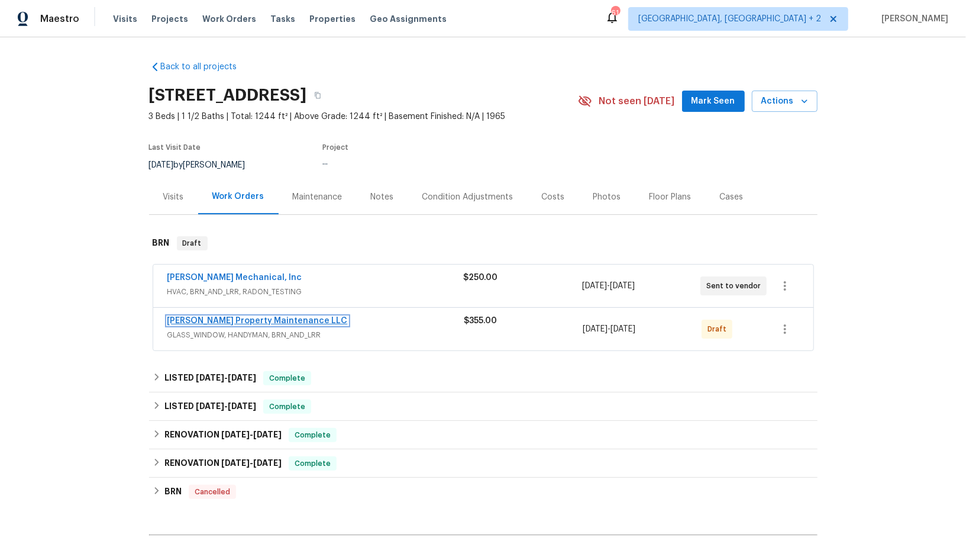
click at [244, 322] on link "[PERSON_NAME] Property Maintenance LLC" at bounding box center [257, 321] width 180 height 8
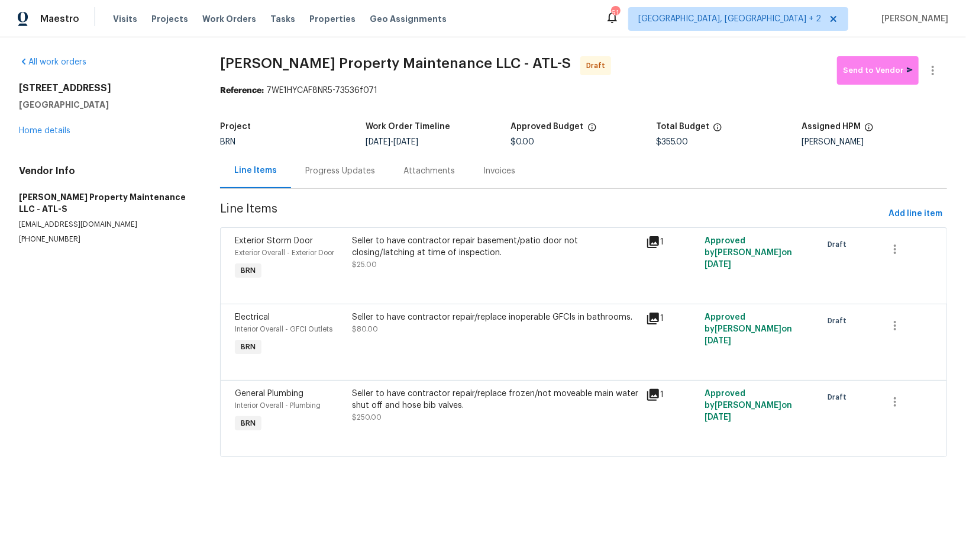
click at [314, 176] on div "Progress Updates" at bounding box center [340, 171] width 70 height 12
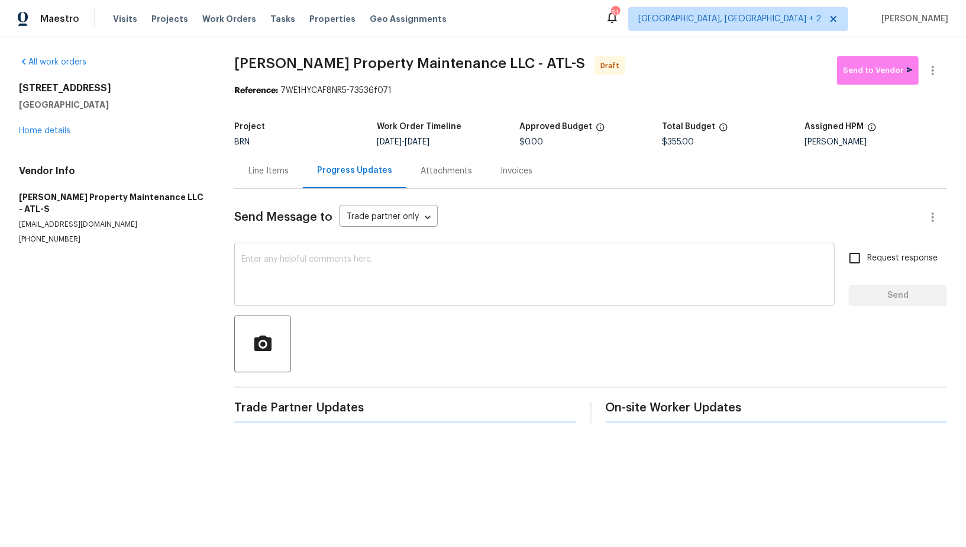
click at [351, 279] on textarea at bounding box center [534, 275] width 586 height 41
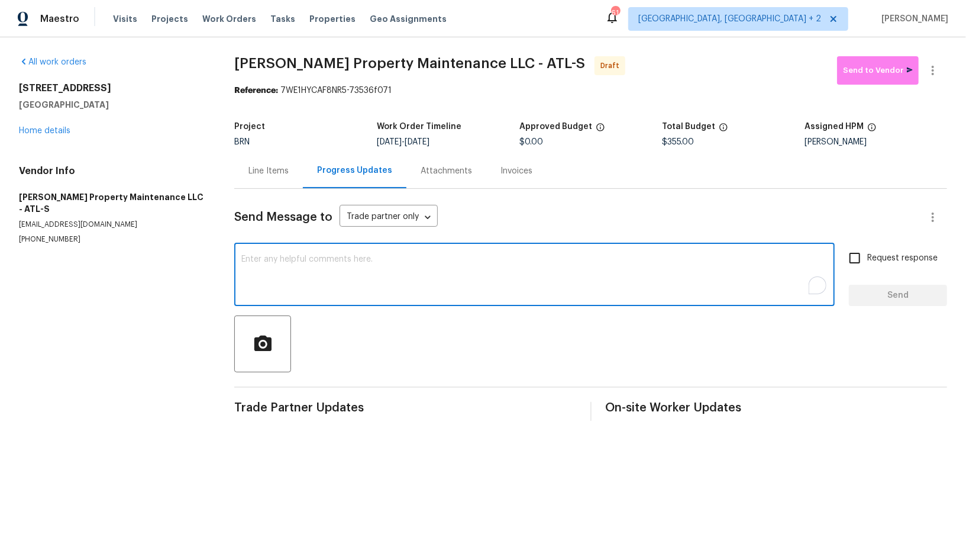
paste textarea "Hi, I'm Padmapriya from Opendoor. Just wanted to check if you received the WO f…"
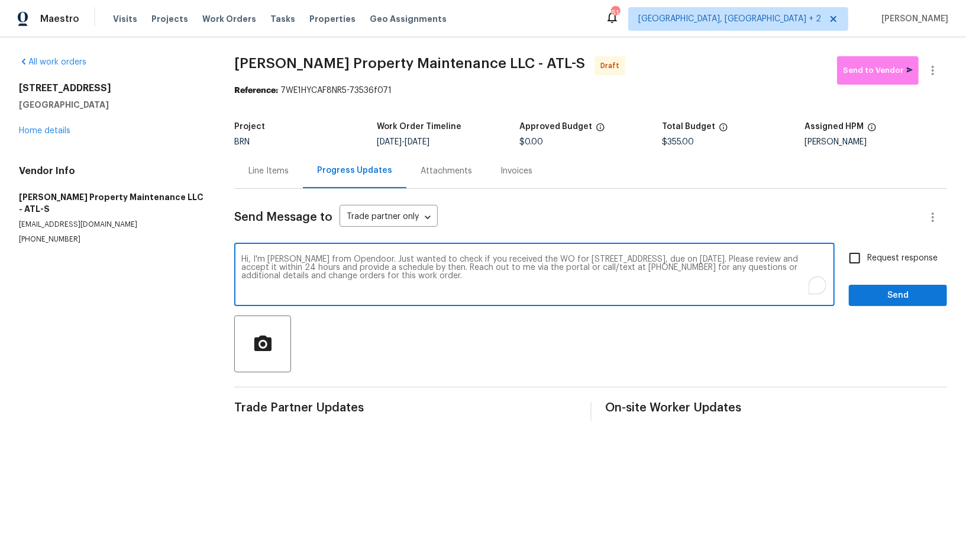
type textarea "Hi, I'm Padmapriya from Opendoor. Just wanted to check if you received the WO f…"
click at [842, 265] on div "Hi, I'm Padmapriya from Opendoor. Just wanted to check if you received the WO f…" at bounding box center [590, 276] width 713 height 60
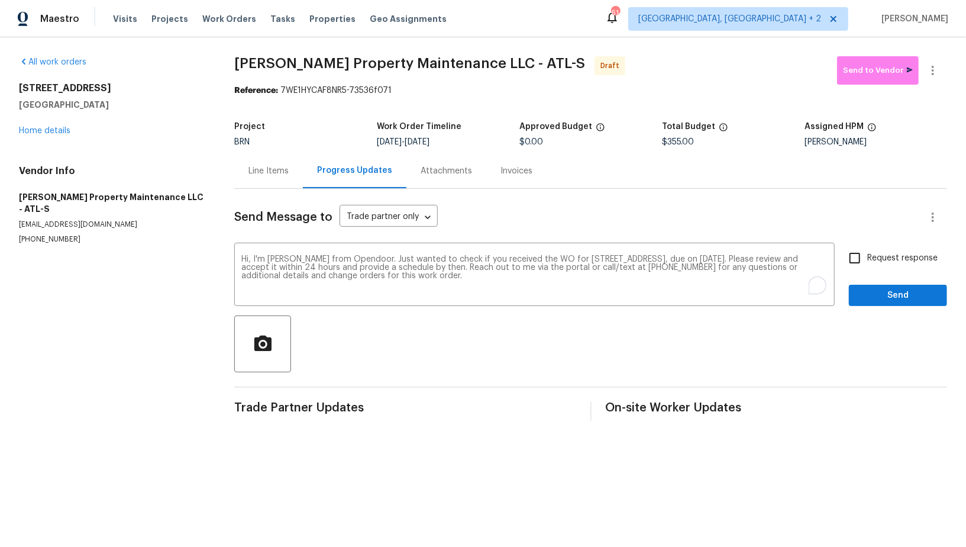
click at [856, 261] on input "Request response" at bounding box center [855, 258] width 25 height 25
checkbox input "true"
click at [868, 290] on span "Send" at bounding box center [898, 295] width 79 height 15
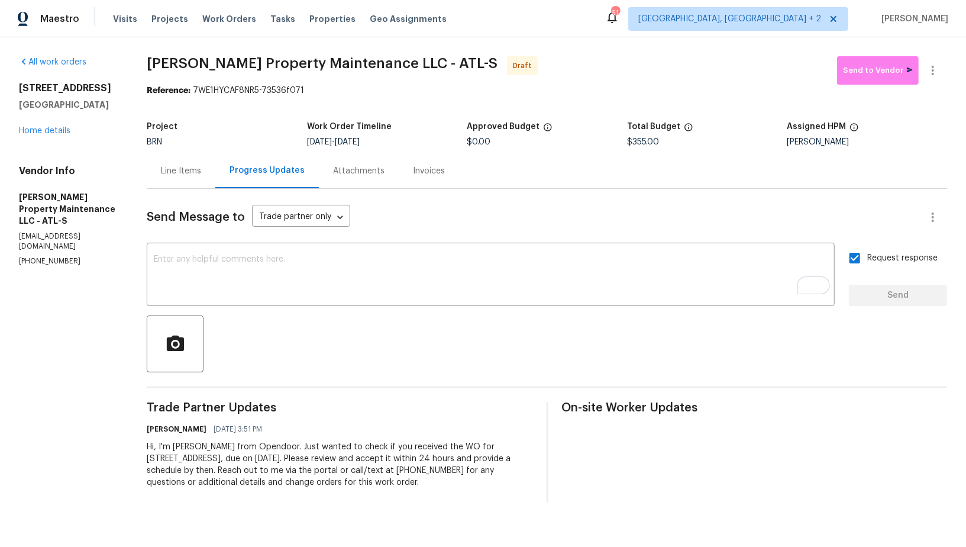
click at [190, 170] on div "Line Items" at bounding box center [181, 171] width 40 height 12
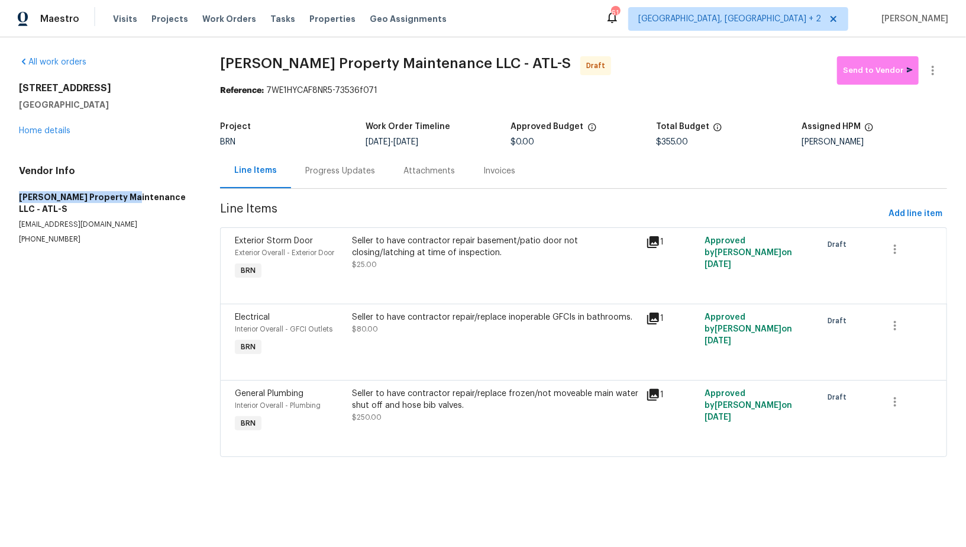
drag, startPoint x: 4, startPoint y: 192, endPoint x: 128, endPoint y: 192, distance: 124.9
click at [128, 192] on div "All work orders 4246 Chestnut Grove Ln Austell, GA 30106 Home details Vendor In…" at bounding box center [483, 263] width 966 height 453
copy h5 "Glen Property Maintenance"
click at [935, 69] on icon "button" at bounding box center [933, 70] width 14 height 14
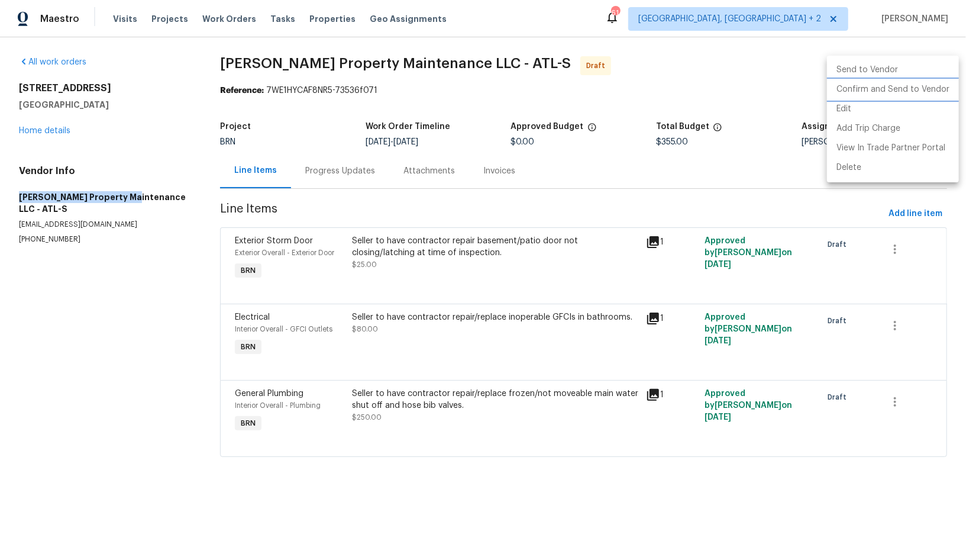
click at [911, 84] on li "Confirm and Send to Vendor" at bounding box center [893, 90] width 132 height 20
